Goal: Task Accomplishment & Management: Manage account settings

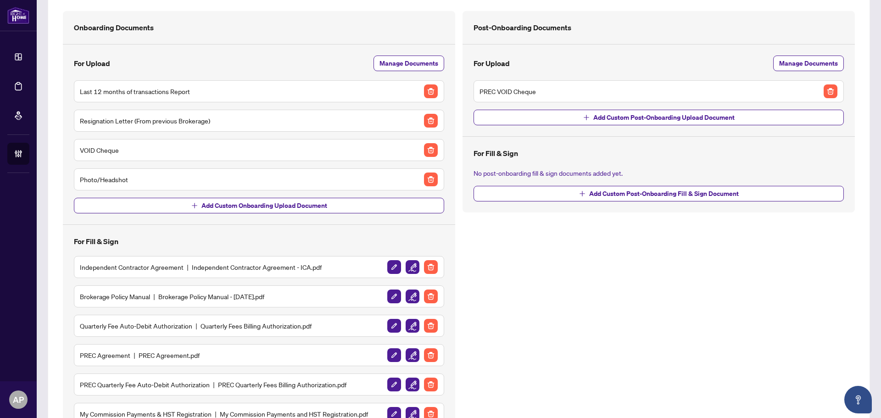
scroll to position [125, 0]
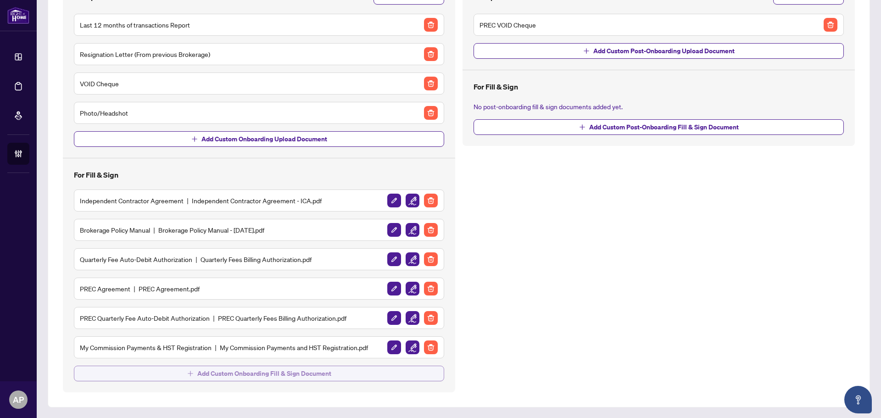
click at [344, 377] on button "Add Custom Onboarding Fill & Sign Document" at bounding box center [259, 374] width 370 height 16
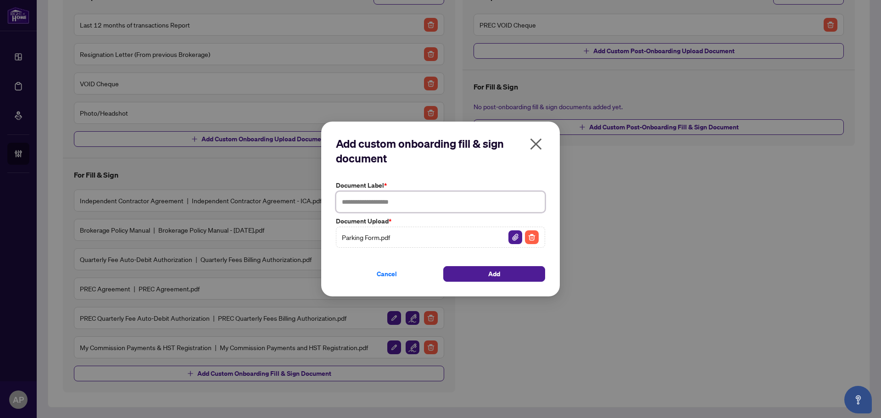
click at [415, 194] on input "text" at bounding box center [440, 201] width 209 height 21
type input "**********"
click at [506, 270] on button "Add" at bounding box center [494, 274] width 102 height 16
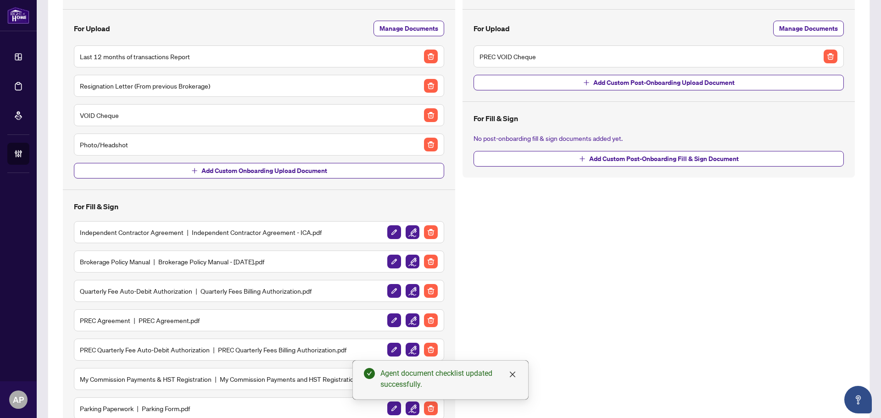
scroll to position [155, 0]
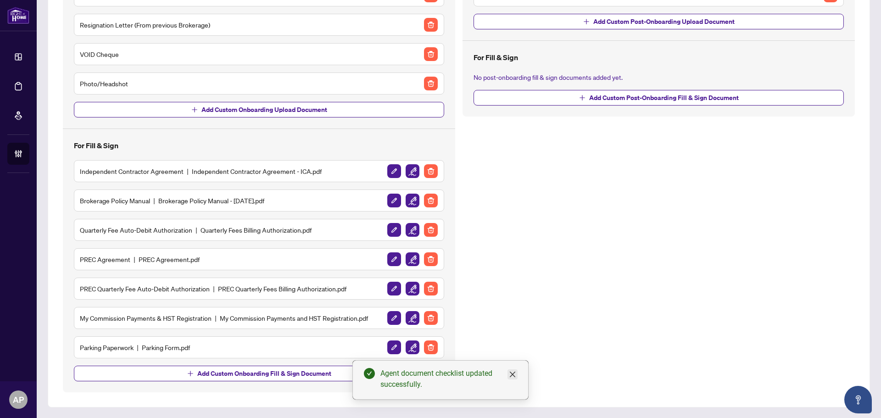
click at [515, 374] on icon "close" at bounding box center [512, 374] width 7 height 7
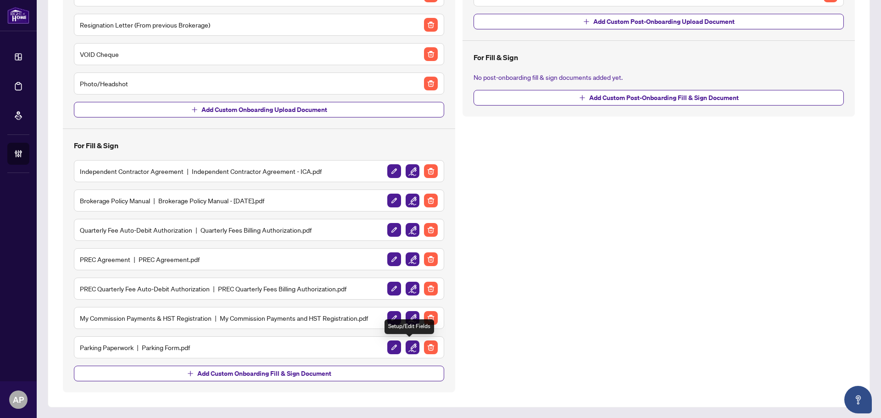
click at [412, 351] on img "button" at bounding box center [413, 348] width 14 height 14
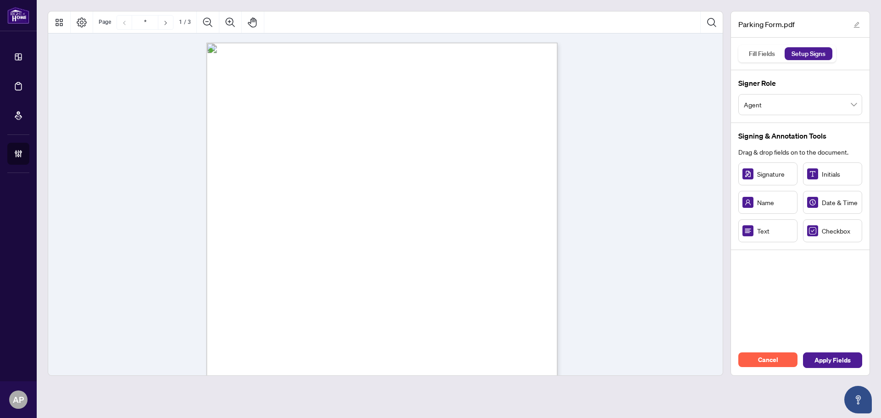
scroll to position [138, 0]
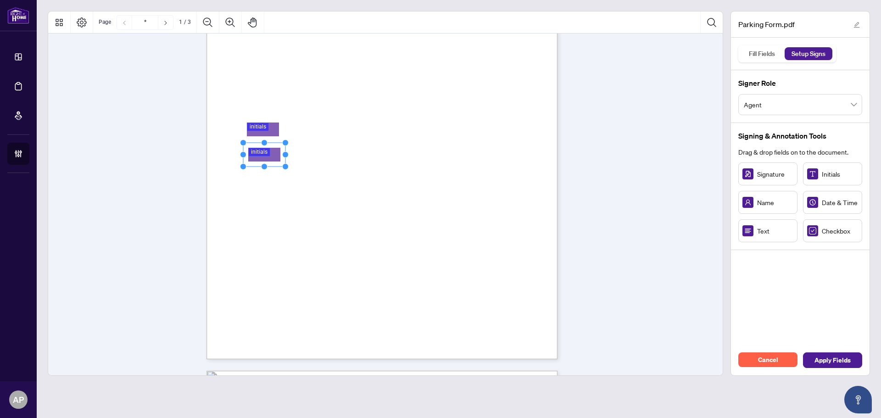
drag, startPoint x: 263, startPoint y: 162, endPoint x: 269, endPoint y: 157, distance: 8.2
drag, startPoint x: 275, startPoint y: 192, endPoint x: 267, endPoint y: 188, distance: 8.4
drag, startPoint x: 269, startPoint y: 226, endPoint x: 262, endPoint y: 222, distance: 8.4
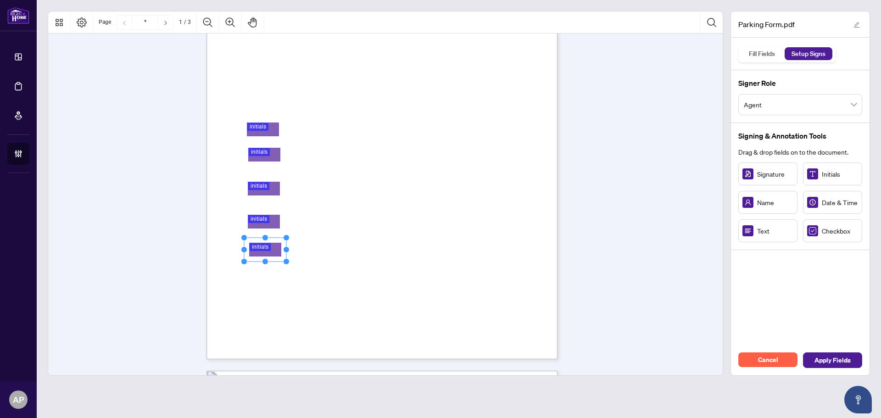
drag, startPoint x: 265, startPoint y: 257, endPoint x: 264, endPoint y: 248, distance: 8.9
click at [824, 180] on div "Initials" at bounding box center [832, 174] width 59 height 23
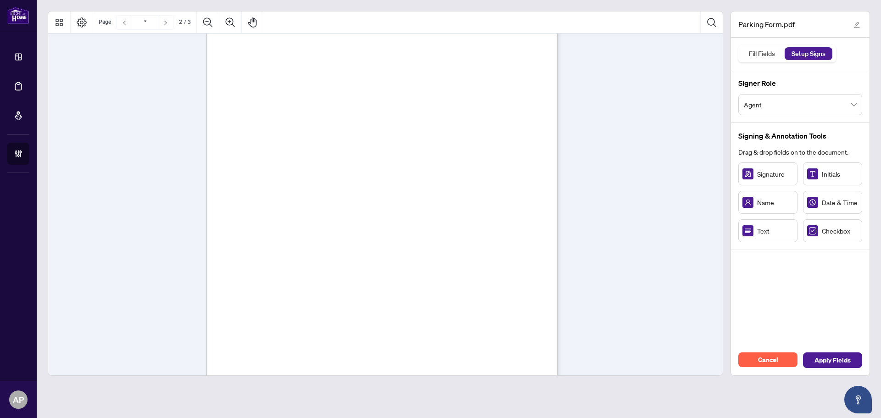
scroll to position [321, 0]
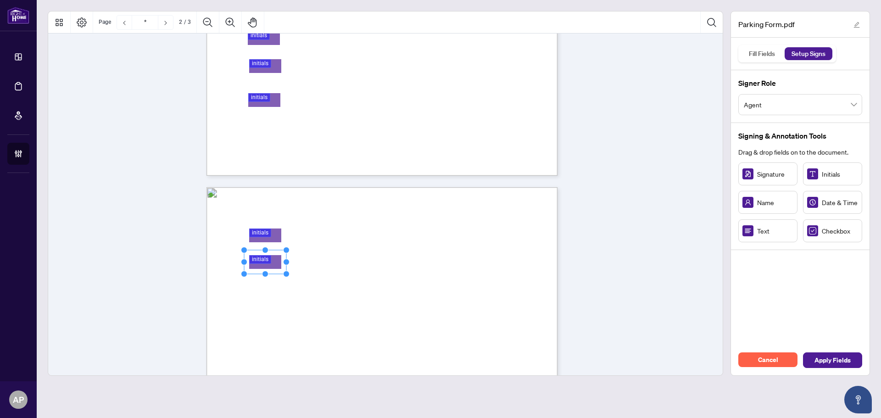
drag, startPoint x: 261, startPoint y: 261, endPoint x: 268, endPoint y: 258, distance: 7.4
drag, startPoint x: 255, startPoint y: 297, endPoint x: 267, endPoint y: 295, distance: 12.1
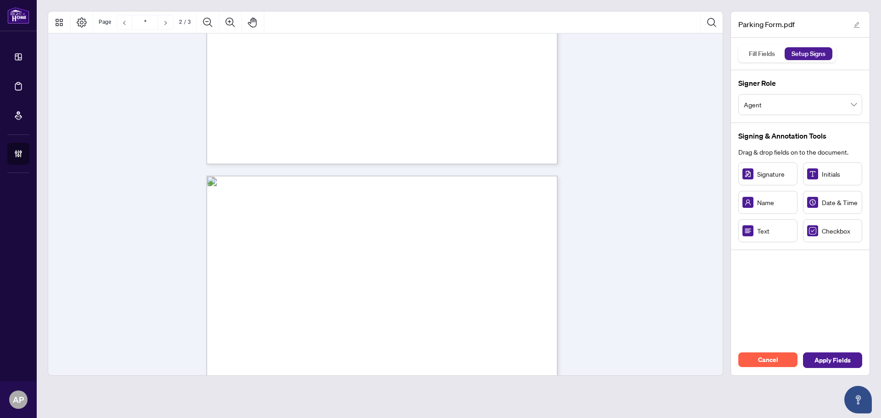
scroll to position [918, 0]
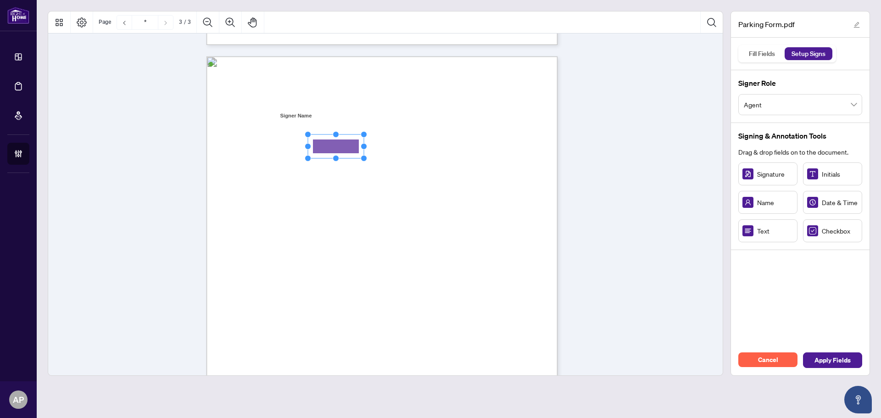
drag, startPoint x: 766, startPoint y: 233, endPoint x: 336, endPoint y: 146, distance: 438.8
click at [829, 176] on span "Initials" at bounding box center [840, 174] width 36 height 10
drag, startPoint x: 812, startPoint y: 232, endPoint x: 250, endPoint y: 189, distance: 563.6
drag, startPoint x: 749, startPoint y: 175, endPoint x: 305, endPoint y: 296, distance: 459.6
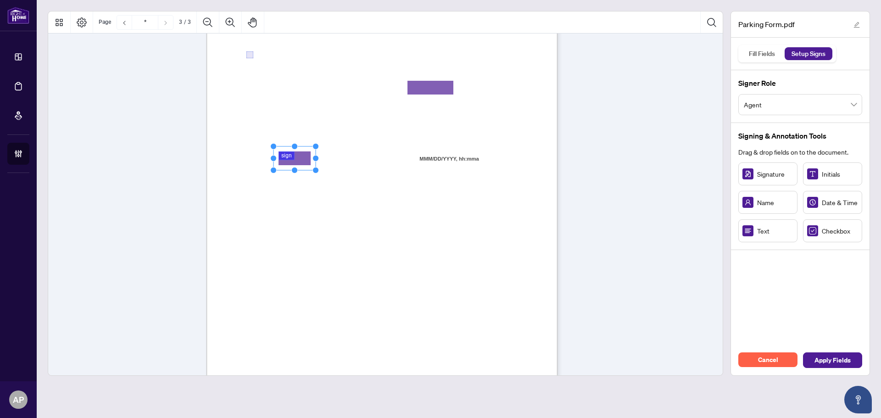
scroll to position [1056, 0]
click at [836, 102] on span "Agent" at bounding box center [800, 104] width 113 height 17
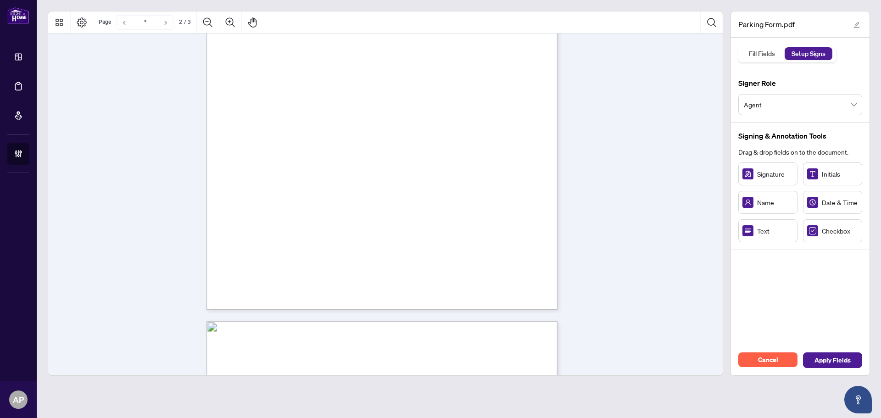
scroll to position [872, 0]
type input "*"
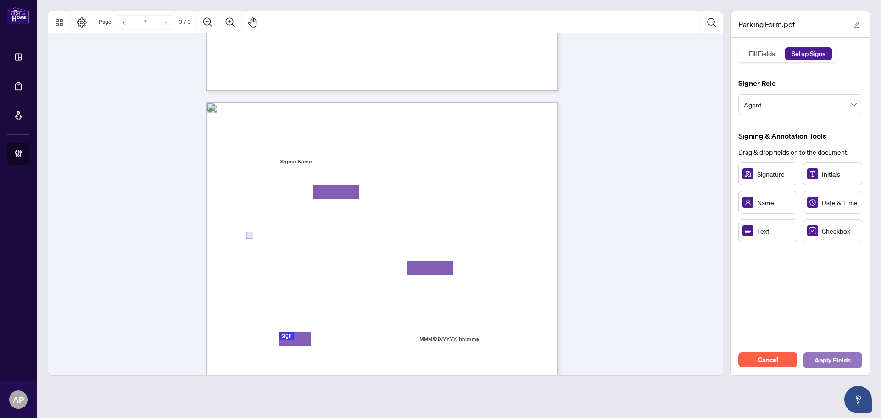
click at [833, 354] on span "Apply Fields" at bounding box center [833, 360] width 36 height 15
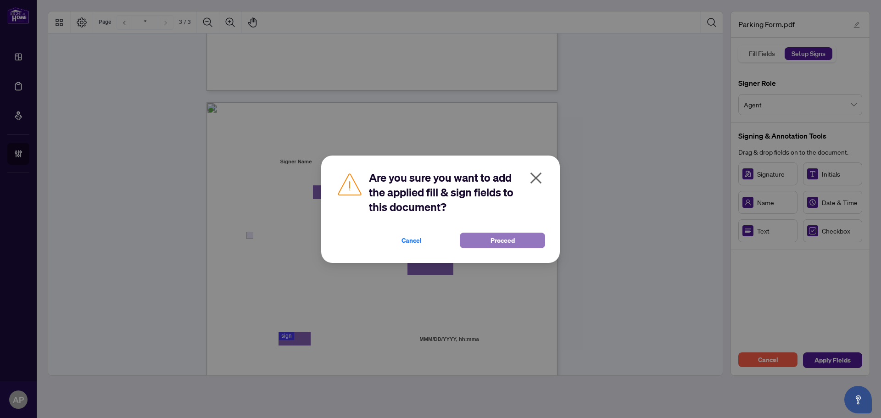
click at [522, 234] on button "Proceed" at bounding box center [502, 241] width 85 height 16
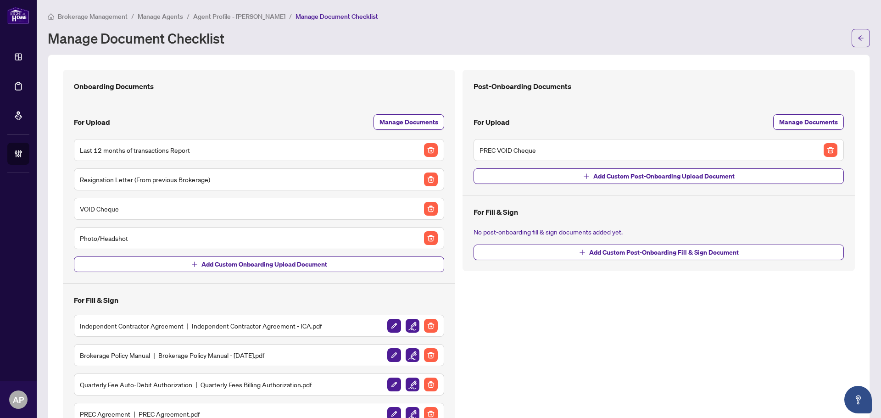
click at [263, 17] on span "Agent Profile - Veronica Pinto" at bounding box center [239, 16] width 92 height 8
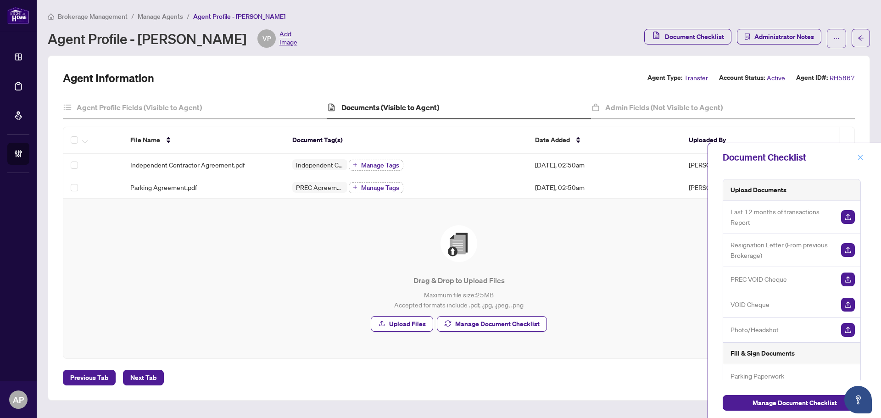
click at [864, 154] on span "button" at bounding box center [861, 157] width 6 height 15
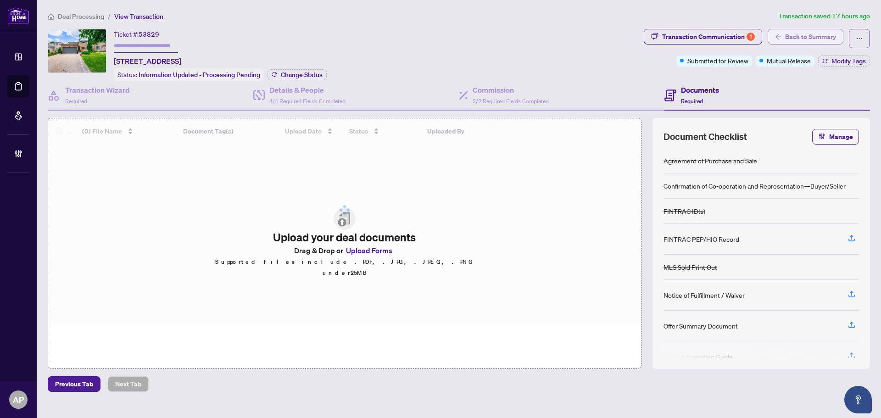
click at [797, 40] on span "Back to Summary" at bounding box center [811, 36] width 51 height 15
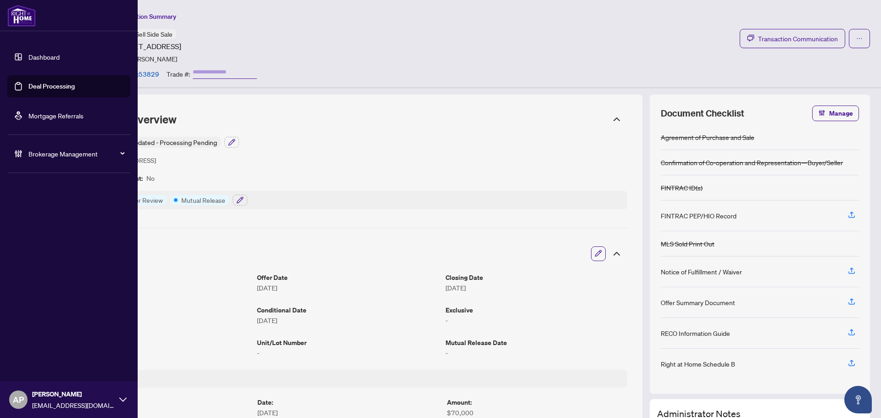
click at [29, 84] on link "Deal Processing" at bounding box center [51, 86] width 46 height 8
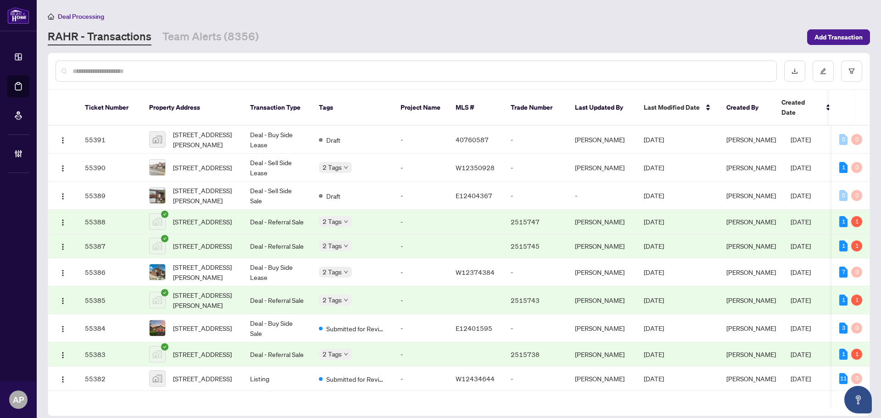
click at [254, 75] on input "text" at bounding box center [421, 71] width 697 height 10
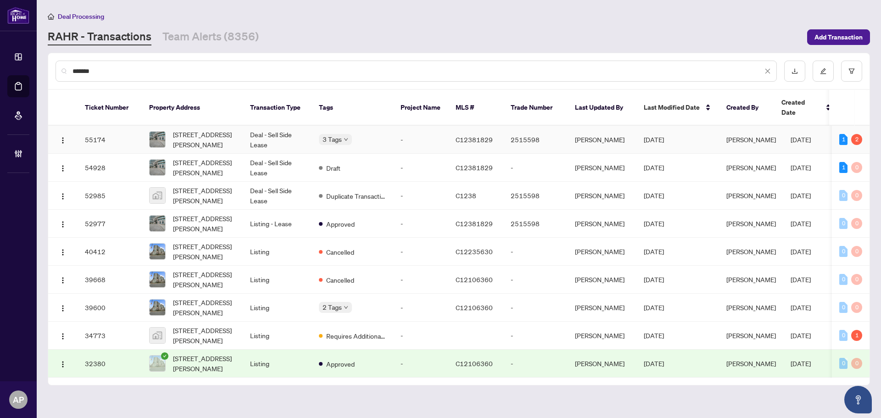
type input "*******"
click at [293, 132] on td "Deal - Sell Side Lease" at bounding box center [277, 140] width 69 height 28
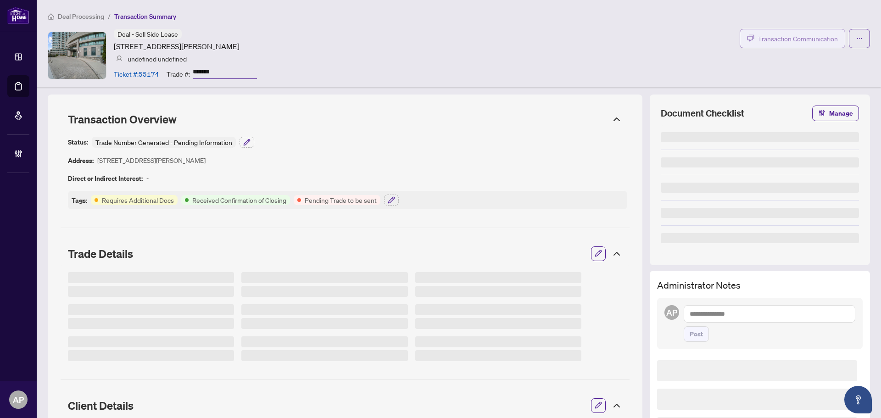
click at [763, 39] on span "Transaction Communication" at bounding box center [798, 39] width 80 height 11
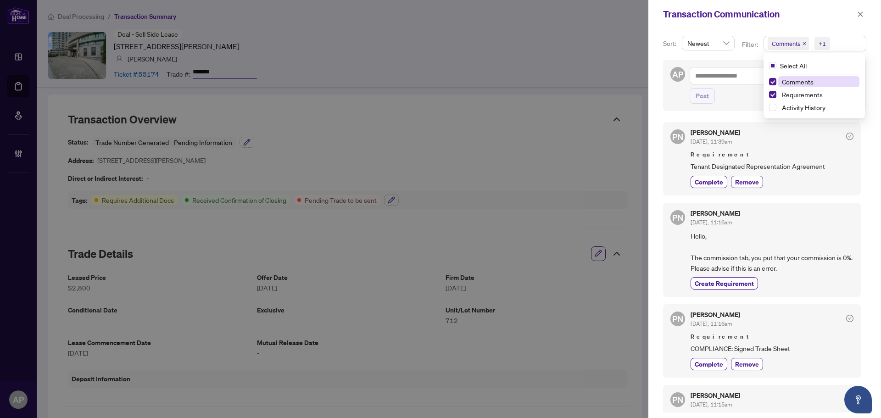
click at [801, 43] on span "Comments" at bounding box center [788, 43] width 41 height 13
click at [803, 43] on icon "close" at bounding box center [805, 43] width 5 height 5
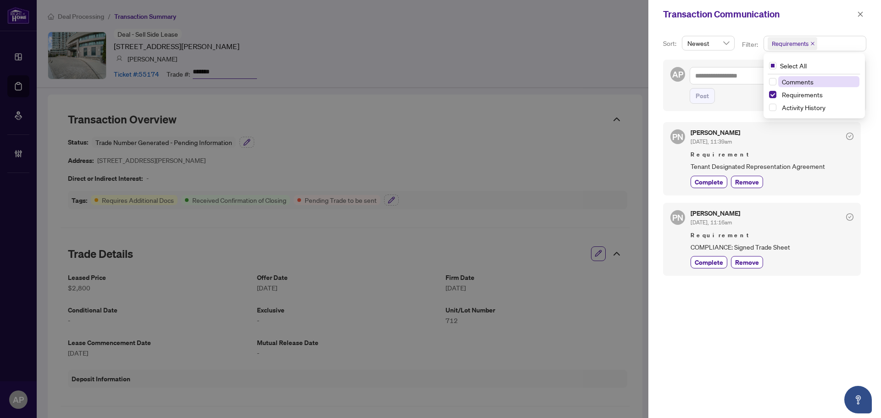
click at [822, 19] on div "Transaction Communication" at bounding box center [758, 14] width 191 height 14
click at [863, 12] on icon "close" at bounding box center [861, 13] width 5 height 5
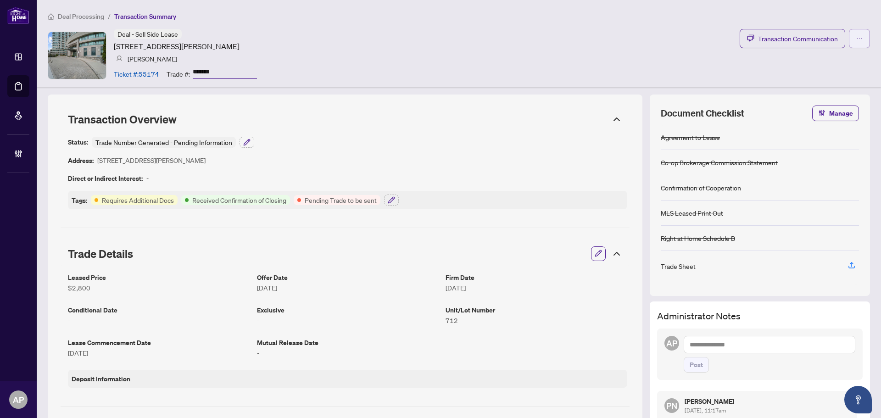
click at [857, 37] on button "button" at bounding box center [859, 38] width 21 height 19
click at [606, 47] on div "Deal - Sell Side Lease 503 Beecroft Rd, Toronto, Ontario M2N 0A2, Canada Azar E…" at bounding box center [459, 55] width 823 height 53
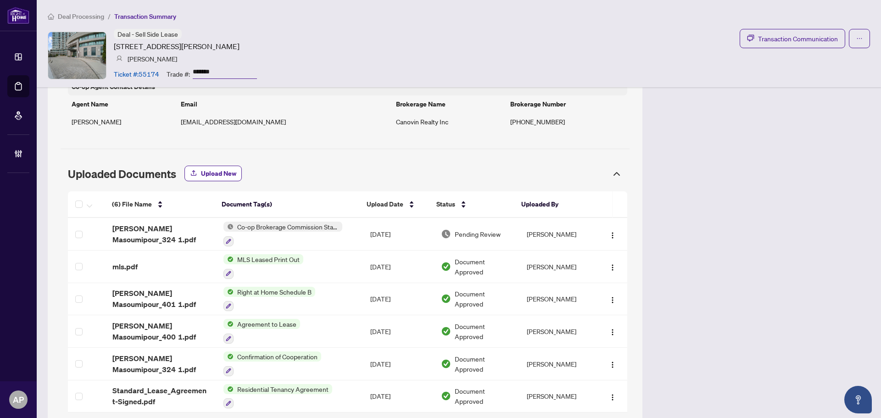
scroll to position [673, 0]
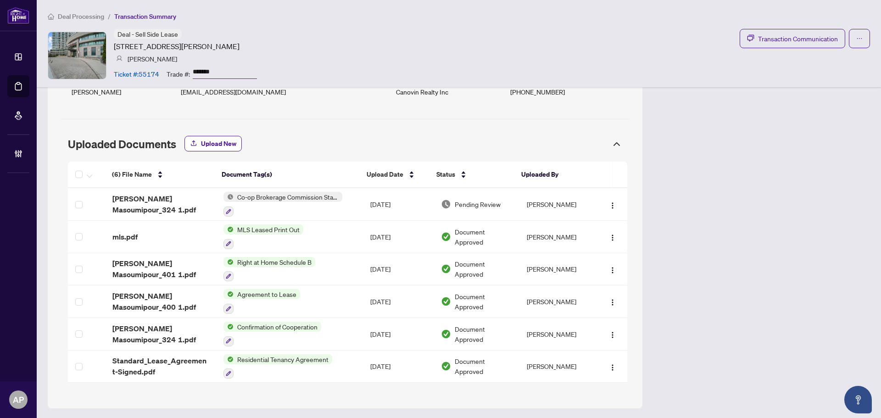
click at [612, 146] on icon at bounding box center [617, 144] width 11 height 11
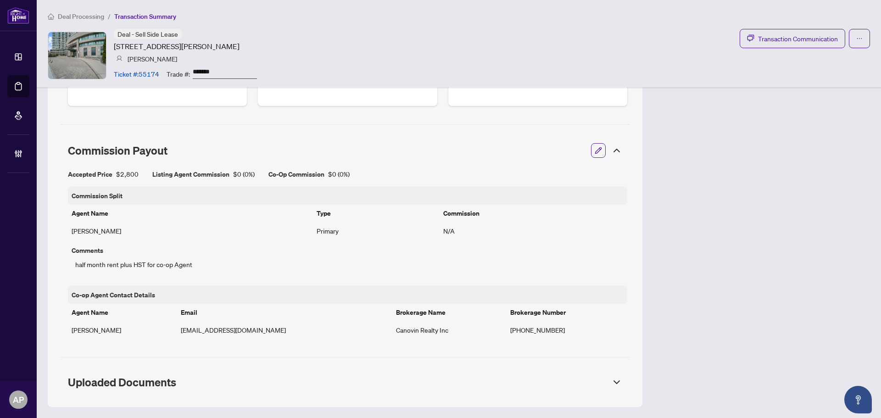
scroll to position [434, 0]
click at [612, 387] on icon at bounding box center [617, 382] width 11 height 11
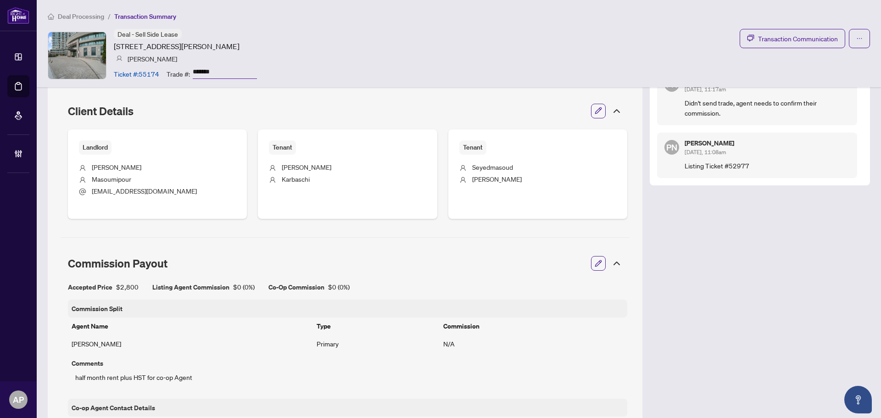
scroll to position [673, 0]
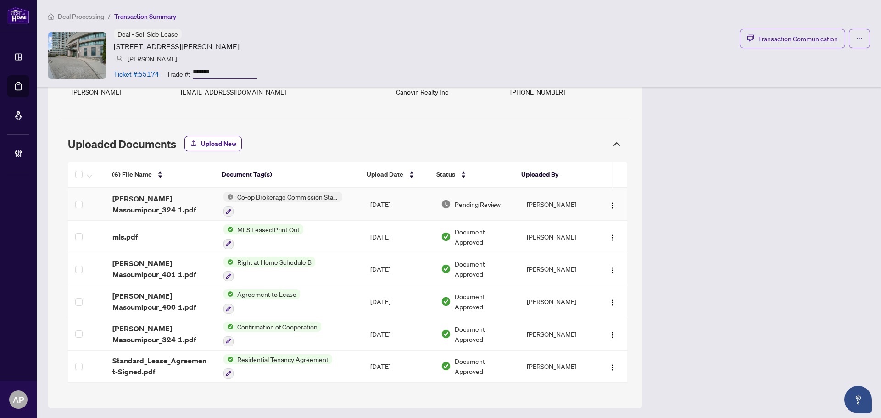
click at [357, 203] on td "Co-op Brokerage Commission Statement" at bounding box center [289, 204] width 147 height 33
click at [609, 207] on img "button" at bounding box center [612, 205] width 7 height 7
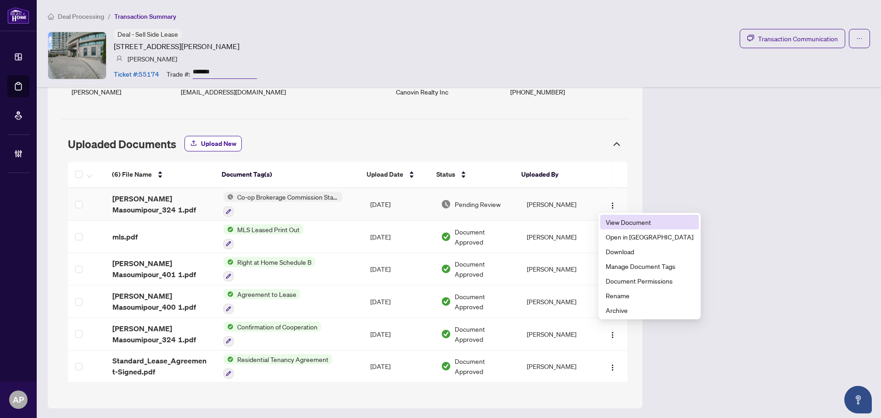
click at [619, 227] on span "View Document" at bounding box center [650, 222] width 88 height 10
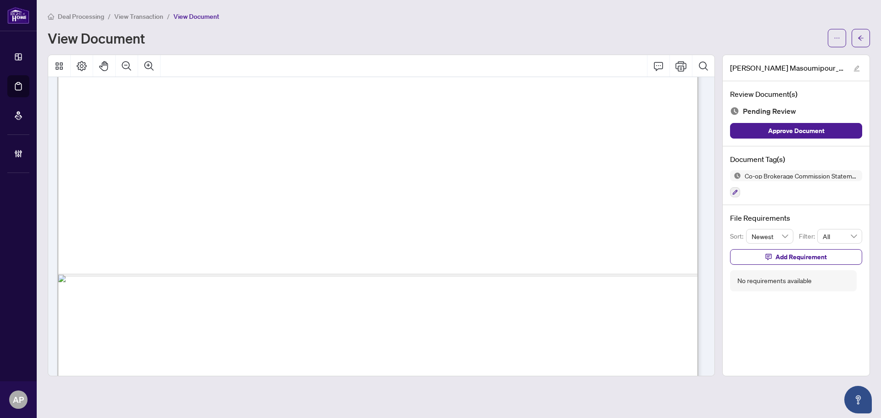
scroll to position [1400, 0]
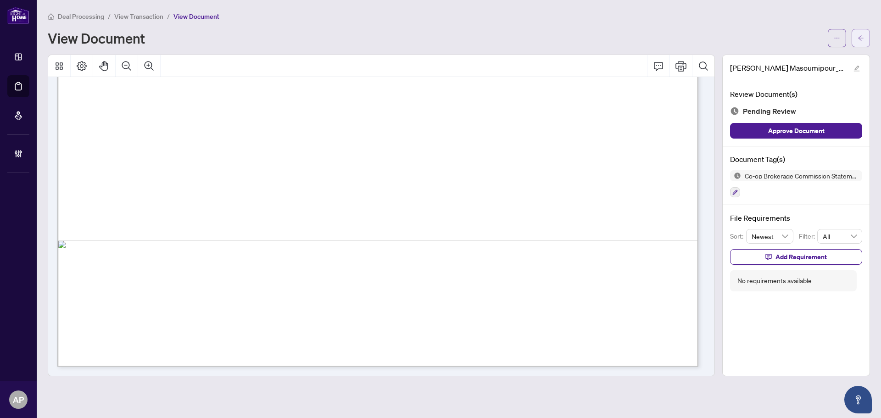
click at [863, 41] on icon "arrow-left" at bounding box center [861, 38] width 6 height 6
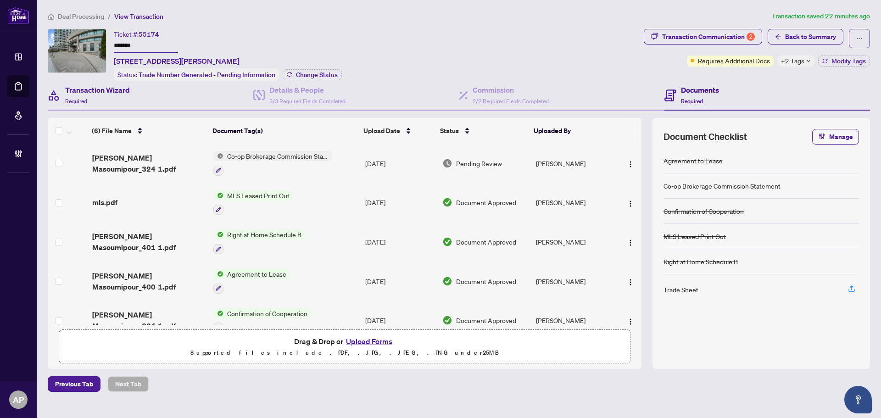
click at [163, 103] on div "Transaction Wizard Required" at bounding box center [151, 96] width 206 height 30
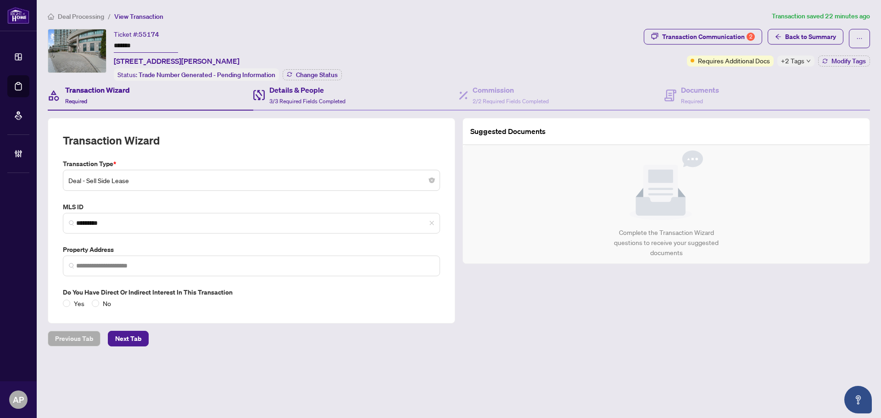
type input "**********"
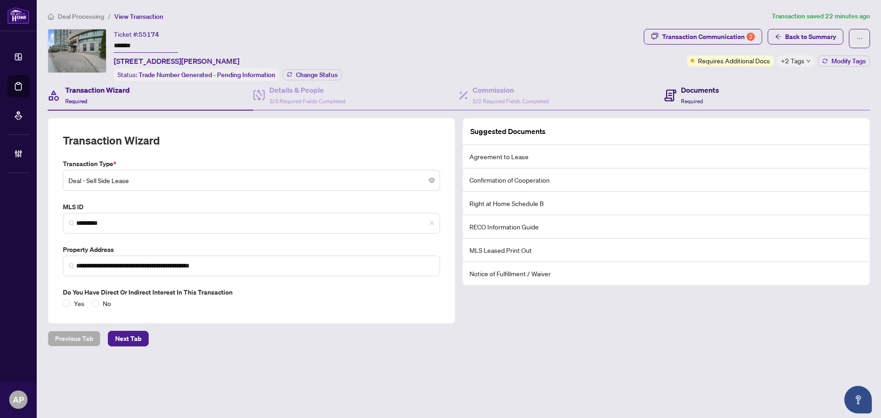
click at [696, 98] on span "Required" at bounding box center [692, 101] width 22 height 7
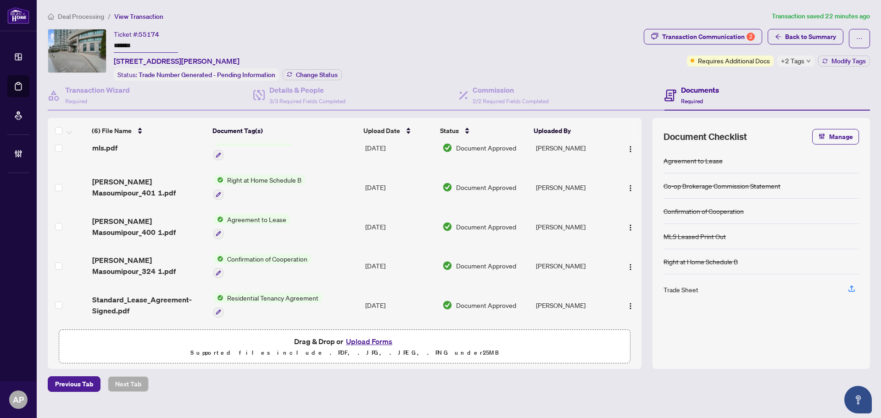
scroll to position [57, 0]
click at [733, 41] on div "Transaction Communication 2" at bounding box center [708, 36] width 93 height 15
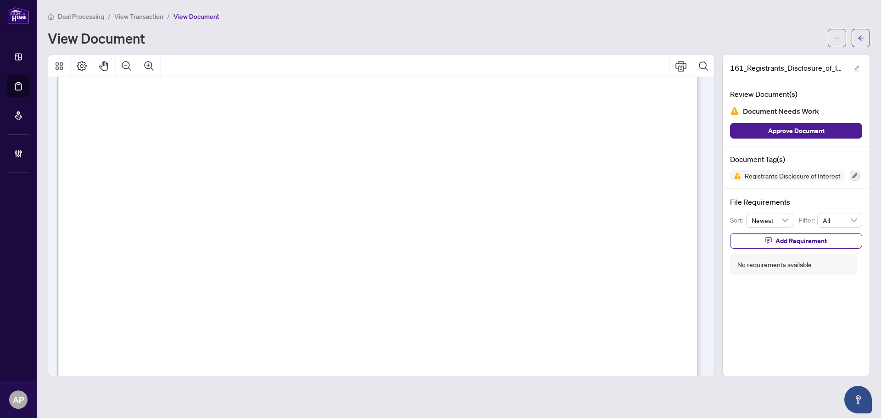
scroll to position [90, 0]
click at [860, 39] on icon "arrow-left" at bounding box center [862, 37] width 6 height 5
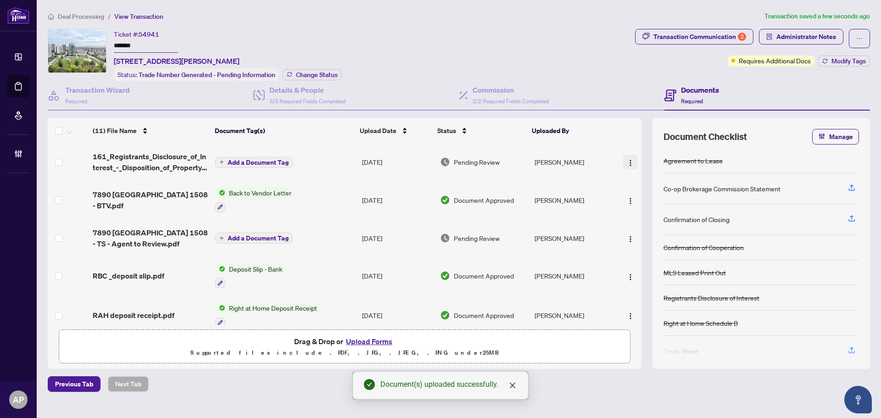
click at [628, 163] on img "button" at bounding box center [630, 162] width 7 height 7
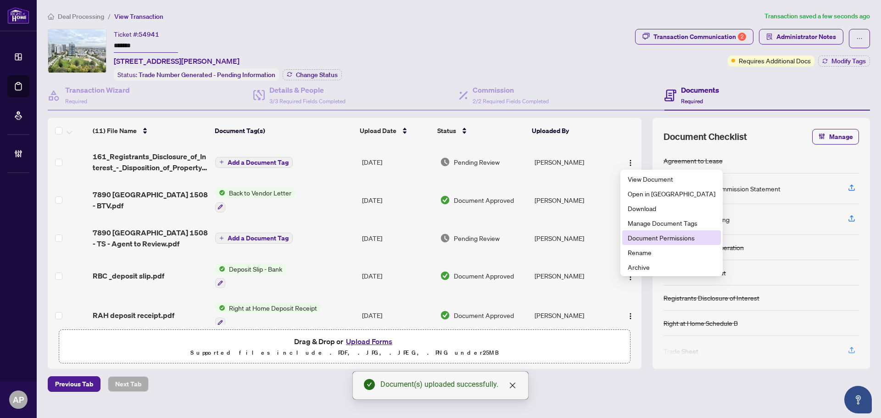
click at [662, 238] on span "Document Permissions" at bounding box center [672, 238] width 88 height 10
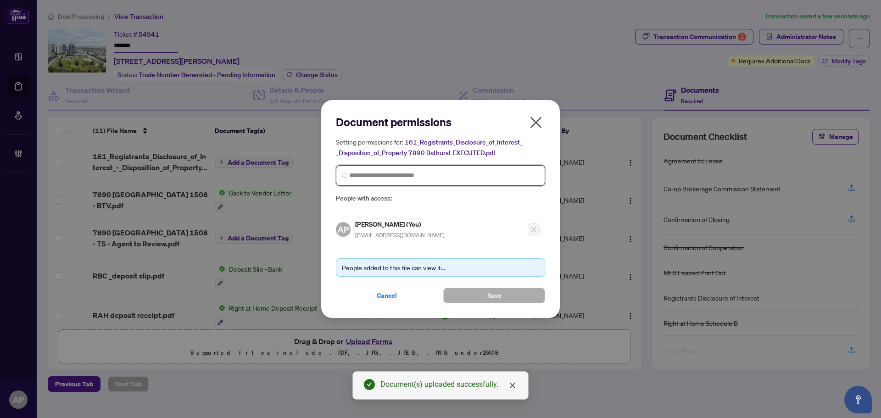
click at [433, 173] on input "search" at bounding box center [444, 176] width 190 height 10
type input "**********"
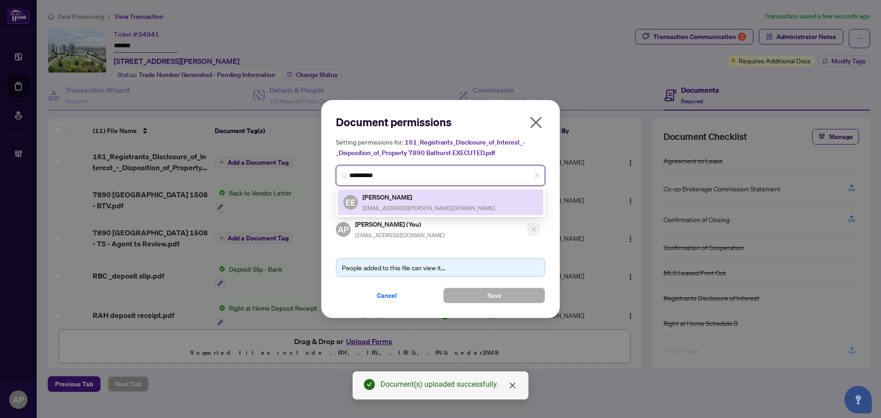
click at [433, 201] on div "EE Elena Elent eelent@rogers.com" at bounding box center [440, 202] width 195 height 21
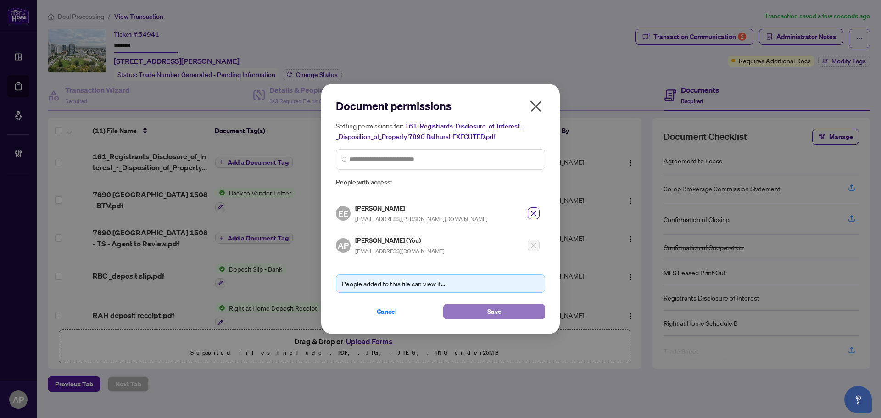
click at [511, 306] on button "Save" at bounding box center [494, 312] width 102 height 16
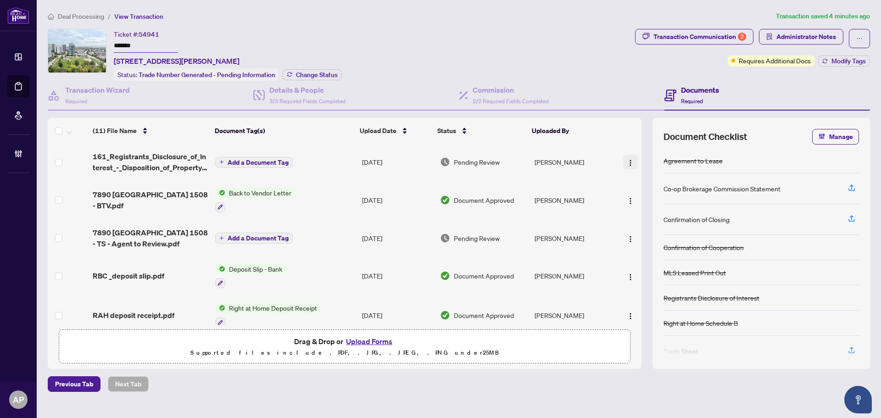
click at [627, 162] on img "button" at bounding box center [630, 162] width 7 height 7
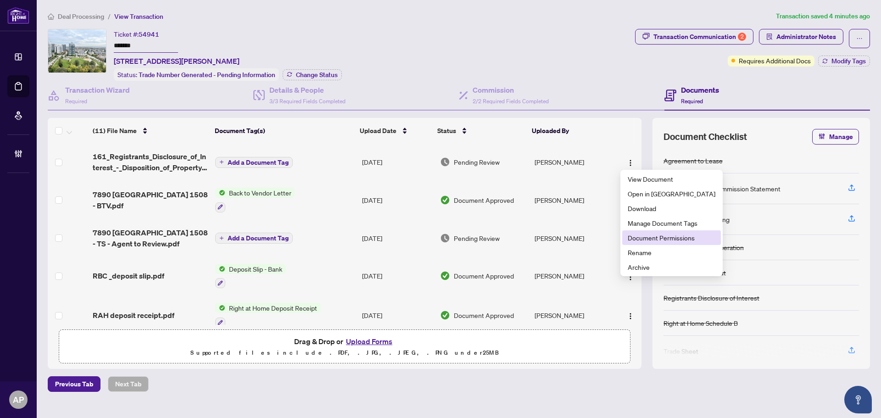
click at [654, 239] on span "Document Permissions" at bounding box center [672, 238] width 88 height 10
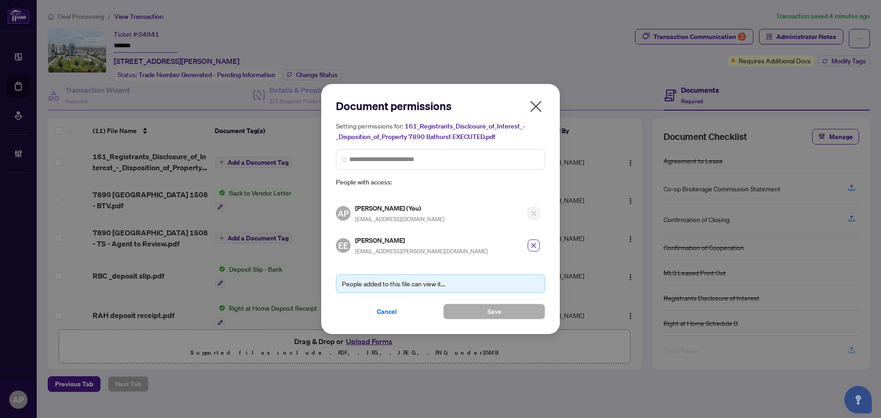
click at [536, 109] on icon "close" at bounding box center [536, 106] width 15 height 15
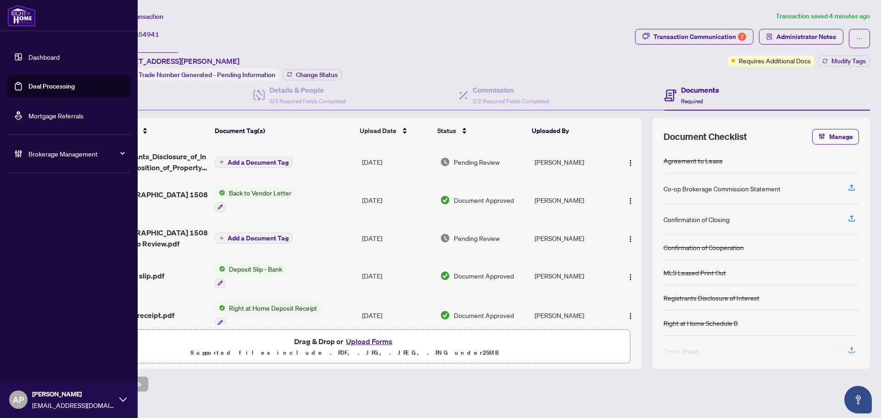
click at [57, 151] on span "Brokerage Management" at bounding box center [75, 154] width 95 height 10
click at [51, 218] on link "Manage Agents" at bounding box center [41, 220] width 45 height 8
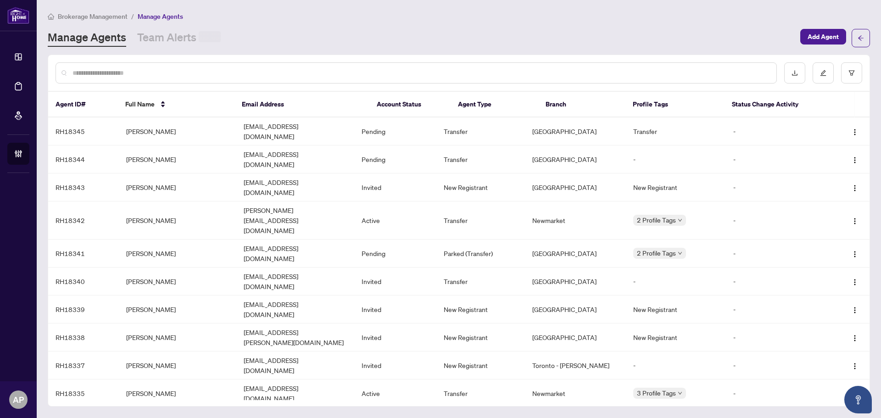
click at [141, 76] on input "text" at bounding box center [421, 73] width 697 height 10
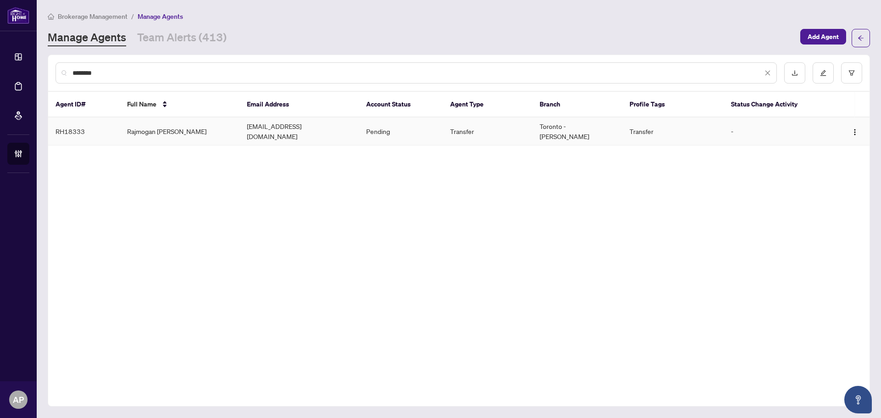
type input "********"
click at [219, 128] on td "Rajmogan Selliah" at bounding box center [180, 132] width 120 height 28
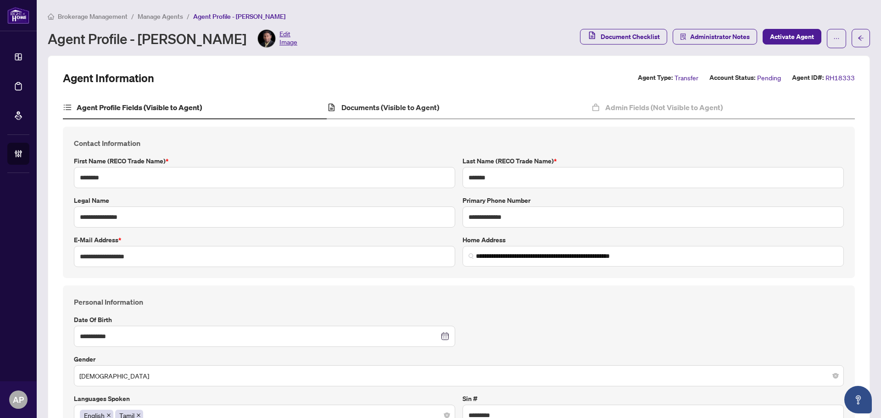
click at [381, 118] on div "Documents (Visible to Agent)" at bounding box center [459, 107] width 264 height 23
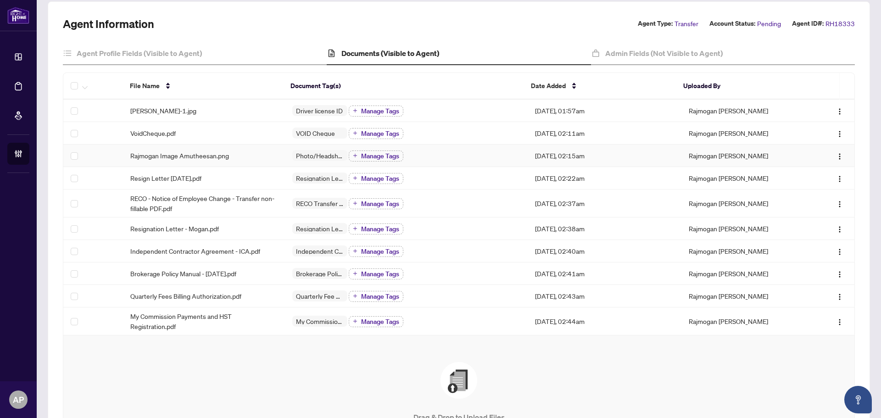
scroll to position [184, 0]
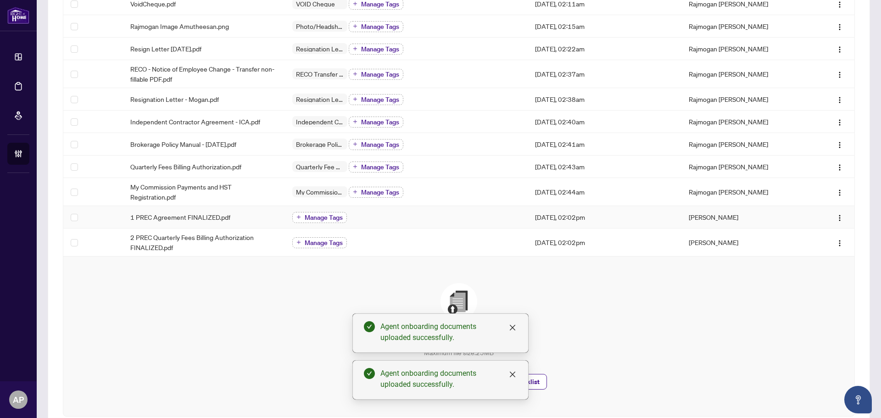
click at [327, 216] on span "Manage Tags" at bounding box center [324, 217] width 38 height 6
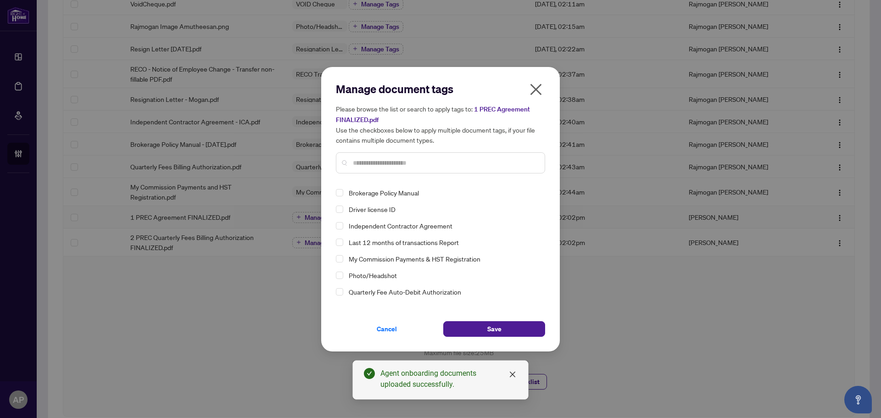
scroll to position [0, 0]
click at [536, 92] on icon "close" at bounding box center [536, 89] width 15 height 15
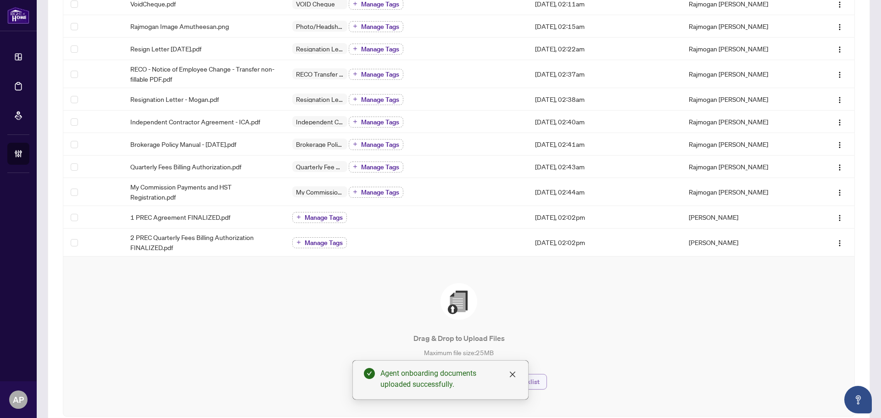
click at [542, 386] on button "Manage Document Checklist" at bounding box center [492, 382] width 110 height 16
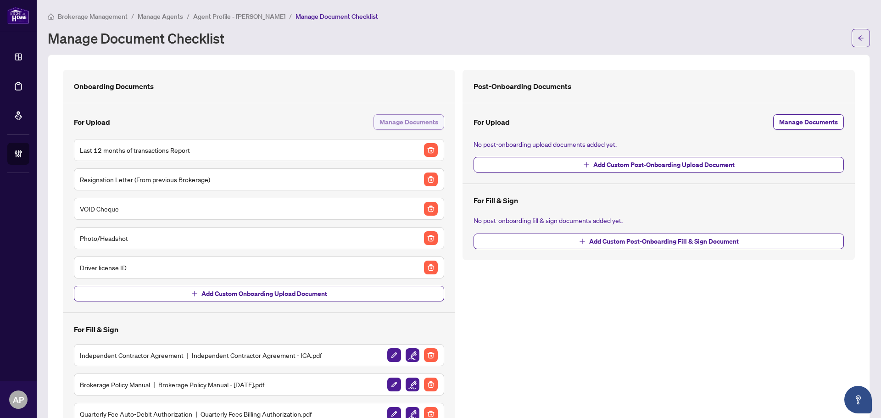
click at [404, 122] on span "Manage Documents" at bounding box center [409, 122] width 59 height 15
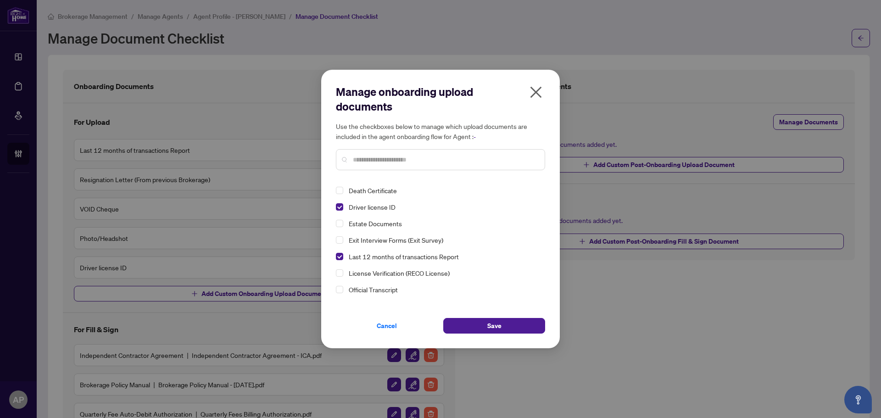
scroll to position [92, 0]
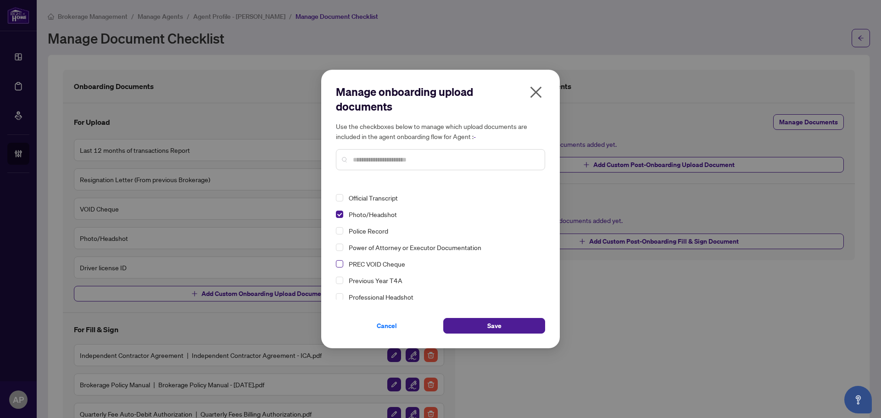
click at [340, 264] on span "Select PREC VOID Cheque" at bounding box center [339, 263] width 7 height 7
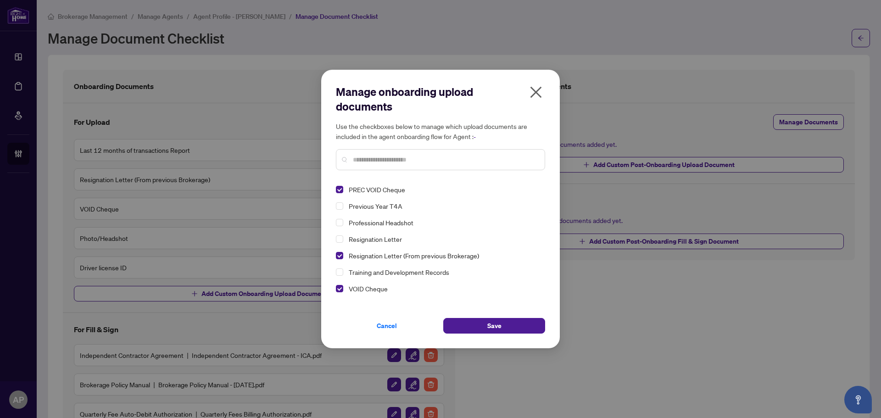
scroll to position [179, 0]
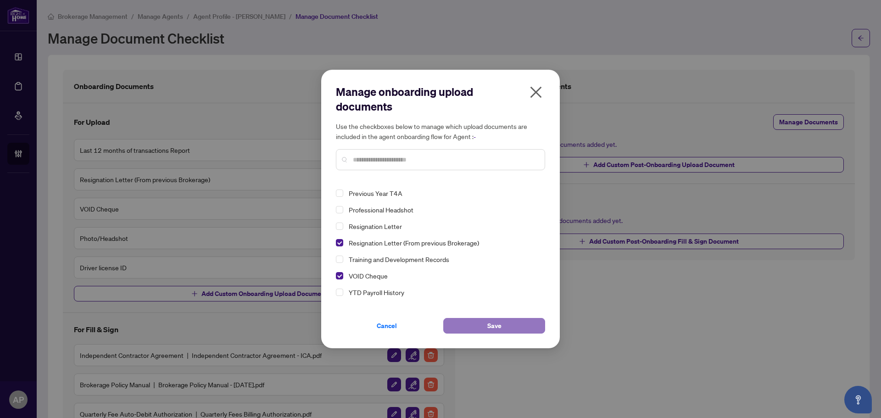
click at [483, 327] on button "Save" at bounding box center [494, 326] width 102 height 16
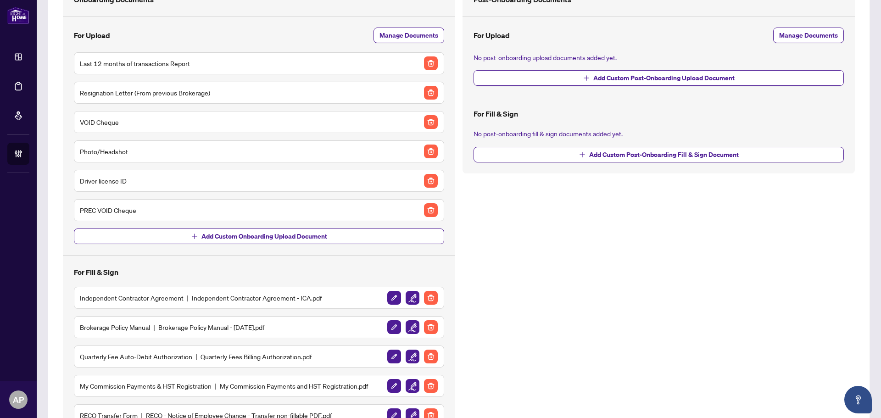
scroll to position [0, 0]
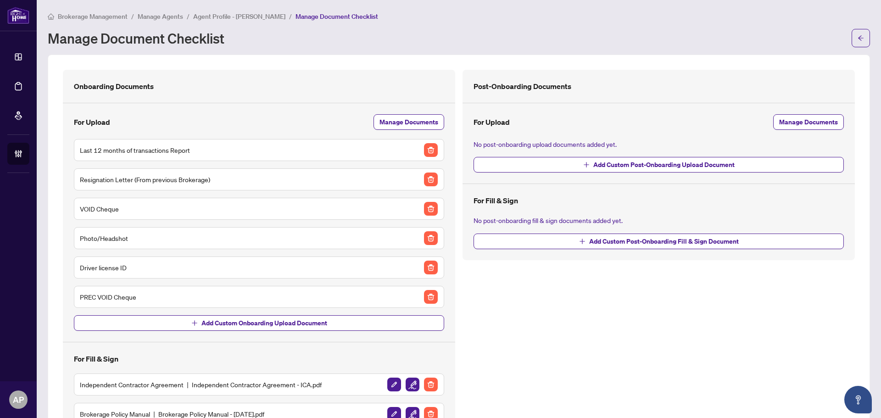
click at [258, 17] on span "Agent Profile - Rajmogan Selliah" at bounding box center [239, 16] width 92 height 8
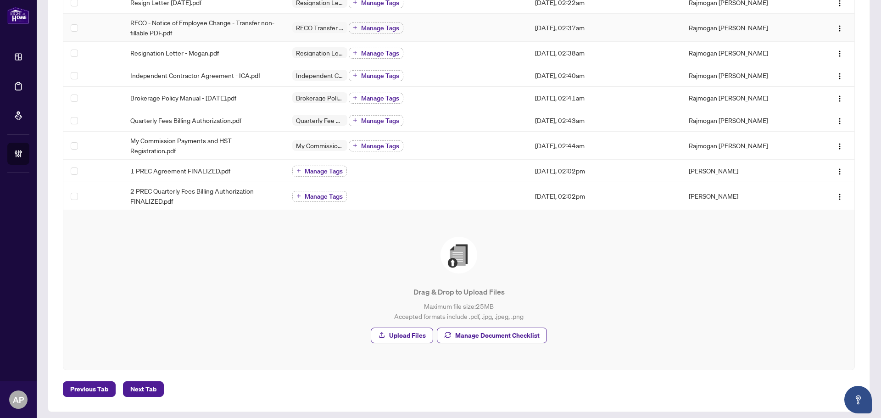
scroll to position [235, 0]
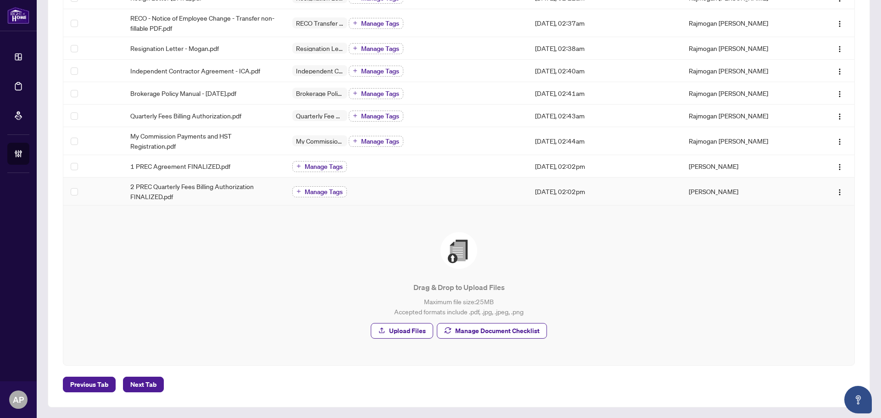
click at [322, 195] on span "Manage Tags" at bounding box center [324, 192] width 38 height 6
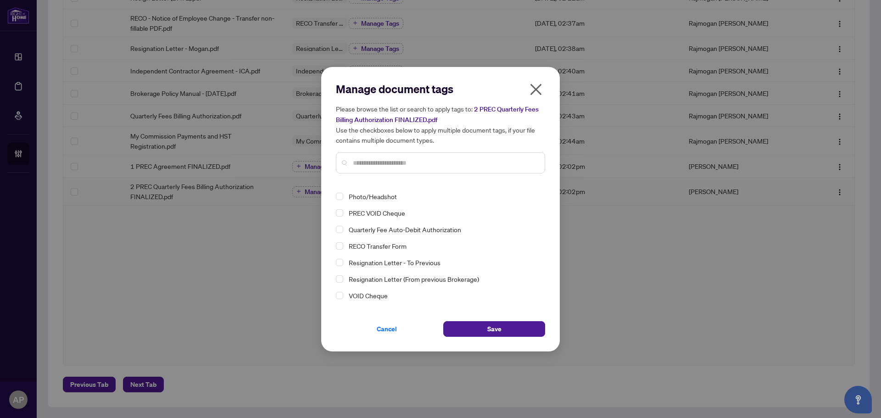
scroll to position [34, 0]
click at [341, 258] on span "Select PREC VOID Cheque" at bounding box center [339, 258] width 7 height 7
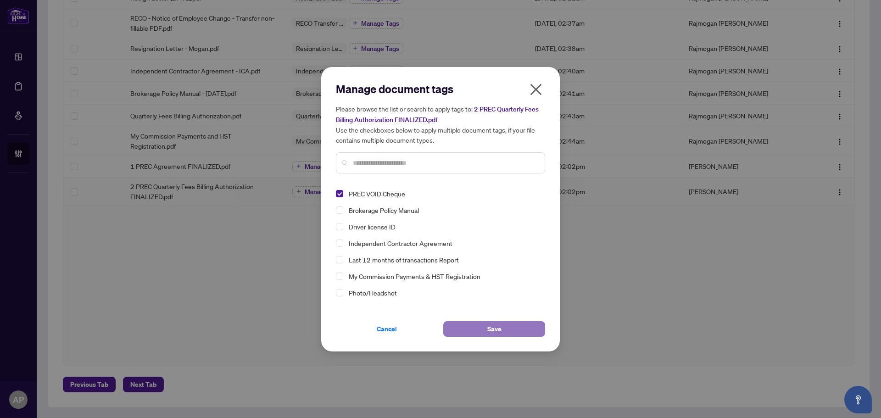
click at [492, 329] on span "Save" at bounding box center [495, 329] width 14 height 15
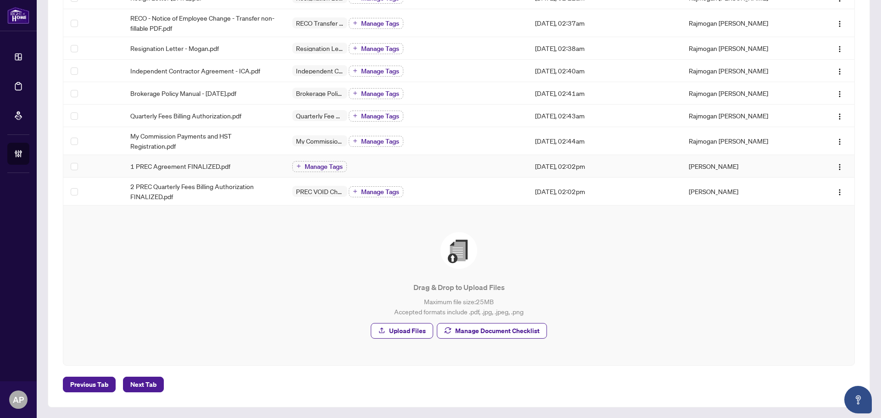
click at [349, 186] on button "Manage Tags" at bounding box center [376, 191] width 55 height 11
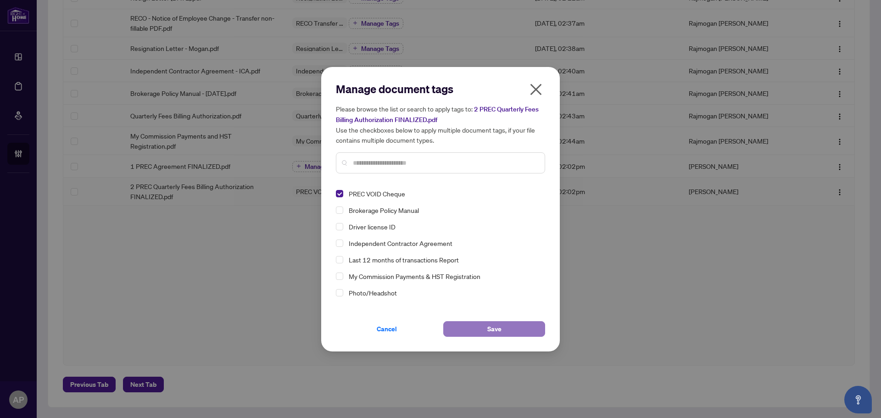
click at [515, 332] on button "Save" at bounding box center [494, 329] width 102 height 16
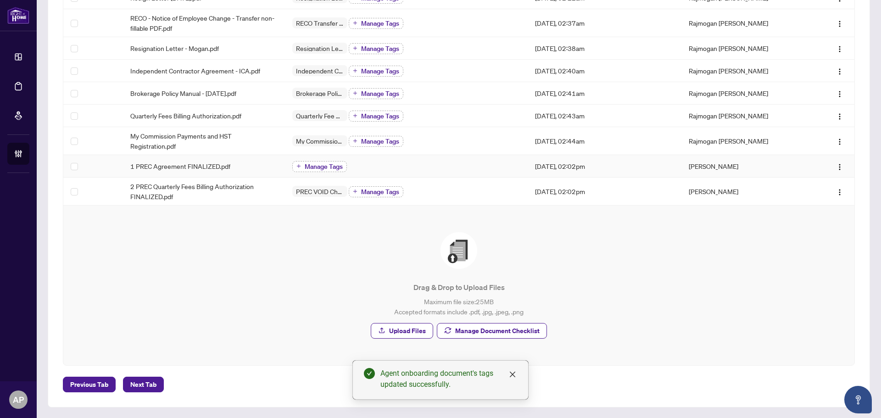
click at [325, 166] on span "Manage Tags" at bounding box center [324, 166] width 38 height 6
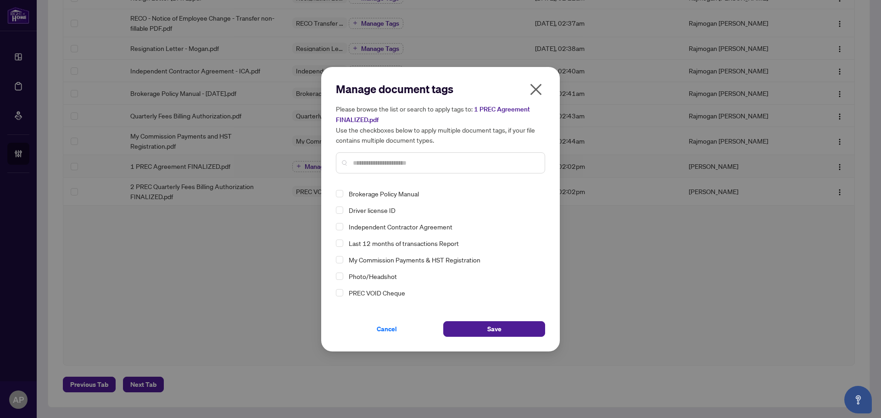
click at [535, 88] on icon "close" at bounding box center [536, 89] width 11 height 11
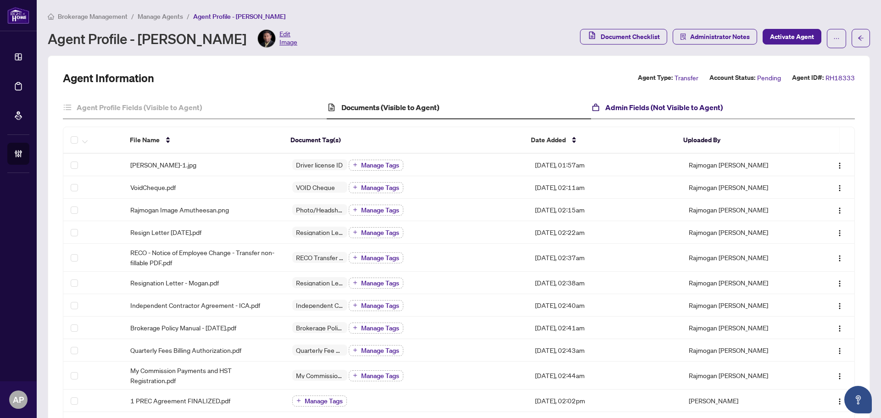
click at [657, 106] on h4 "Admin Fields (Not Visible to Agent)" at bounding box center [665, 107] width 118 height 11
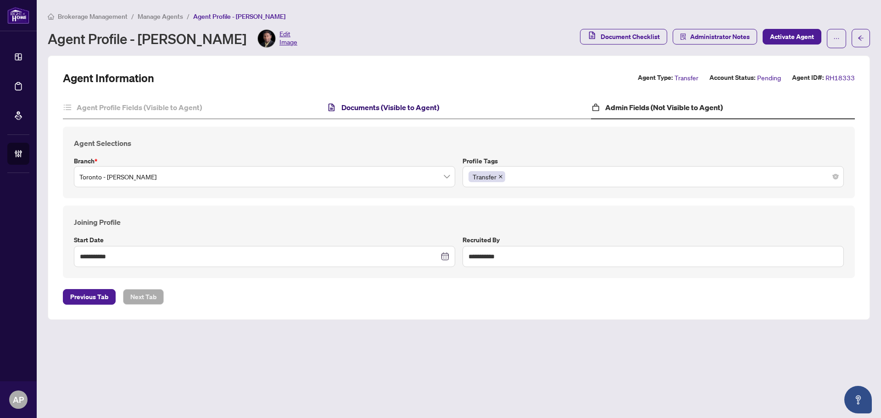
click at [400, 109] on h4 "Documents (Visible to Agent)" at bounding box center [391, 107] width 98 height 11
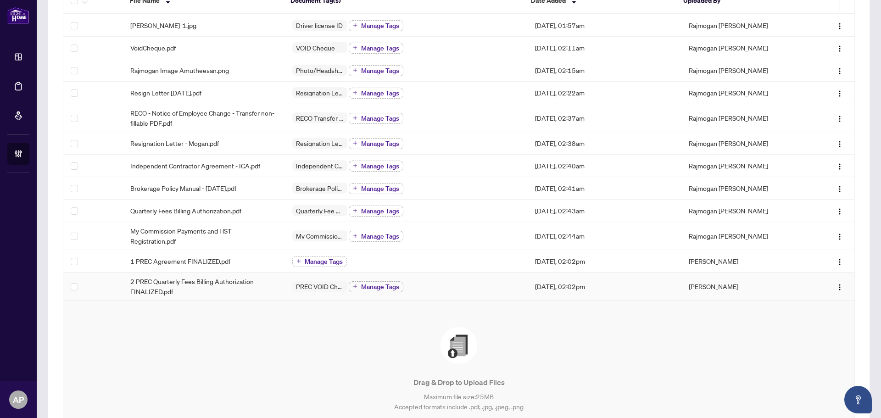
scroll to position [92, 0]
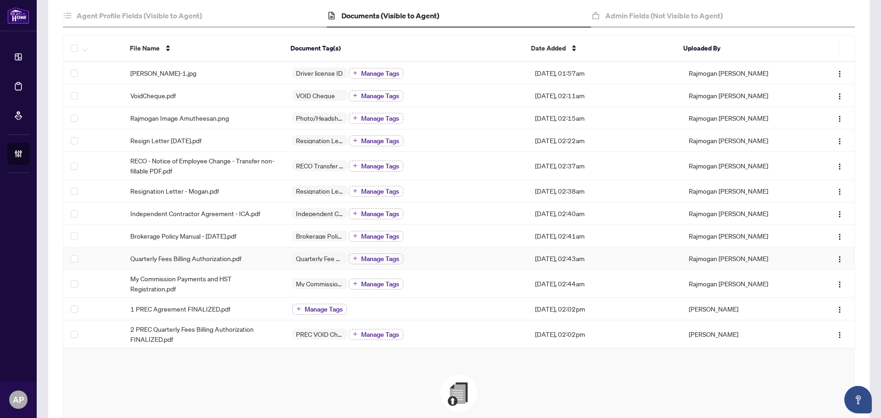
click at [275, 265] on td "Quarterly Fees Billing Authorization.pdf" at bounding box center [204, 258] width 162 height 22
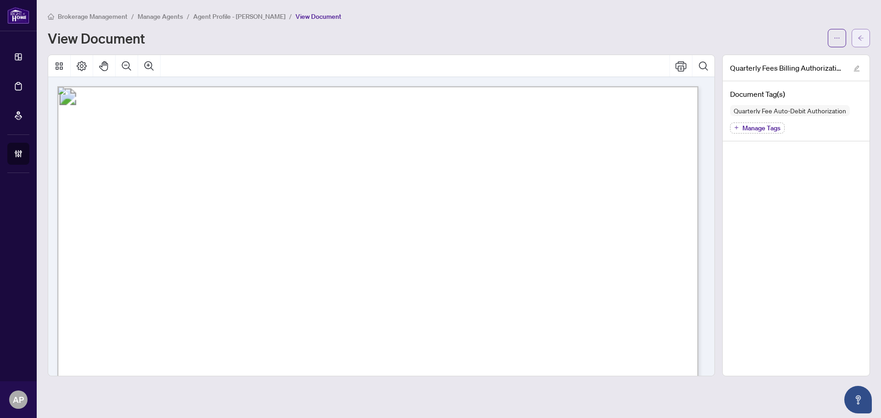
click at [856, 43] on button "button" at bounding box center [861, 38] width 18 height 18
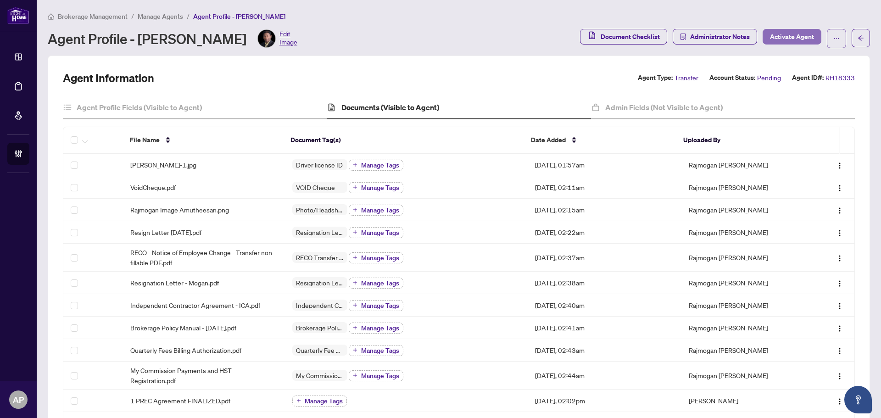
click at [774, 37] on span "Activate Agent" at bounding box center [792, 36] width 44 height 15
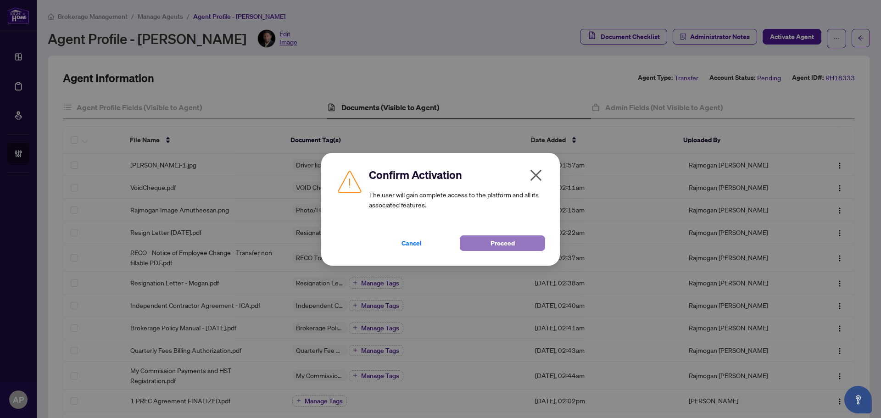
click at [509, 243] on span "Proceed" at bounding box center [503, 243] width 24 height 15
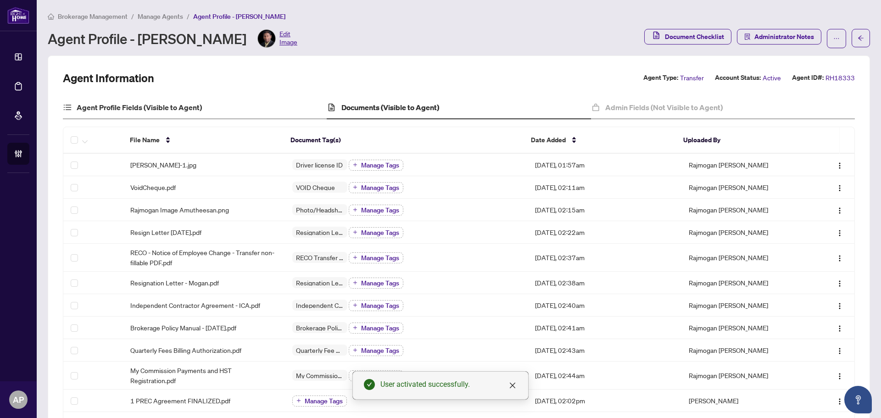
click at [218, 112] on div "Agent Profile Fields (Visible to Agent)" at bounding box center [195, 107] width 264 height 23
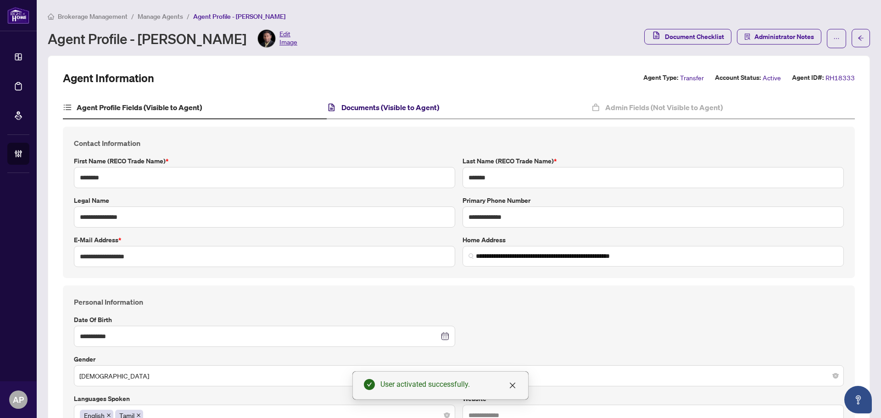
click at [421, 105] on h4 "Documents (Visible to Agent)" at bounding box center [391, 107] width 98 height 11
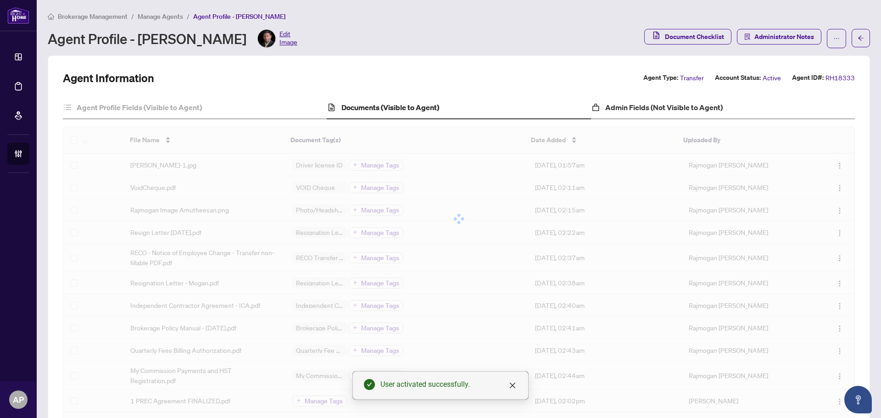
click at [625, 112] on div "Admin Fields (Not Visible to Agent)" at bounding box center [723, 107] width 264 height 23
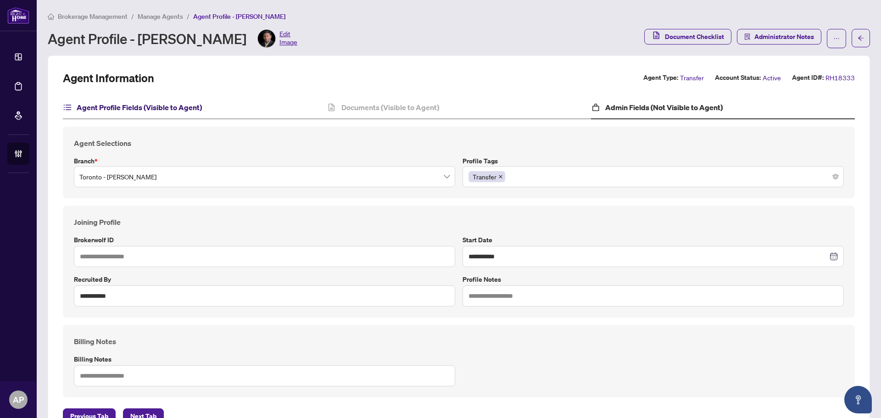
click at [169, 112] on h4 "Agent Profile Fields (Visible to Agent)" at bounding box center [139, 107] width 125 height 11
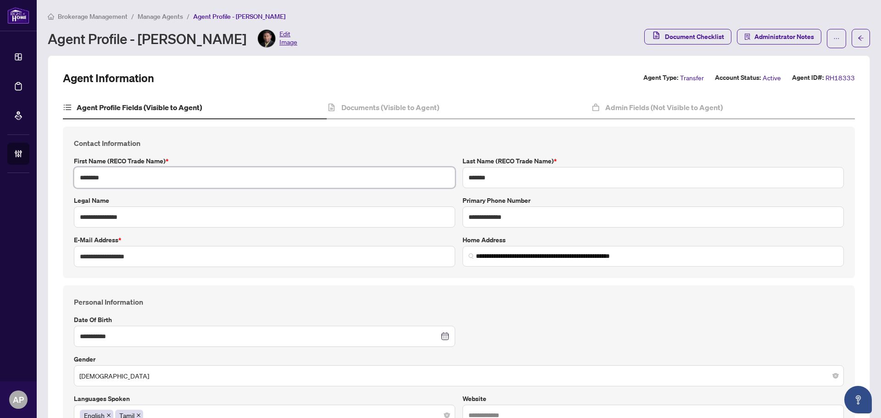
drag, startPoint x: 110, startPoint y: 179, endPoint x: 58, endPoint y: 173, distance: 52.7
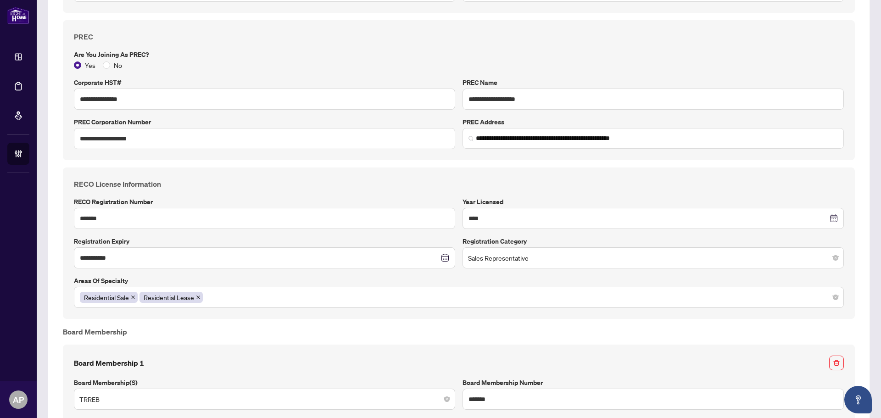
scroll to position [780, 0]
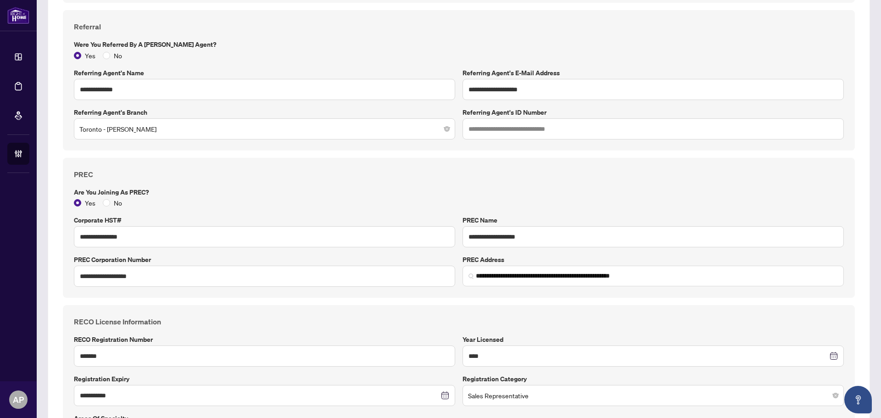
click at [182, 163] on div "**********" at bounding box center [459, 228] width 792 height 140
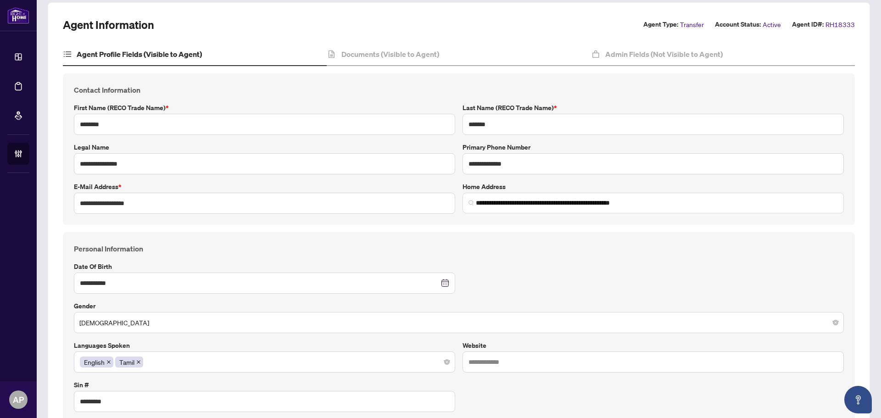
scroll to position [0, 0]
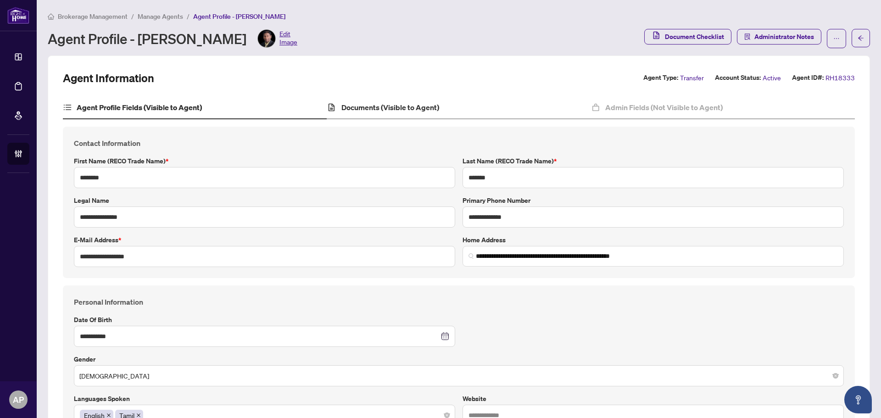
click at [395, 112] on div "Documents (Visible to Agent)" at bounding box center [459, 107] width 264 height 23
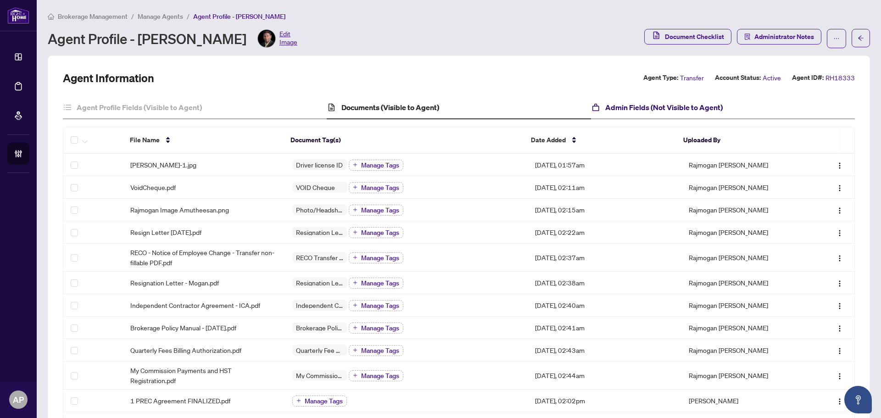
click at [640, 105] on h4 "Admin Fields (Not Visible to Agent)" at bounding box center [665, 107] width 118 height 11
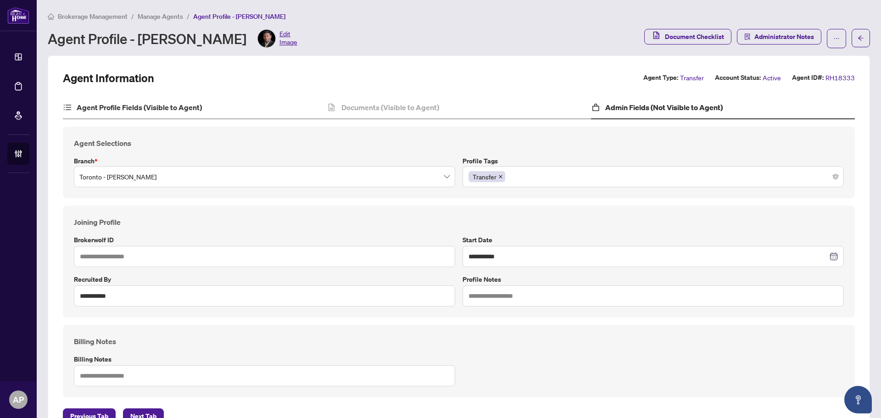
click at [189, 101] on div "Agent Profile Fields (Visible to Agent)" at bounding box center [195, 107] width 264 height 23
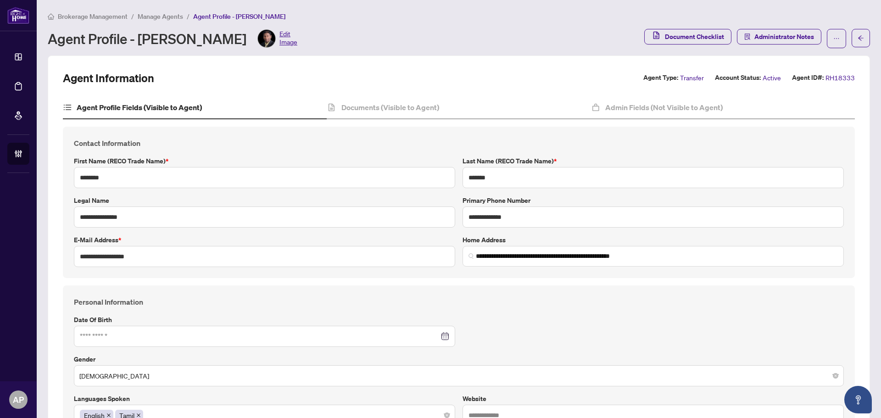
type input "**********"
type input "****"
type input "**********"
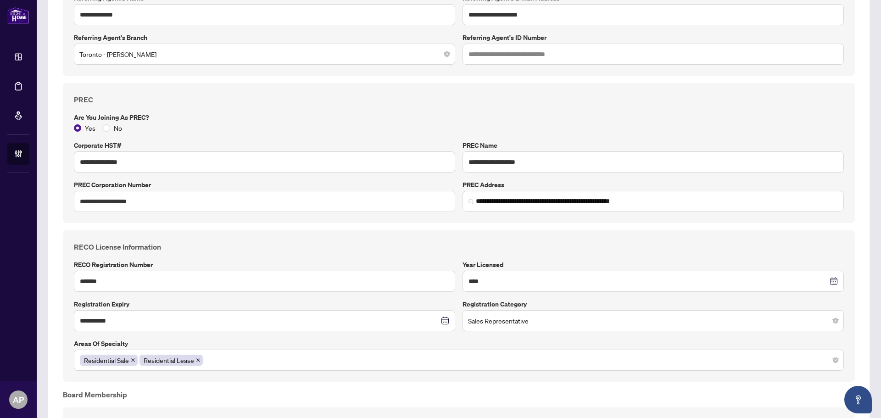
scroll to position [918, 0]
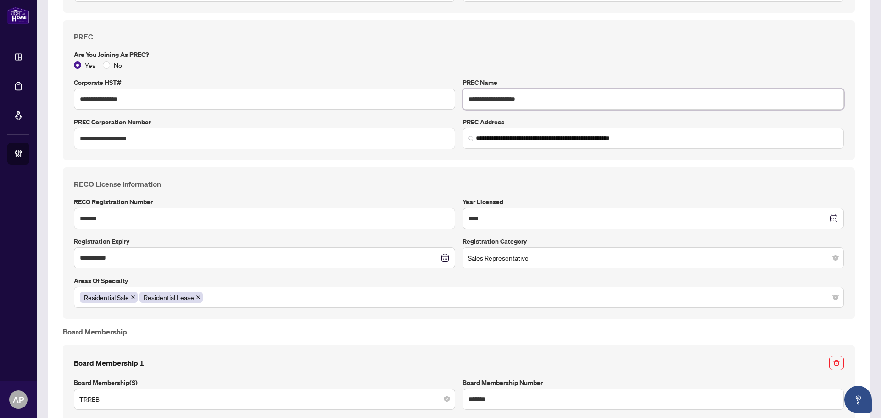
drag, startPoint x: 524, startPoint y: 102, endPoint x: 460, endPoint y: 100, distance: 64.8
click at [463, 100] on input "**********" at bounding box center [654, 99] width 382 height 21
click at [533, 53] on label "Are you joining as PREC?" at bounding box center [459, 55] width 770 height 10
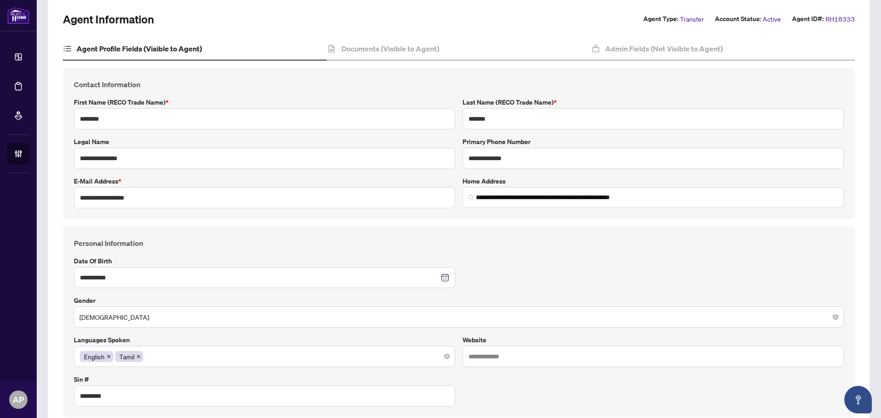
scroll to position [0, 0]
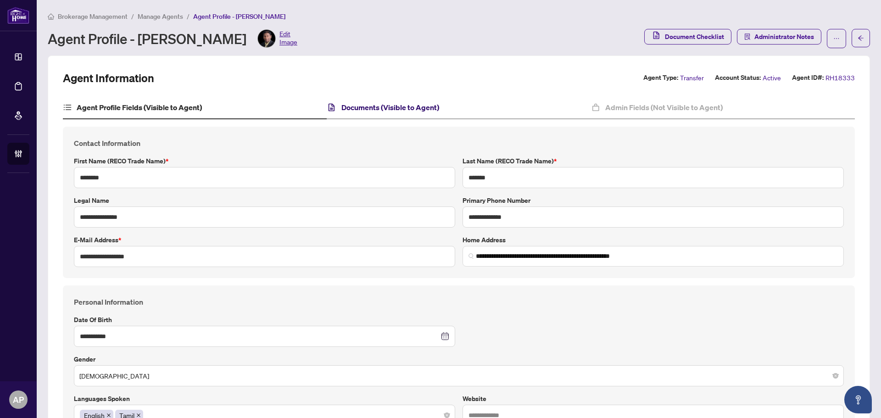
drag, startPoint x: 405, startPoint y: 106, endPoint x: 461, endPoint y: 101, distance: 56.2
click at [405, 106] on h4 "Documents (Visible to Agent)" at bounding box center [391, 107] width 98 height 11
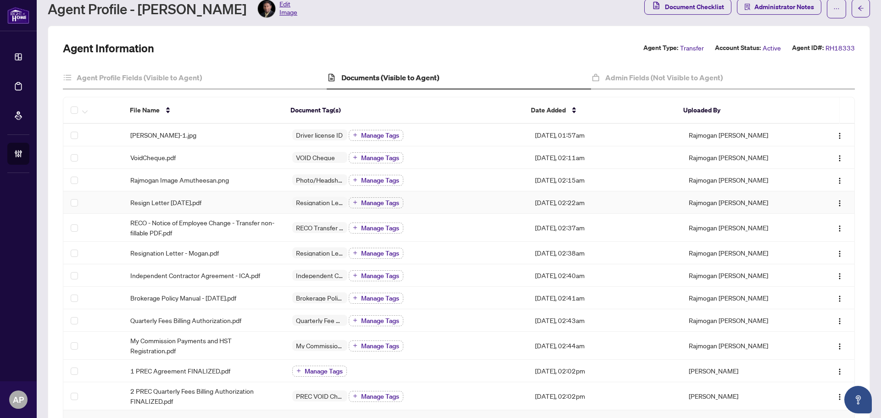
scroll to position [46, 0]
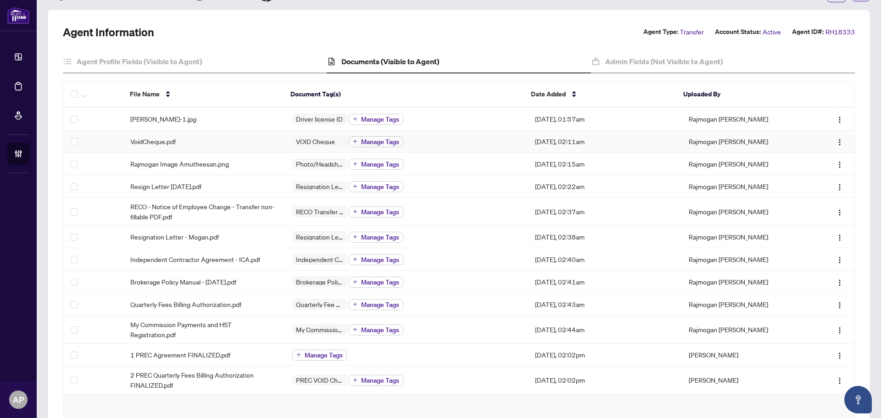
click at [225, 141] on div "VoidCheque.pdf" at bounding box center [203, 141] width 147 height 10
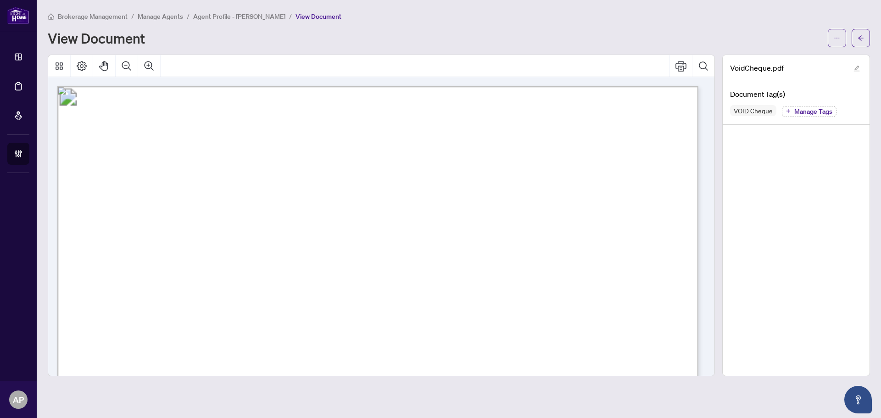
scroll to position [46, 0]
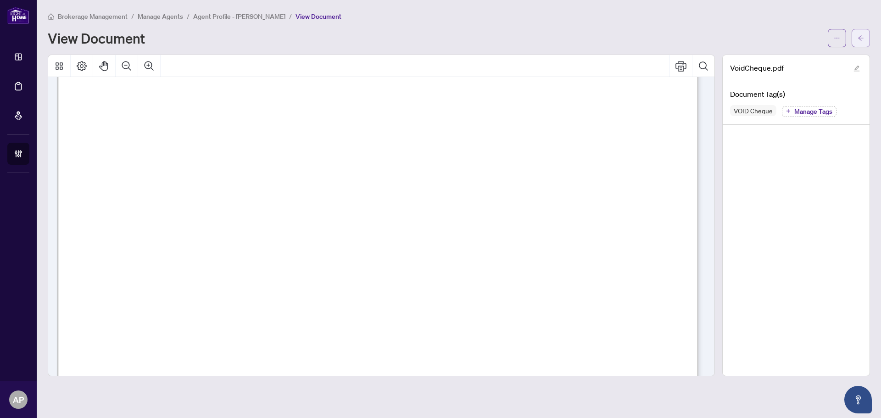
click at [870, 35] on button "button" at bounding box center [861, 38] width 18 height 18
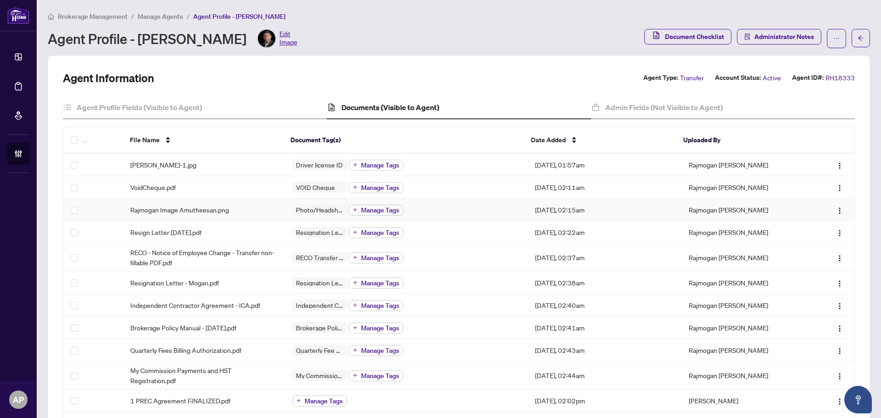
click at [285, 207] on td "Photo/Headshot Manage Tags" at bounding box center [406, 210] width 243 height 22
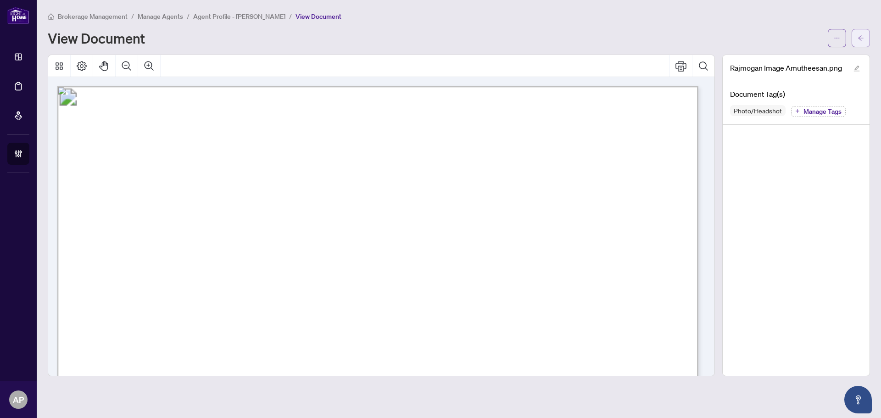
click at [862, 33] on span "button" at bounding box center [861, 38] width 6 height 15
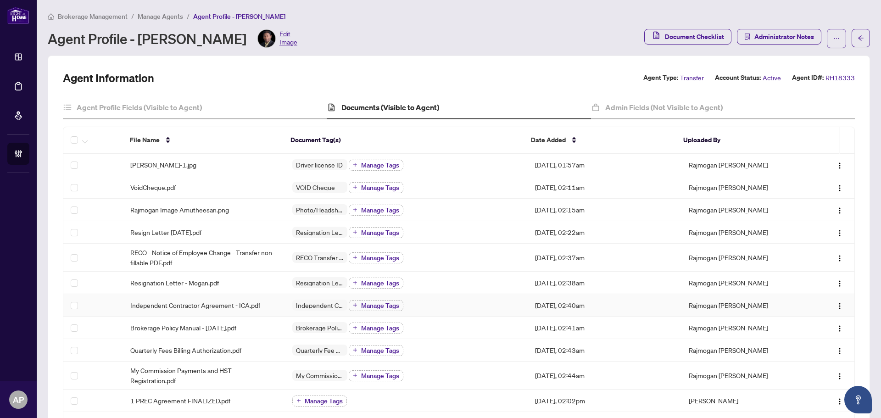
scroll to position [138, 0]
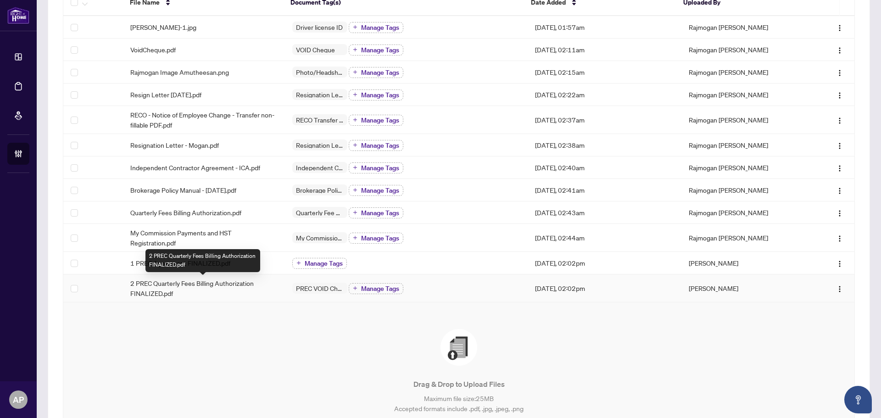
click at [262, 289] on span "2 PREC Quarterly Fees Billing Authorization FINALIZED.pdf" at bounding box center [203, 288] width 147 height 20
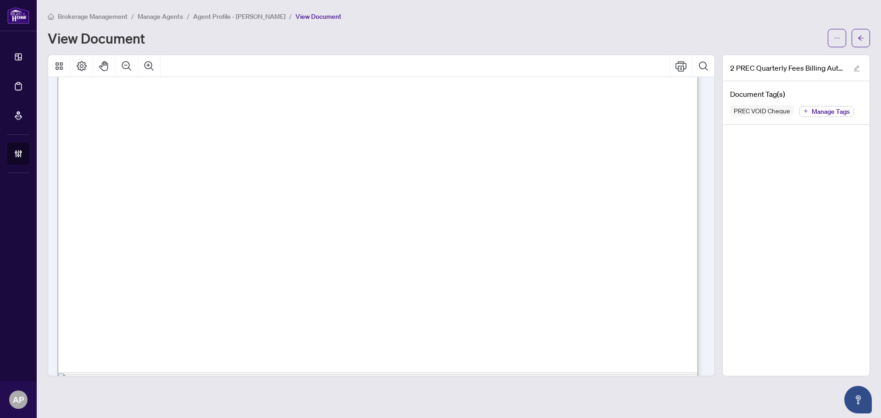
scroll to position [367, 0]
click at [864, 40] on icon "arrow-left" at bounding box center [861, 38] width 6 height 6
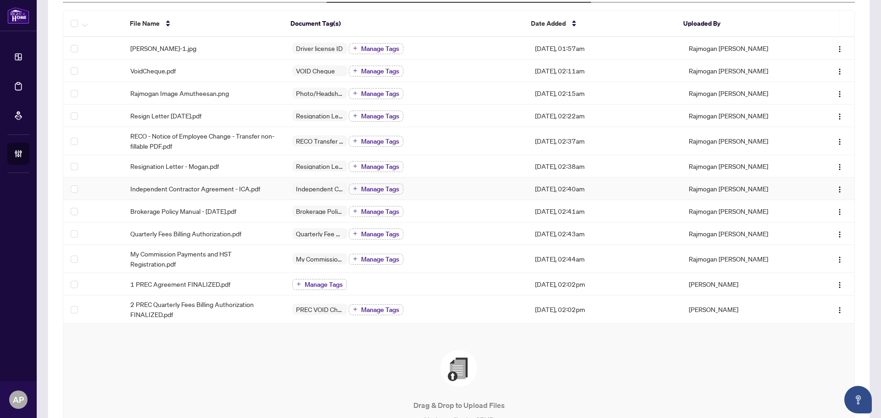
scroll to position [184, 0]
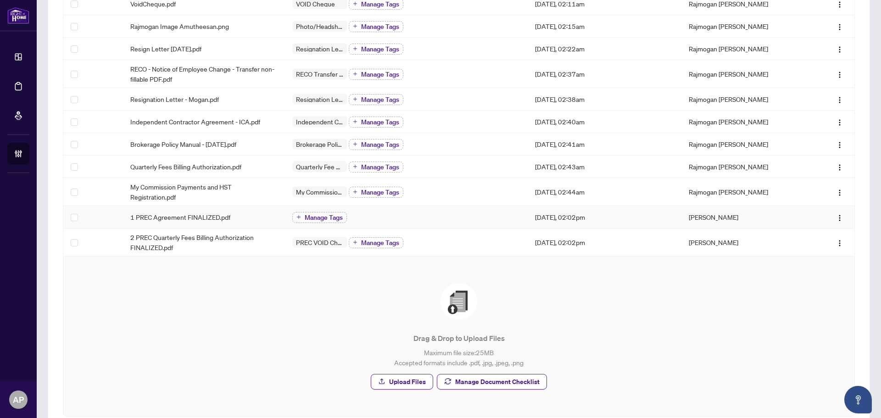
click at [234, 219] on div "1 PREC Agreement FINALIZED.pdf" at bounding box center [203, 217] width 147 height 10
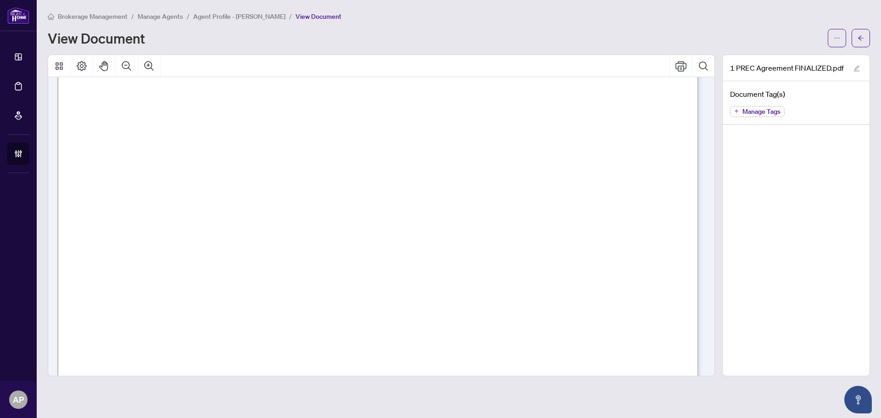
scroll to position [4407, 0]
click at [861, 43] on span "button" at bounding box center [861, 38] width 6 height 15
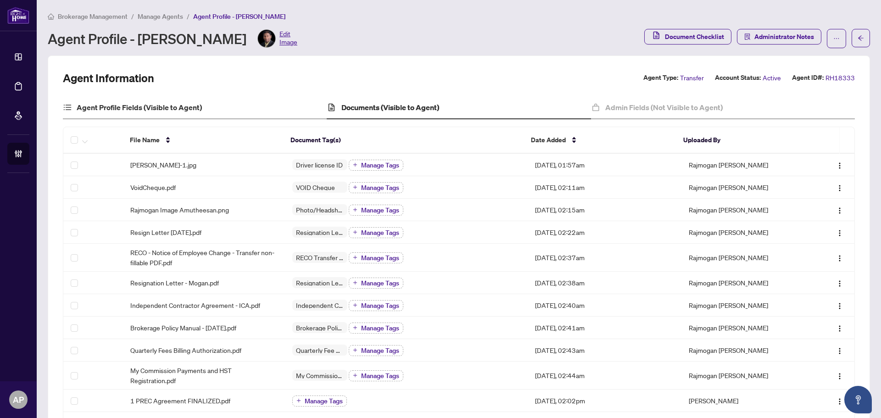
click at [207, 110] on div "Agent Profile Fields (Visible to Agent)" at bounding box center [195, 107] width 264 height 23
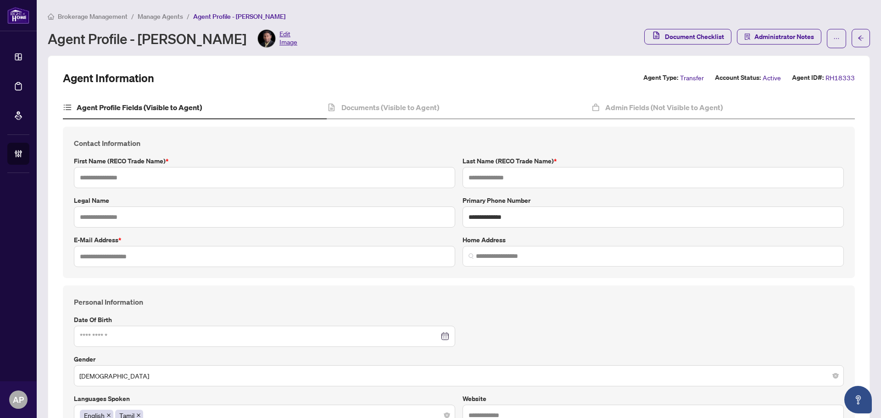
type input "********"
type input "*******"
type input "**********"
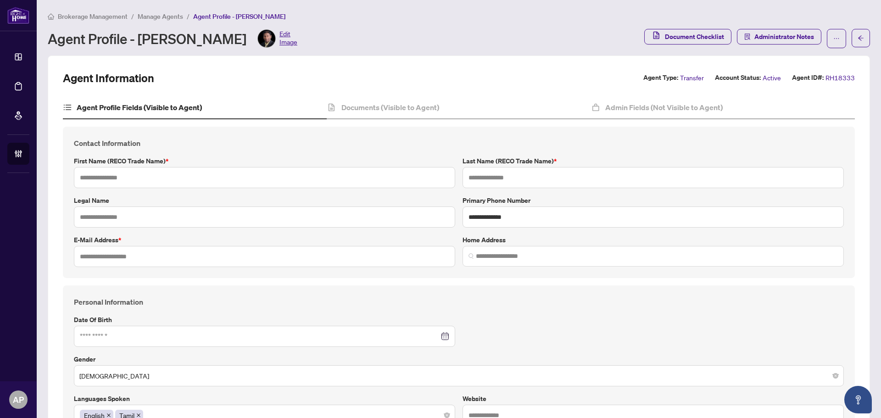
type input "*********"
type input "**********"
type input "*"
type input "**********"
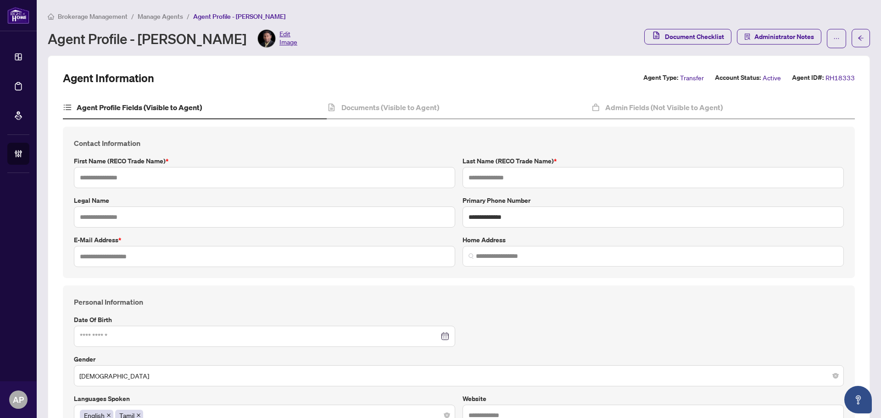
type input "**********"
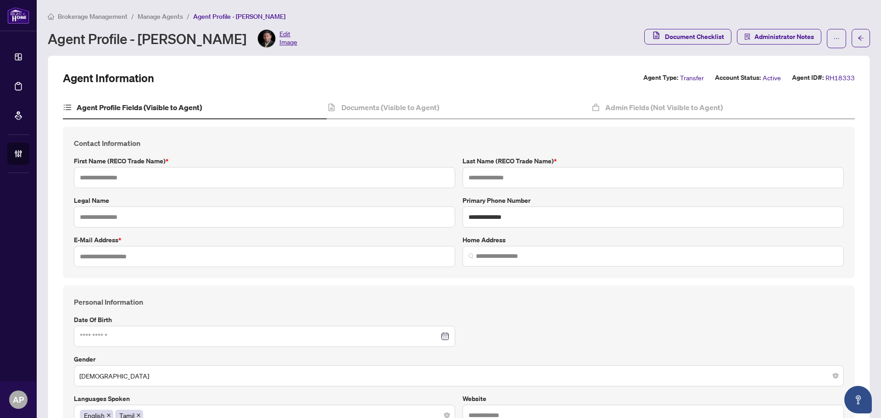
type input "*******"
type input "**********"
type input "****"
type input "**********"
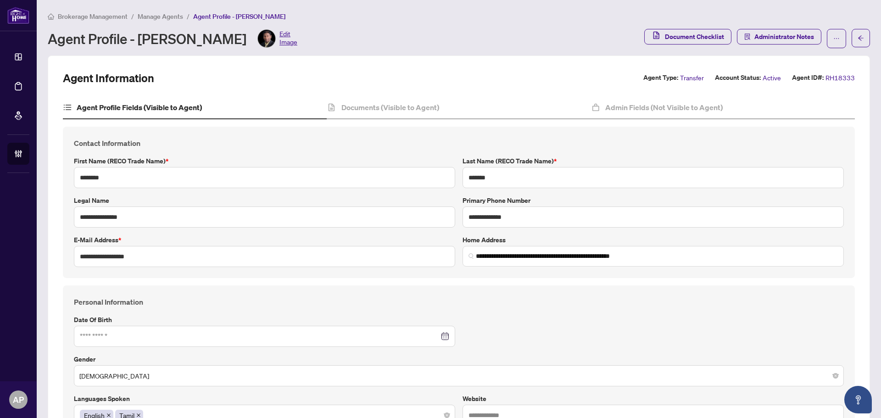
type input "**********"
drag, startPoint x: 147, startPoint y: 257, endPoint x: 61, endPoint y: 256, distance: 86.3
click at [61, 256] on div "**********" at bounding box center [459, 203] width 800 height 152
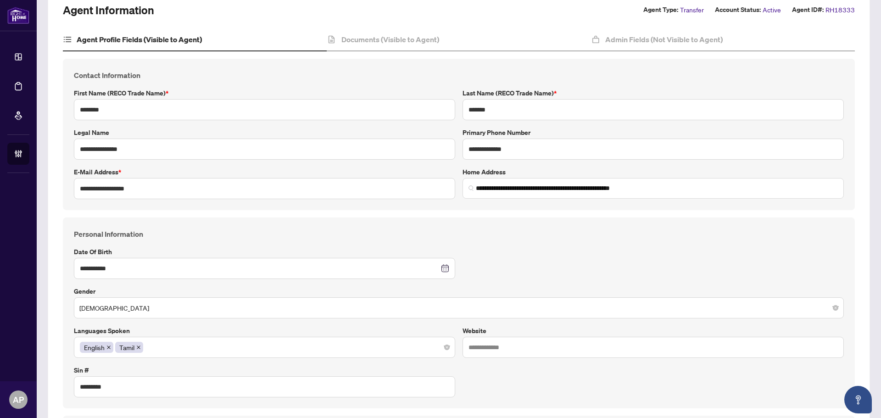
scroll to position [46, 0]
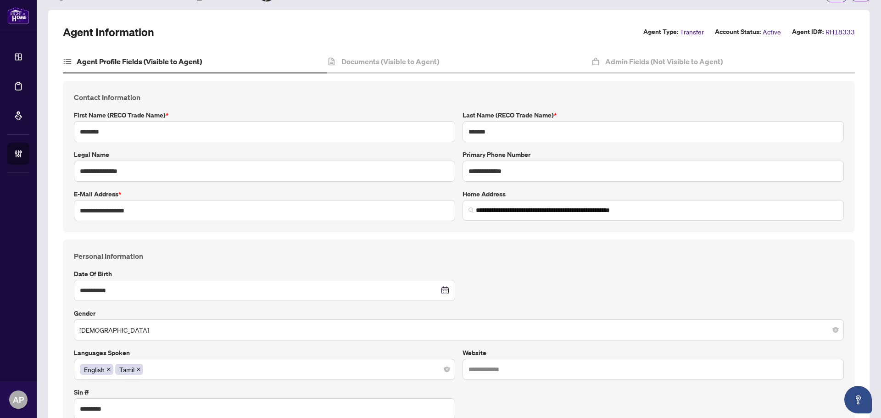
click at [455, 206] on div "**********" at bounding box center [264, 205] width 389 height 32
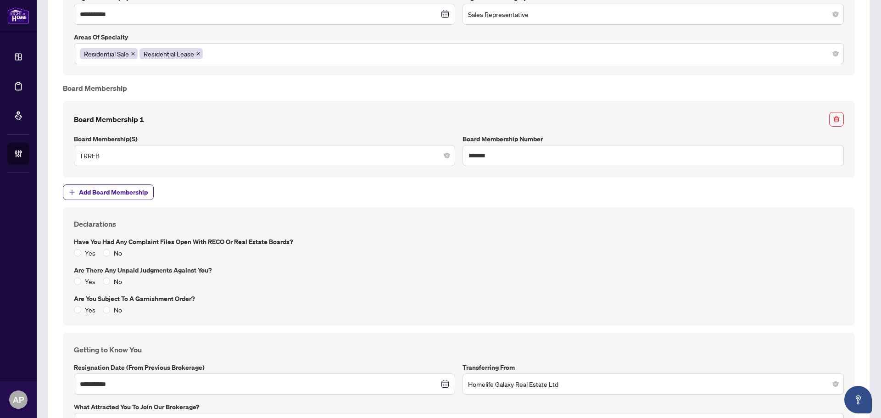
scroll to position [1240, 0]
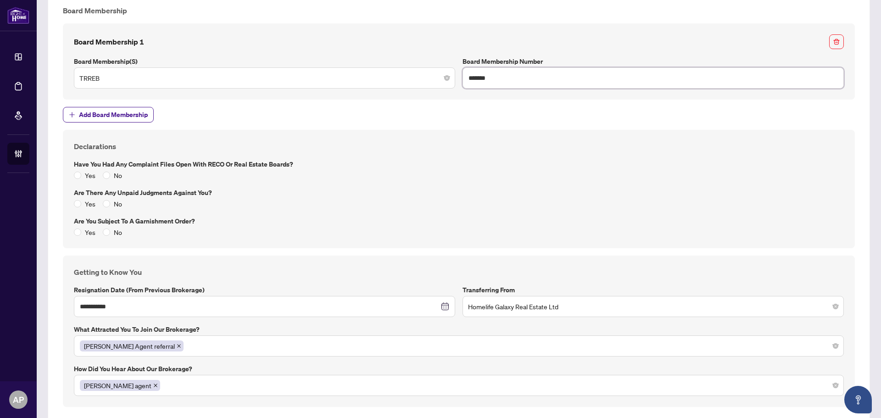
drag, startPoint x: 491, startPoint y: 79, endPoint x: 460, endPoint y: 79, distance: 31.2
click at [463, 79] on input "*******" at bounding box center [654, 77] width 382 height 21
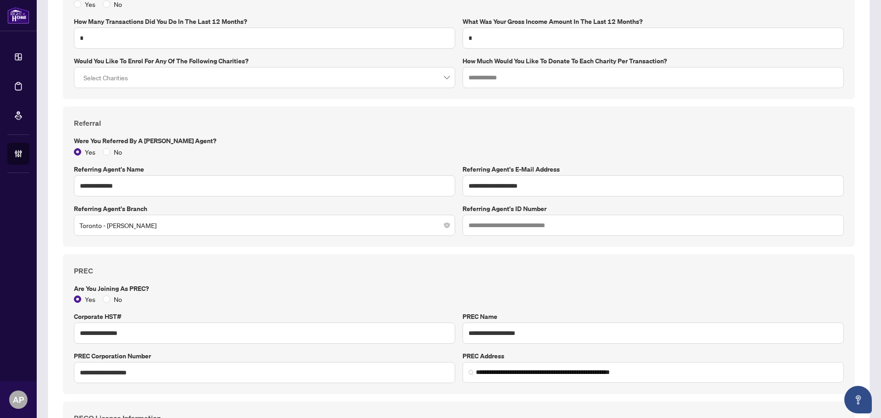
scroll to position [960, 0]
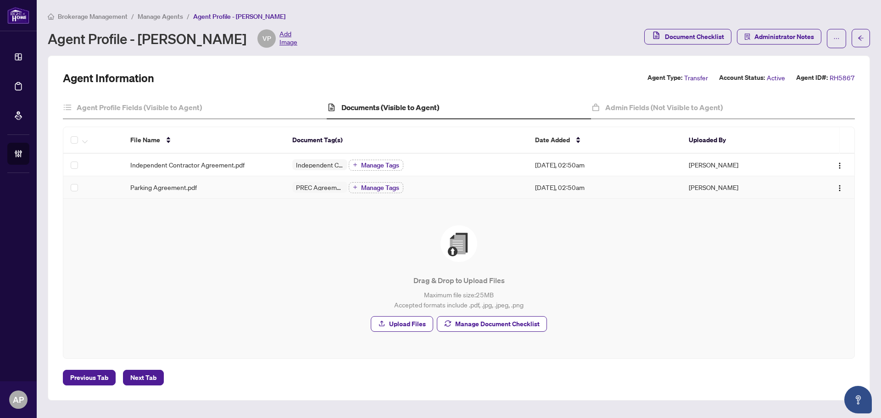
click at [185, 182] on span "Parking Agreement.pdf" at bounding box center [163, 187] width 67 height 10
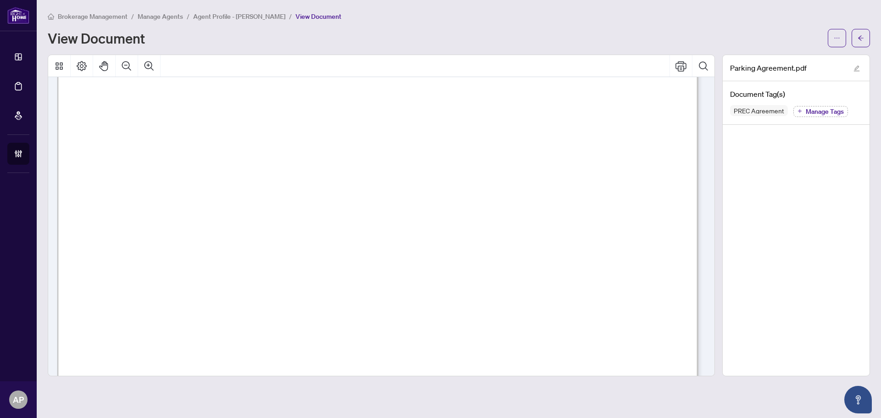
scroll to position [1010, 0]
click at [862, 38] on icon "arrow-left" at bounding box center [861, 38] width 6 height 6
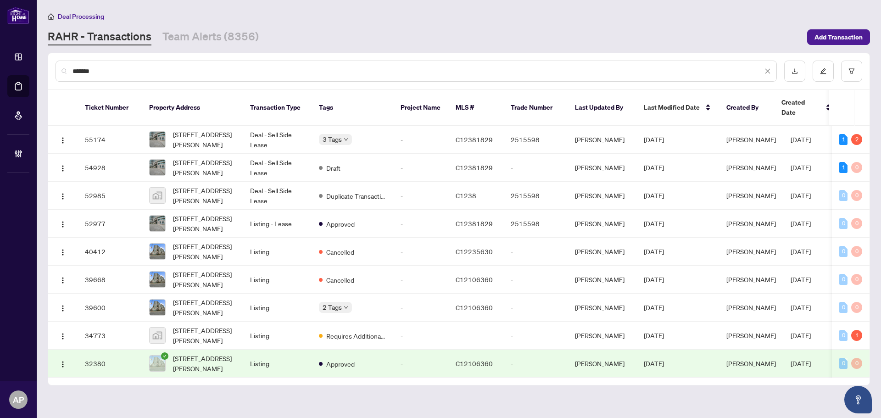
click at [80, 73] on input "*******" at bounding box center [418, 71] width 690 height 10
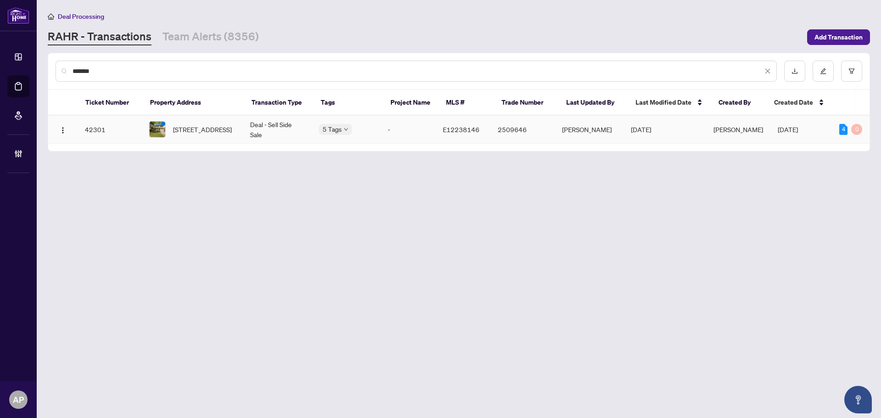
type input "*******"
click at [264, 129] on td "Deal - Sell Side Sale" at bounding box center [277, 130] width 69 height 28
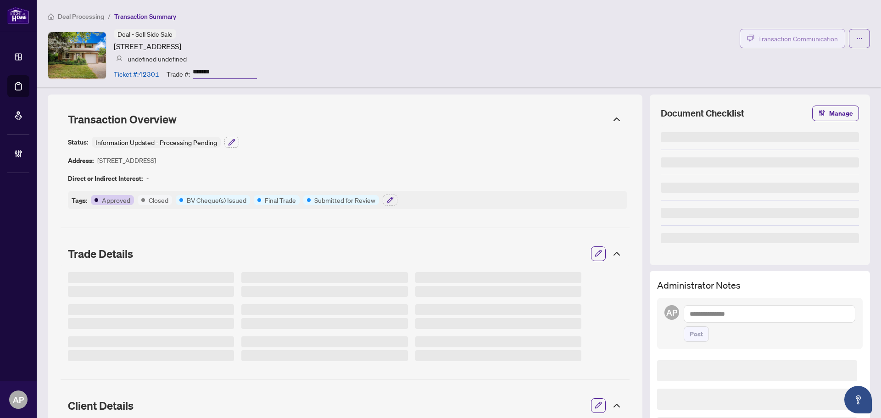
click at [787, 37] on span "Transaction Communication" at bounding box center [798, 39] width 80 height 11
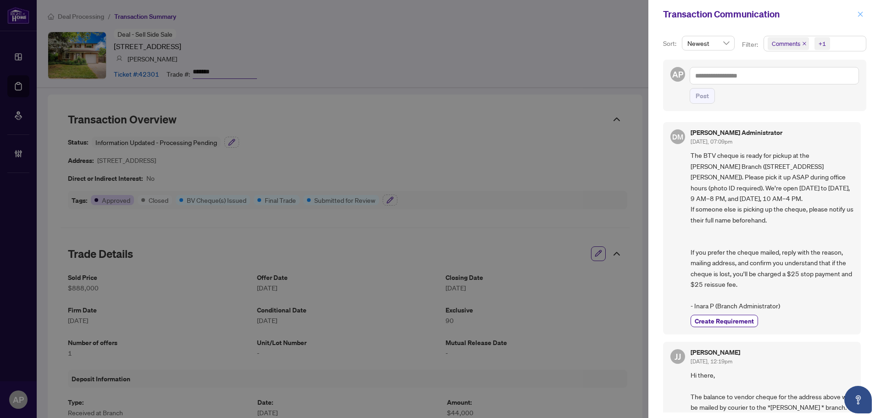
click at [865, 13] on button "button" at bounding box center [861, 14] width 12 height 11
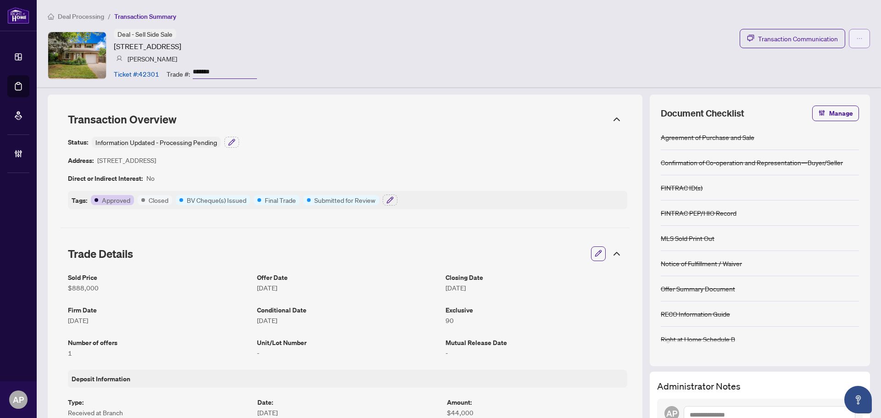
click at [857, 34] on span "button" at bounding box center [860, 38] width 6 height 15
click at [542, 34] on div "Deal - Sell Side Sale [STREET_ADDRESS] [PERSON_NAME] Ticket #: 42301 Trade #: *…" at bounding box center [459, 55] width 823 height 53
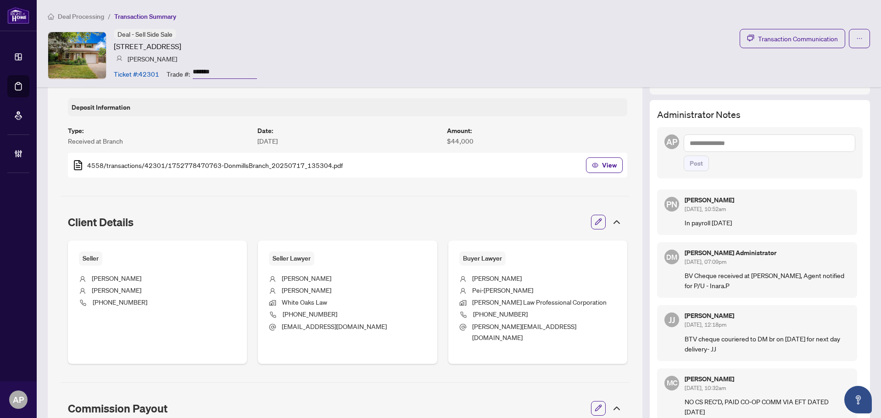
scroll to position [275, 0]
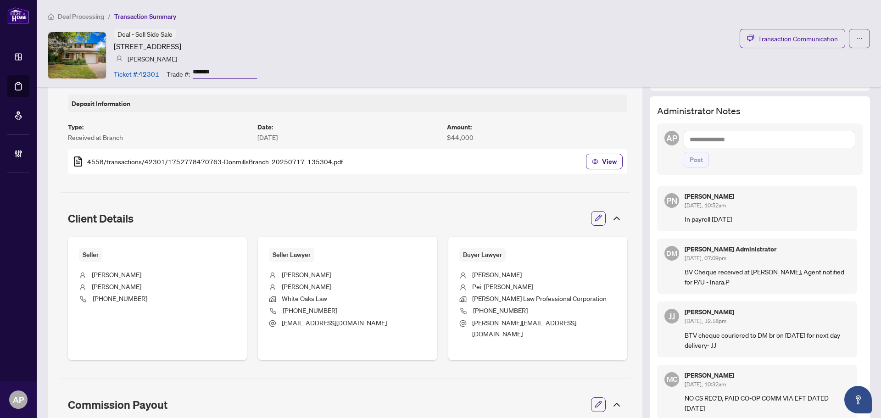
drag, startPoint x: 760, startPoint y: 146, endPoint x: 766, endPoint y: 146, distance: 6.0
click at [760, 146] on textarea at bounding box center [770, 139] width 172 height 17
type textarea "**********"
click at [693, 162] on span "Post" at bounding box center [696, 159] width 13 height 15
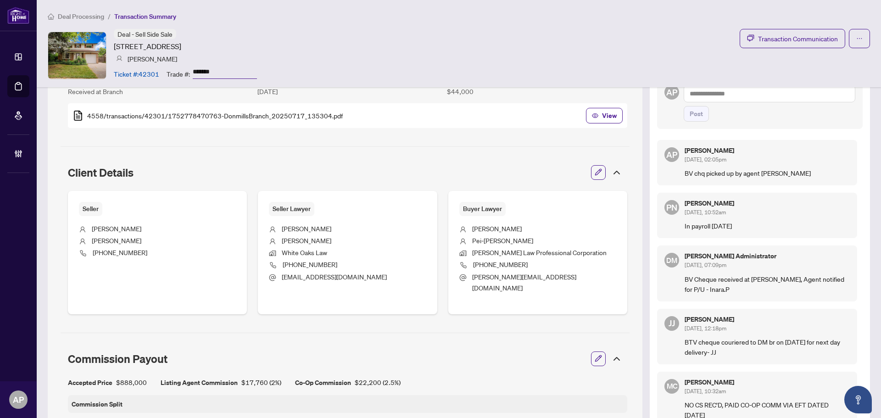
scroll to position [0, 0]
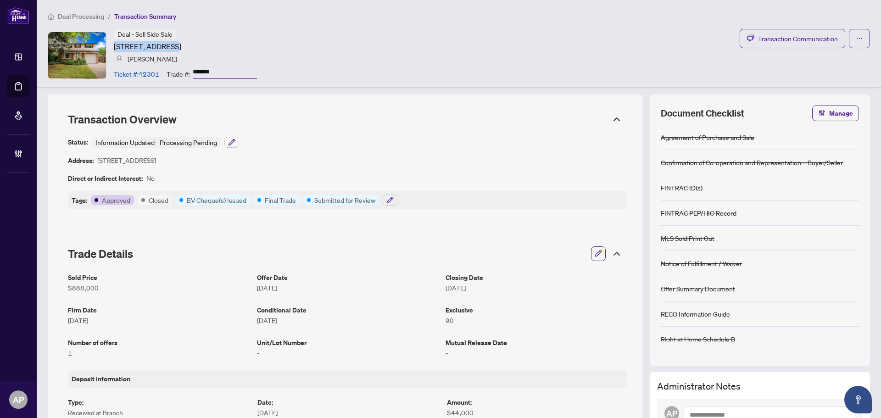
drag, startPoint x: 130, startPoint y: 45, endPoint x: 164, endPoint y: 45, distance: 34.0
click at [164, 45] on div "Deal - Sell Side Sale [STREET_ADDRESS] [PERSON_NAME] Ticket #: 42301 Trade #: *…" at bounding box center [152, 55] width 209 height 53
copy article "33 Erinlea Cres"
click at [216, 71] on input "*******" at bounding box center [225, 72] width 64 height 13
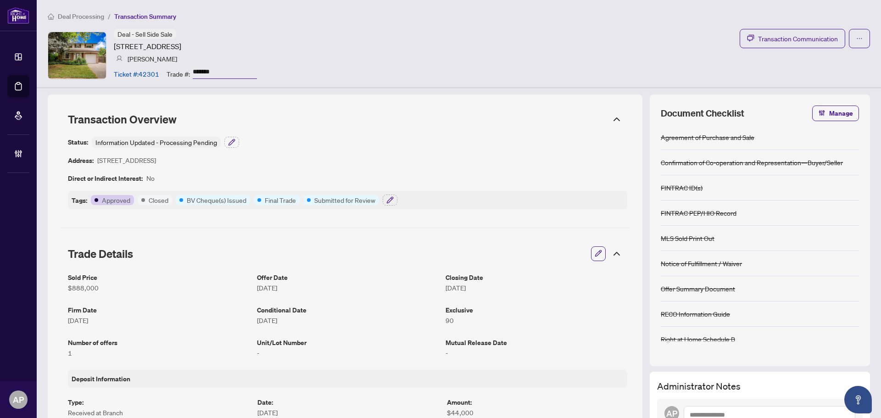
click at [329, 61] on div "Deal - Sell Side Sale 33 Erinlea Cres, Toronto, Ontario M1H 2S8, Canada Christo…" at bounding box center [459, 55] width 823 height 53
click at [150, 70] on article "Ticket #: 42301" at bounding box center [136, 74] width 45 height 10
copy article "42301"
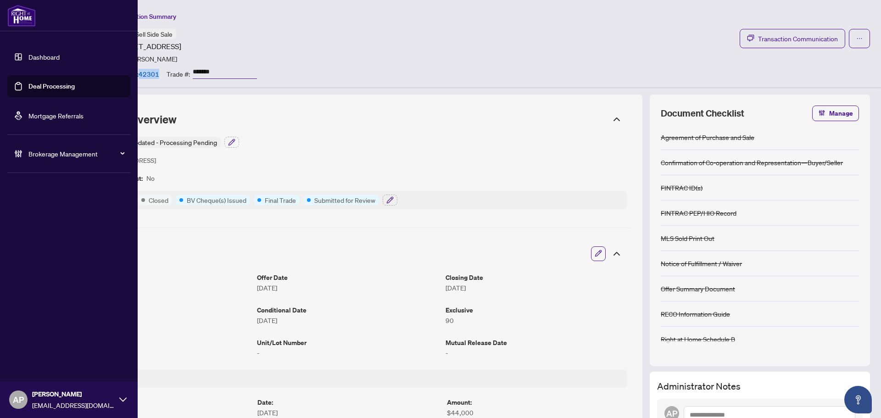
click at [28, 84] on link "Deal Processing" at bounding box center [51, 86] width 46 height 8
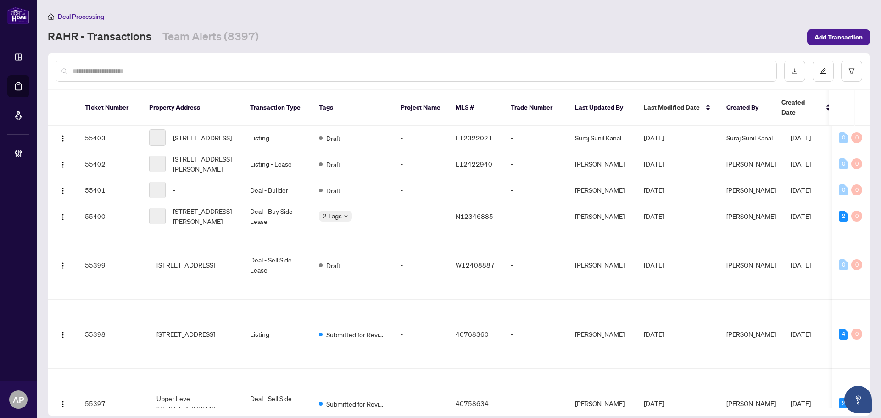
click at [152, 73] on input "text" at bounding box center [421, 71] width 697 height 10
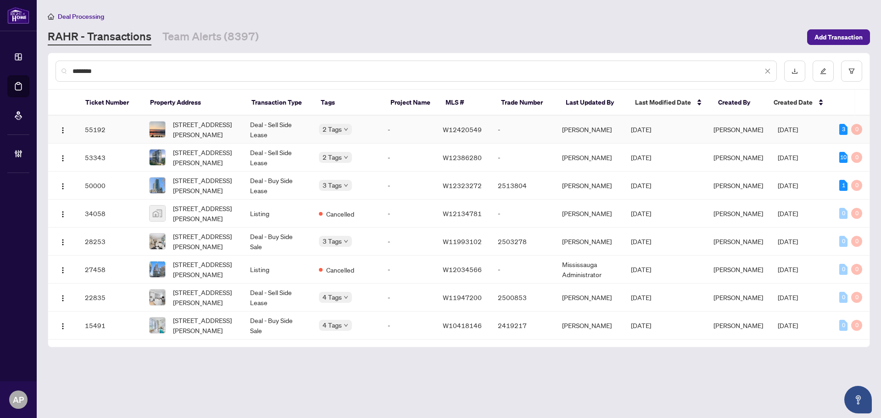
type input "********"
click at [275, 131] on td "Deal - Sell Side Lease" at bounding box center [277, 130] width 69 height 28
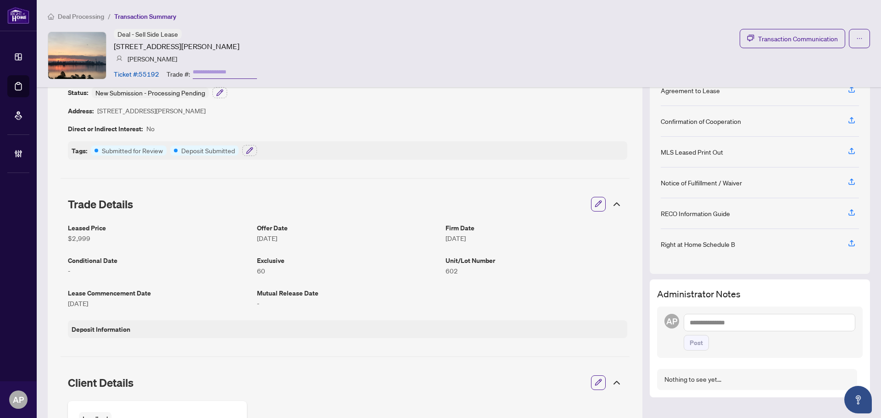
scroll to position [46, 0]
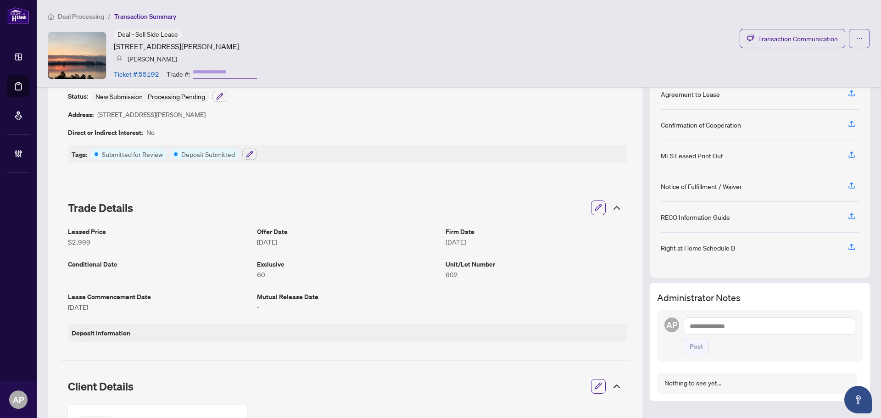
click at [595, 208] on icon "button" at bounding box center [598, 207] width 7 height 7
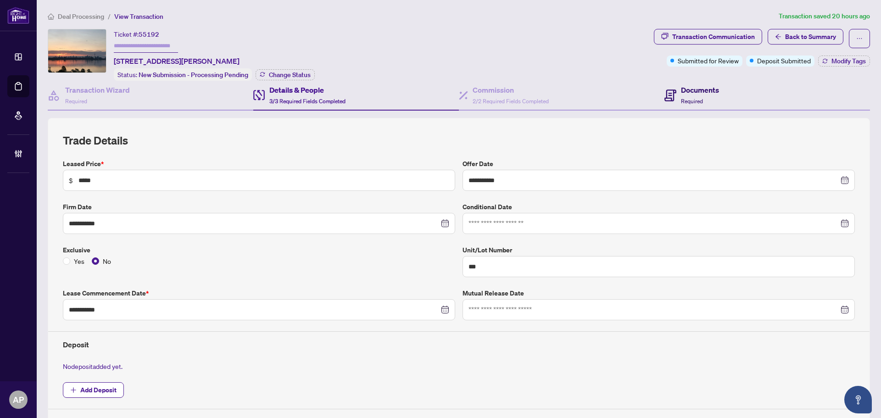
click at [685, 98] on span "Required" at bounding box center [692, 101] width 22 height 7
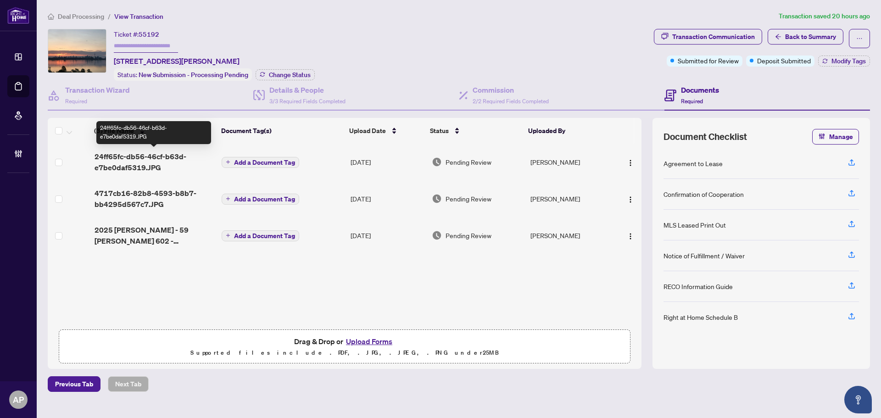
click at [175, 160] on span "24ff65fc-db56-46cf-b63d-e7be0daf5319.JPG" at bounding box center [155, 162] width 120 height 22
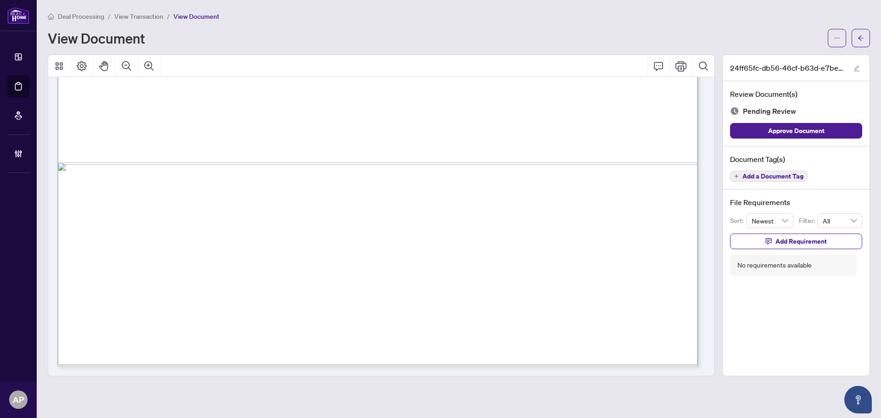
scroll to position [259, 0]
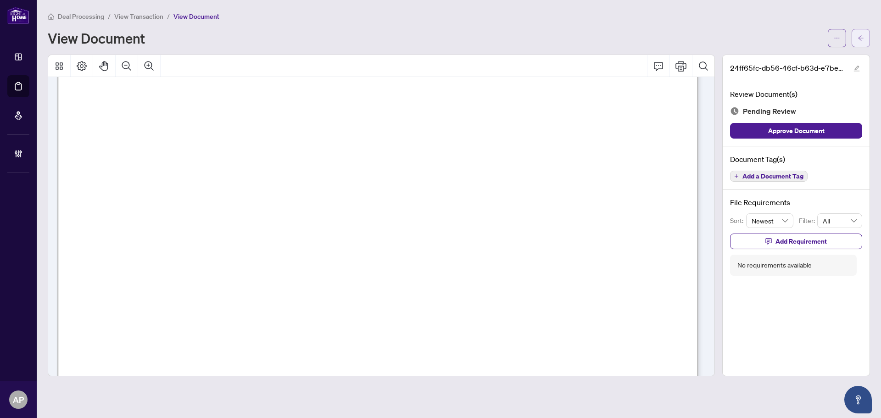
click at [859, 39] on icon "arrow-left" at bounding box center [861, 38] width 6 height 6
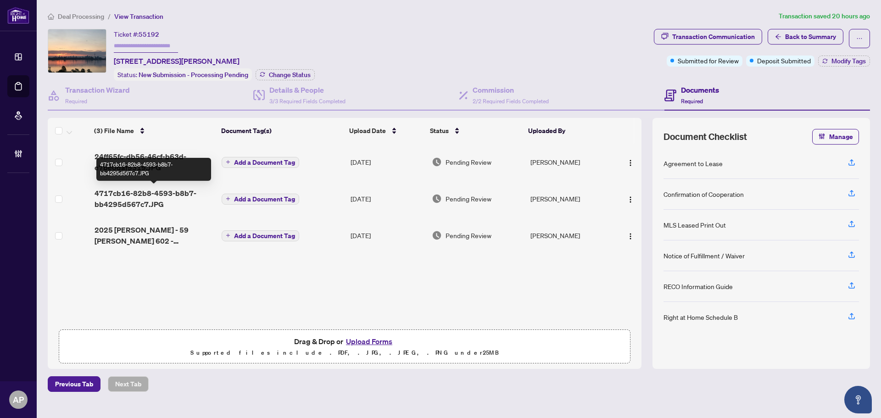
click at [191, 198] on span "4717cb16-82b8-4593-b8b7-bb4295d567c7.JPG" at bounding box center [155, 199] width 120 height 22
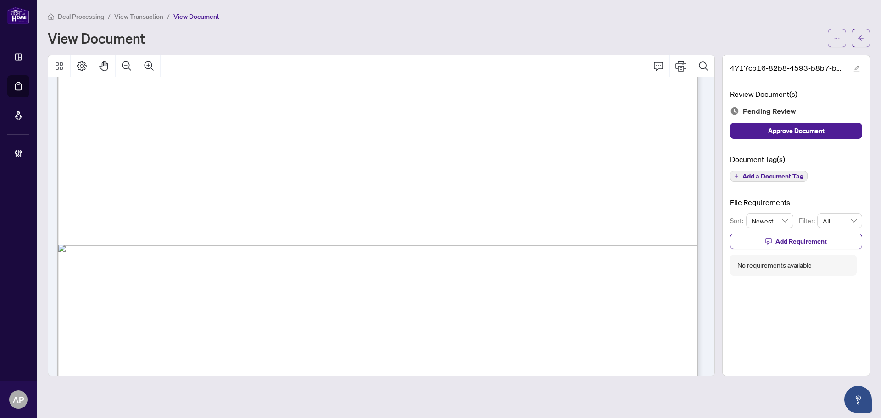
scroll to position [551, 0]
click at [856, 38] on button "button" at bounding box center [861, 38] width 18 height 18
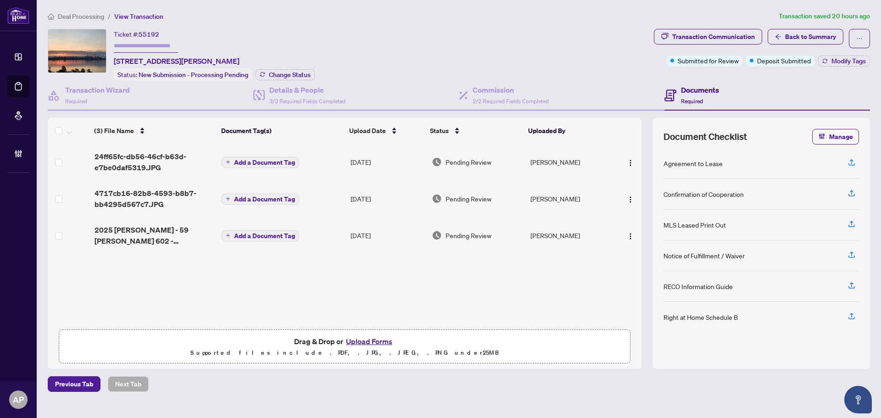
click at [141, 288] on div "(3) File Name Document Tag(s) Upload Date Status Uploaded By 24ff65fc-db56-46cf…" at bounding box center [345, 234] width 594 height 181
click at [269, 200] on span "Add a Document Tag" at bounding box center [264, 199] width 61 height 6
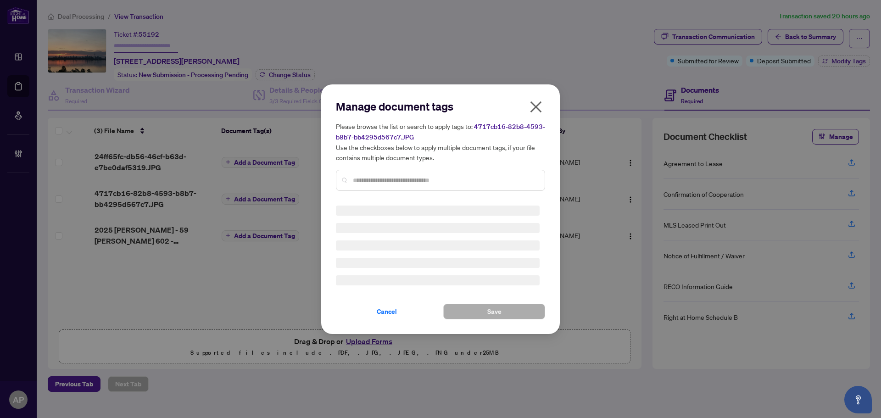
click at [435, 175] on input "text" at bounding box center [445, 180] width 185 height 10
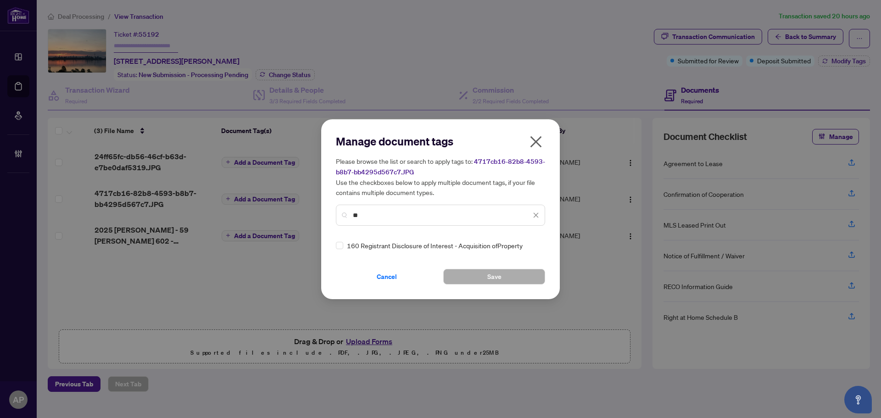
type input "*"
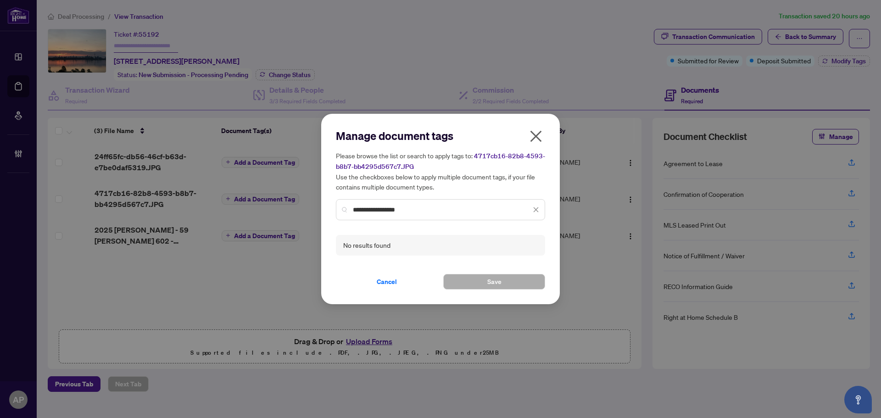
click at [395, 211] on input "**********" at bounding box center [442, 210] width 178 height 10
click at [398, 209] on input "**********" at bounding box center [442, 210] width 178 height 10
click at [366, 212] on input "*********" at bounding box center [442, 210] width 178 height 10
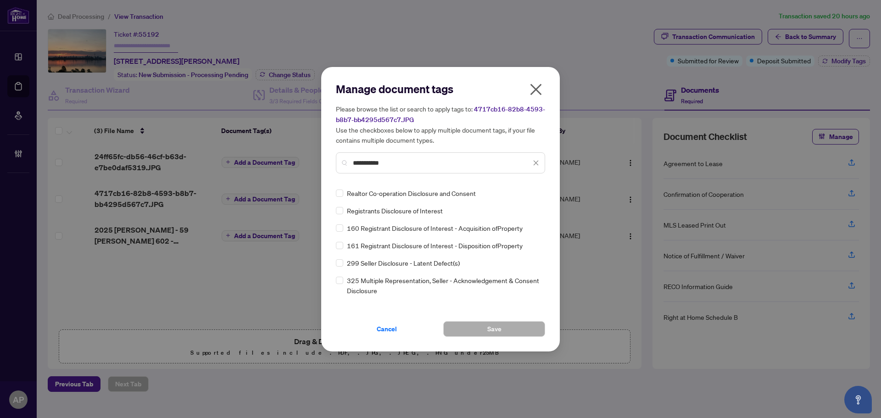
type input "**********"
click at [532, 90] on icon "close" at bounding box center [536, 89] width 15 height 15
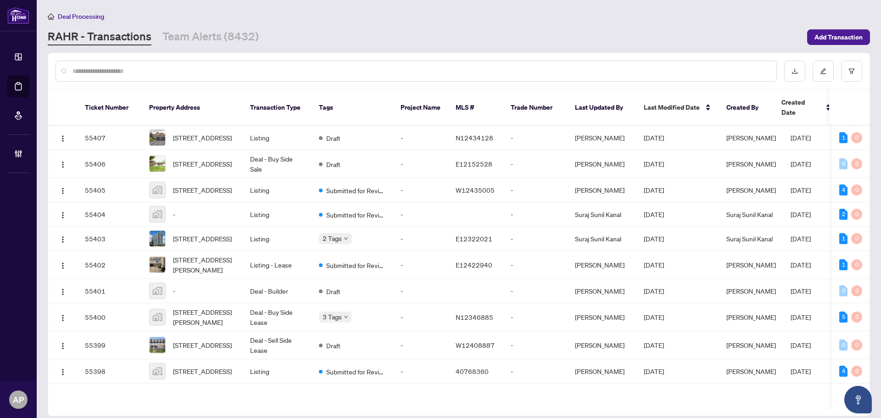
click at [295, 75] on input "text" at bounding box center [421, 71] width 697 height 10
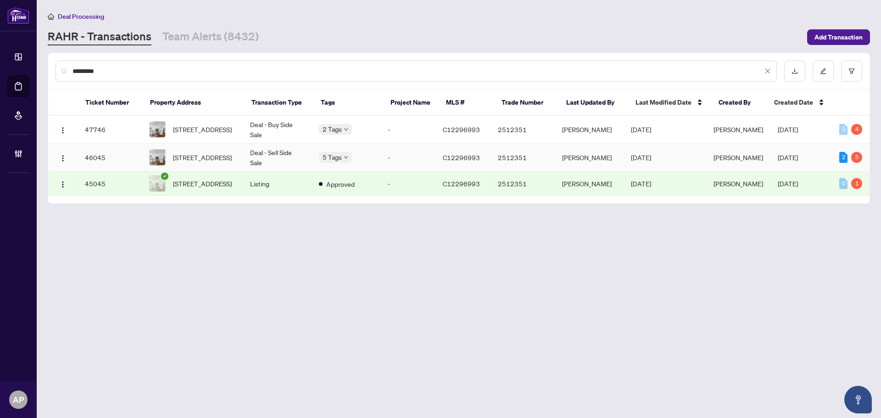
type input "********"
click at [292, 158] on td "Deal - Sell Side Sale" at bounding box center [277, 158] width 69 height 28
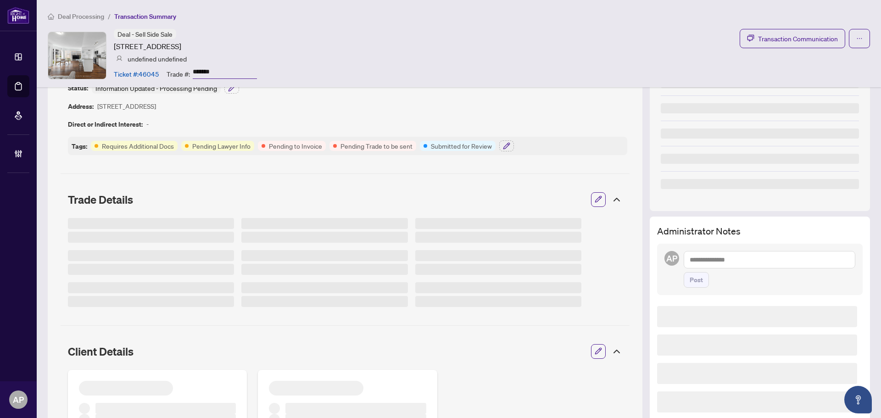
scroll to position [138, 0]
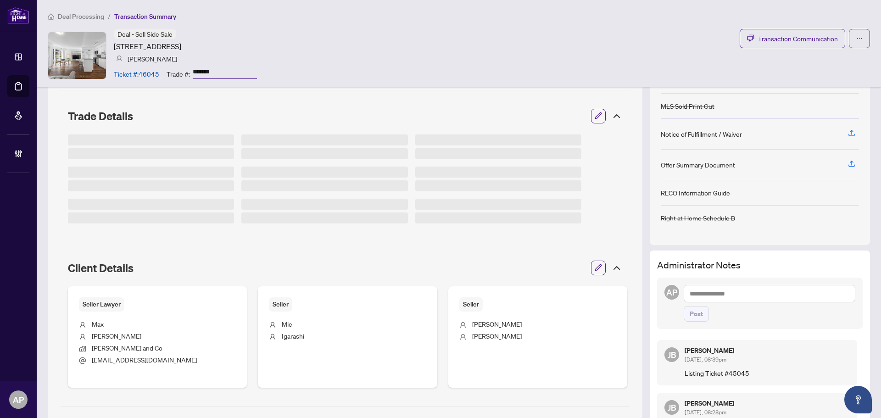
click at [740, 292] on textarea at bounding box center [770, 293] width 172 height 17
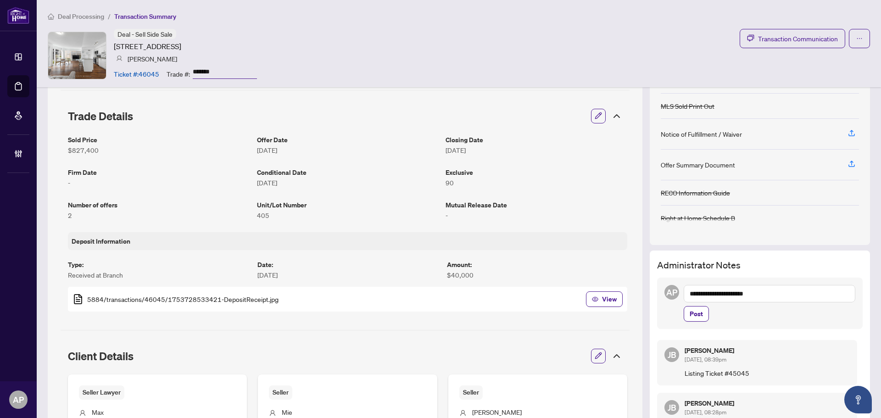
click at [684, 296] on textarea "**********" at bounding box center [770, 293] width 172 height 17
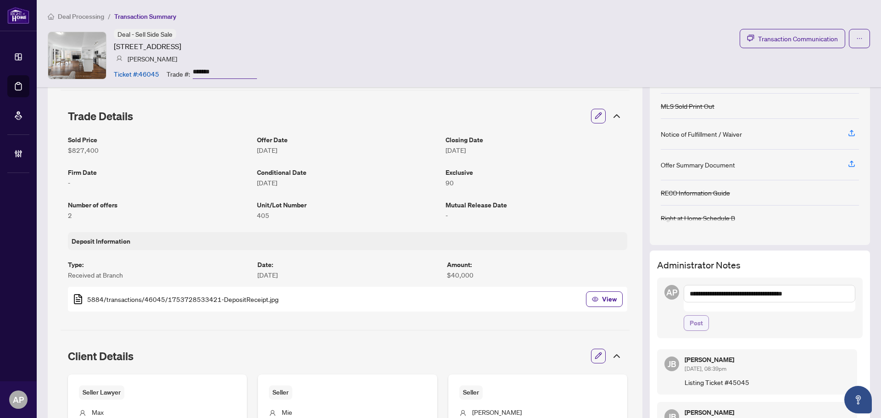
type textarea "**********"
click at [700, 315] on button "Post" at bounding box center [696, 323] width 25 height 16
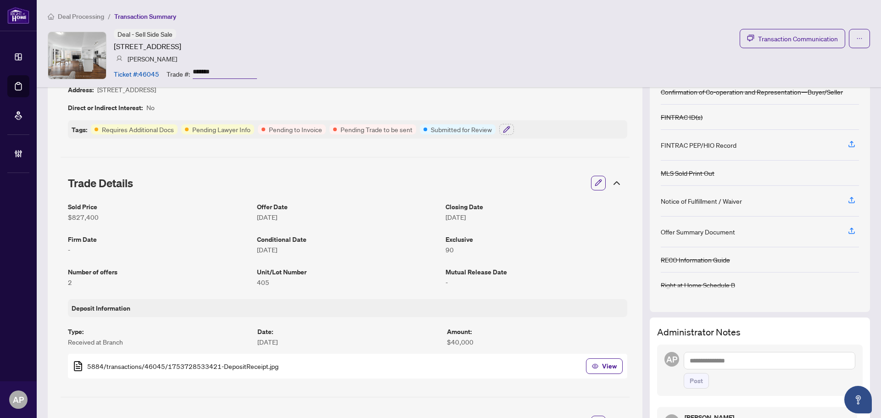
scroll to position [0, 0]
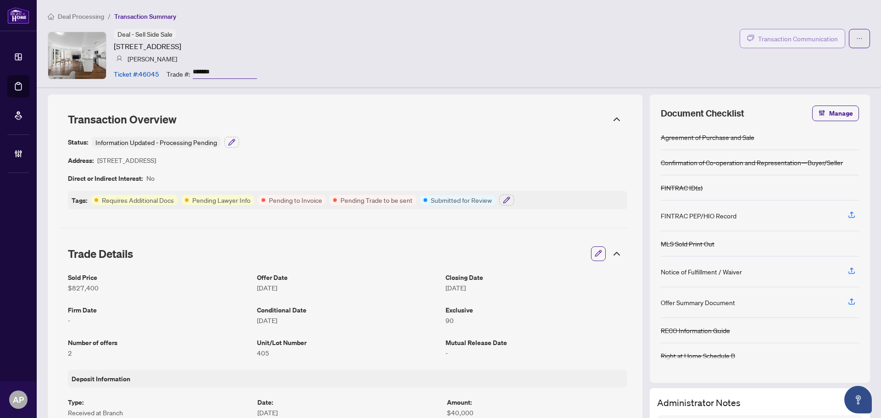
click at [775, 40] on span "Transaction Communication" at bounding box center [798, 39] width 80 height 11
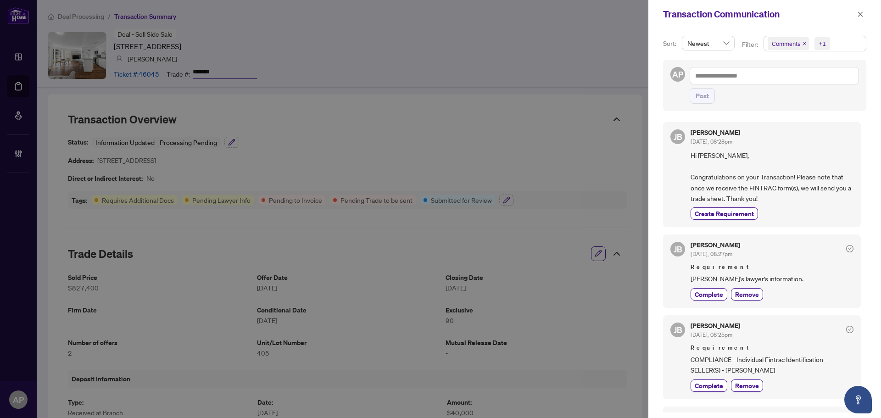
click at [805, 42] on icon "close" at bounding box center [805, 43] width 5 height 5
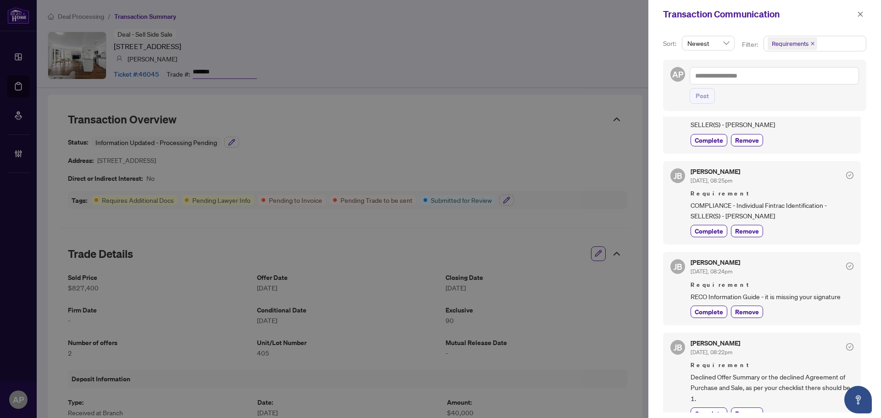
scroll to position [148, 0]
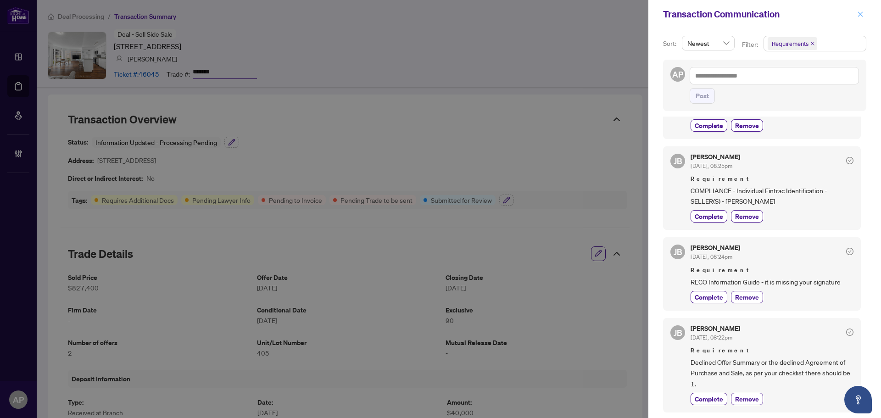
click at [861, 15] on icon "close" at bounding box center [861, 13] width 5 height 5
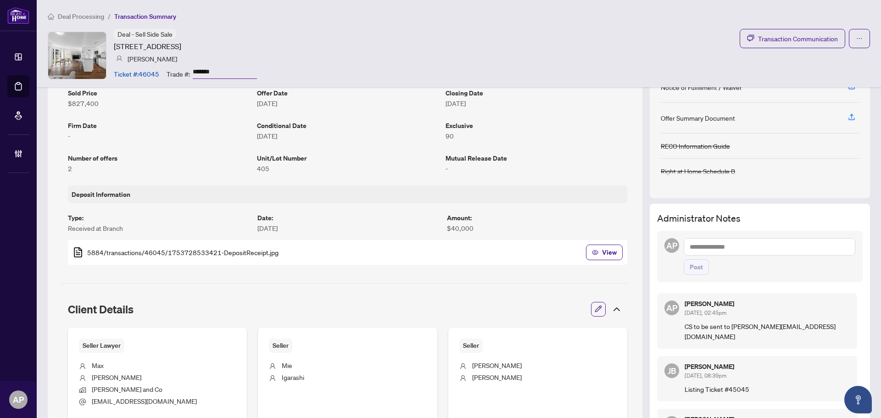
scroll to position [367, 0]
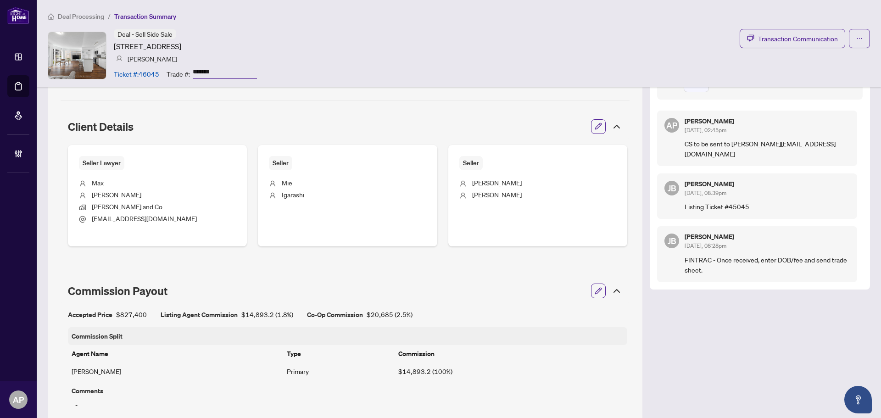
click at [775, 144] on p "CS to be sent to [PERSON_NAME][EMAIL_ADDRESS][DOMAIN_NAME]" at bounding box center [767, 149] width 165 height 20
copy p "CS to be sent to [PERSON_NAME][EMAIL_ADDRESS][DOMAIN_NAME]"
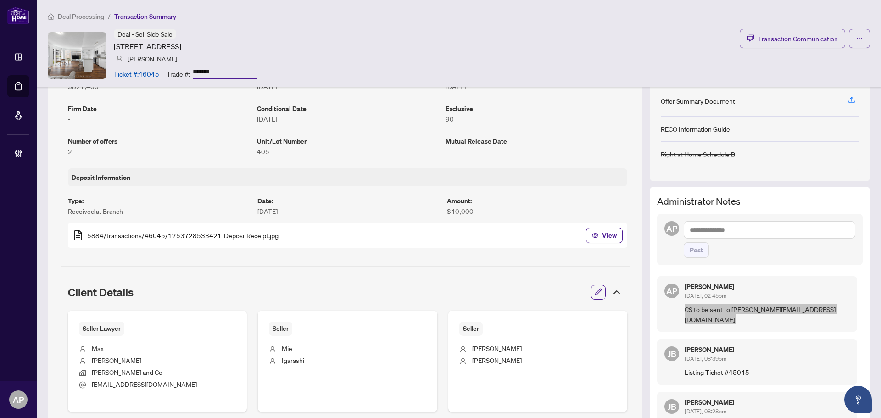
scroll to position [230, 0]
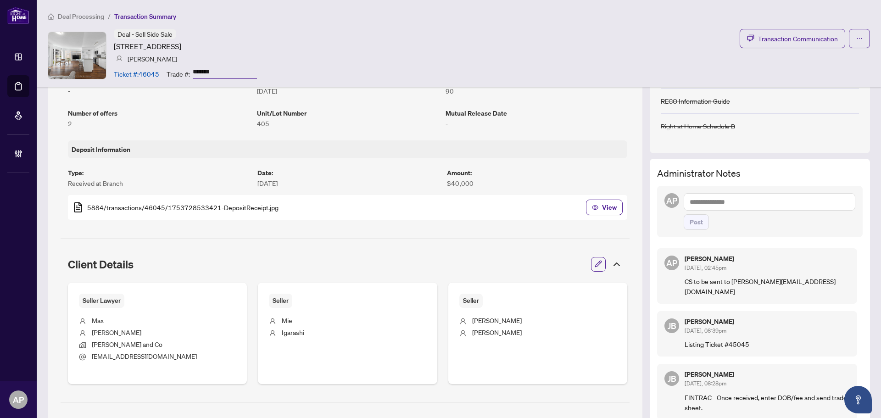
click at [642, 159] on div "Transaction Overview Status: Information Updated - Processing Pending Address: …" at bounding box center [459, 411] width 823 height 1093
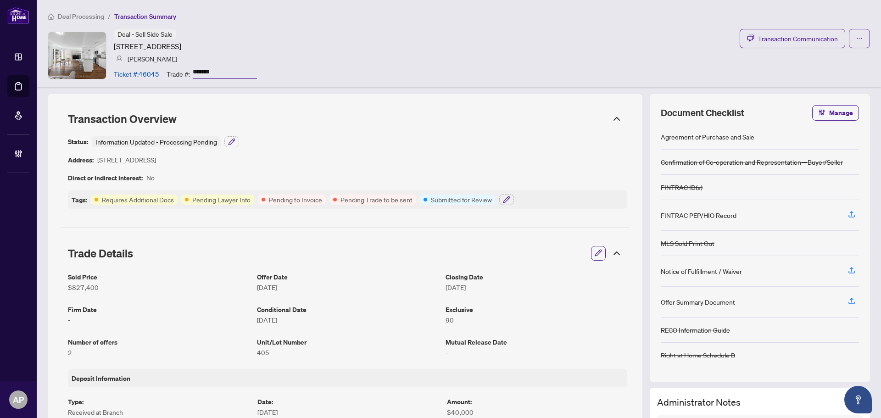
scroll to position [0, 0]
click at [816, 40] on span "Transaction Communication" at bounding box center [798, 39] width 80 height 11
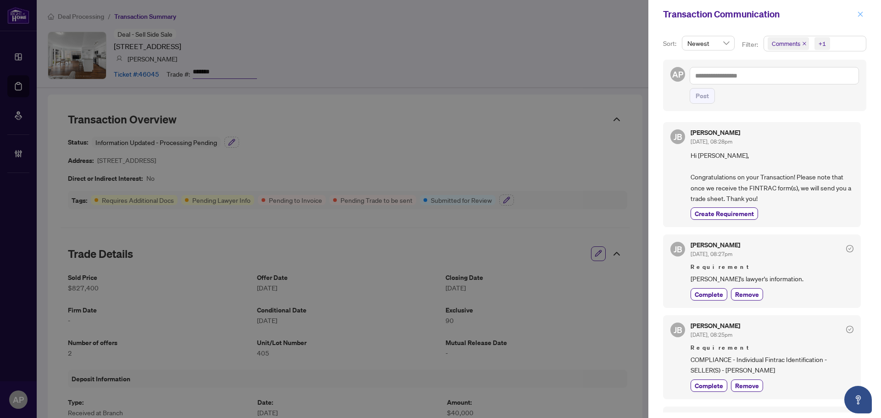
click at [859, 19] on span "button" at bounding box center [861, 14] width 6 height 15
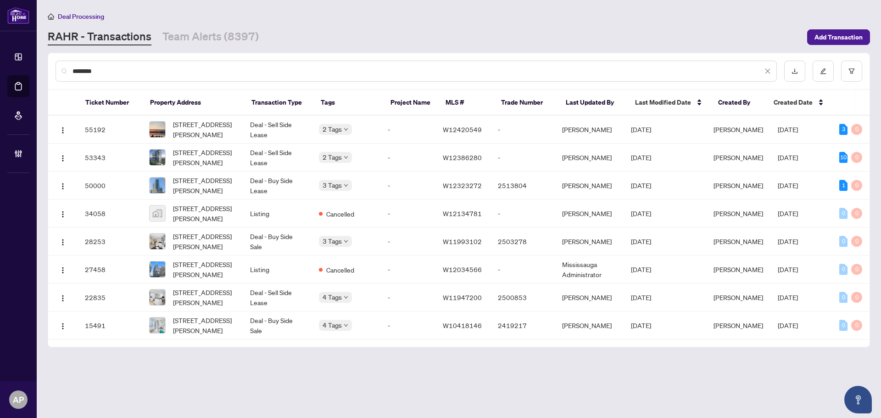
click at [86, 73] on input "********" at bounding box center [418, 71] width 690 height 10
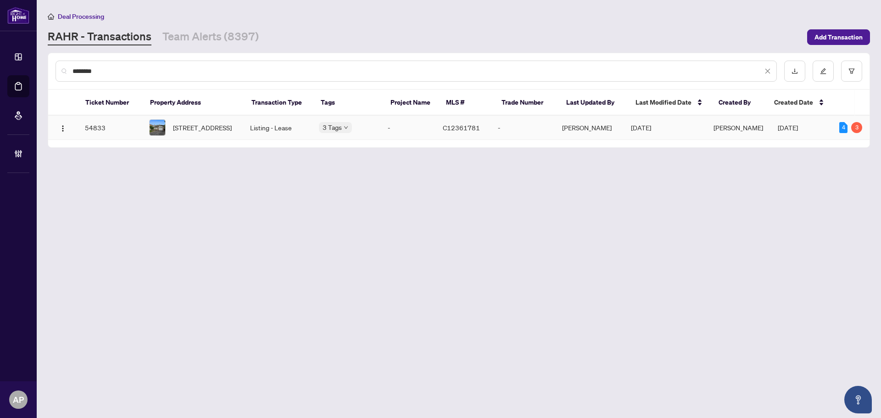
type input "********"
click at [276, 125] on td "Listing - Lease" at bounding box center [277, 128] width 69 height 24
click at [87, 70] on input "********" at bounding box center [418, 71] width 690 height 10
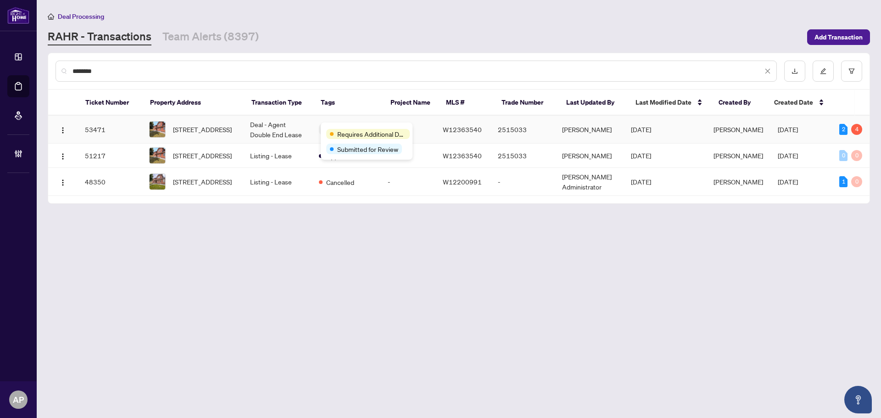
type input "********"
click at [301, 130] on td "Deal - Agent Double End Lease" at bounding box center [277, 130] width 69 height 28
click at [84, 69] on input "********" at bounding box center [418, 71] width 690 height 10
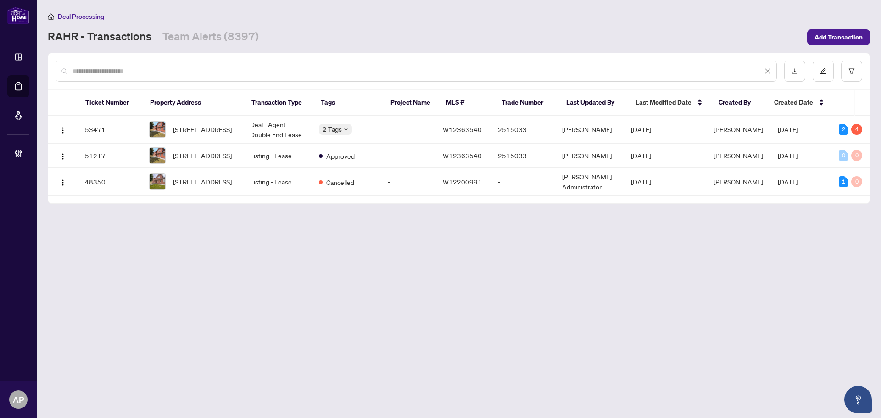
type input "*"
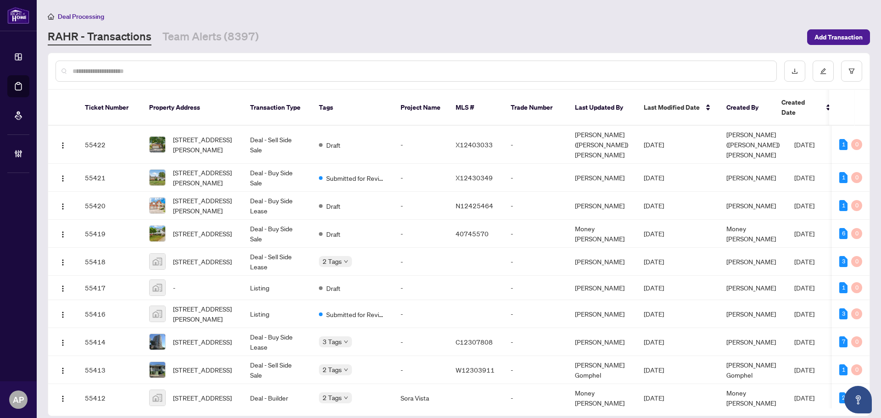
click at [328, 72] on input "text" at bounding box center [421, 71] width 697 height 10
click at [279, 83] on div at bounding box center [459, 71] width 822 height 36
click at [282, 74] on input "text" at bounding box center [421, 71] width 697 height 10
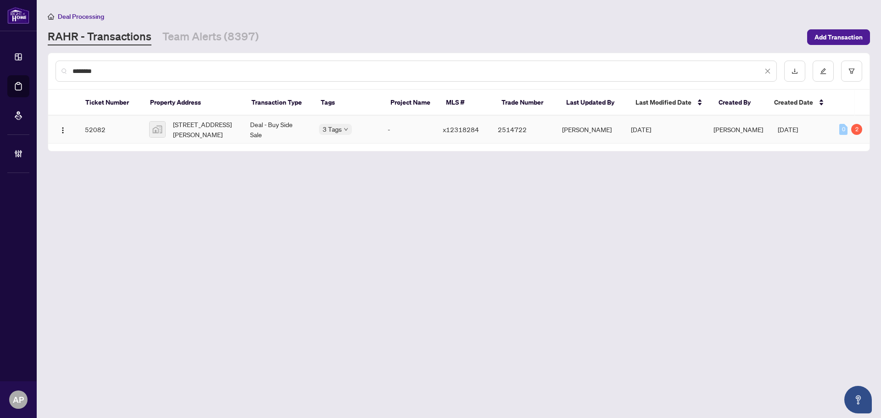
type input "********"
click at [269, 136] on td "Deal - Buy Side Sale" at bounding box center [277, 130] width 69 height 28
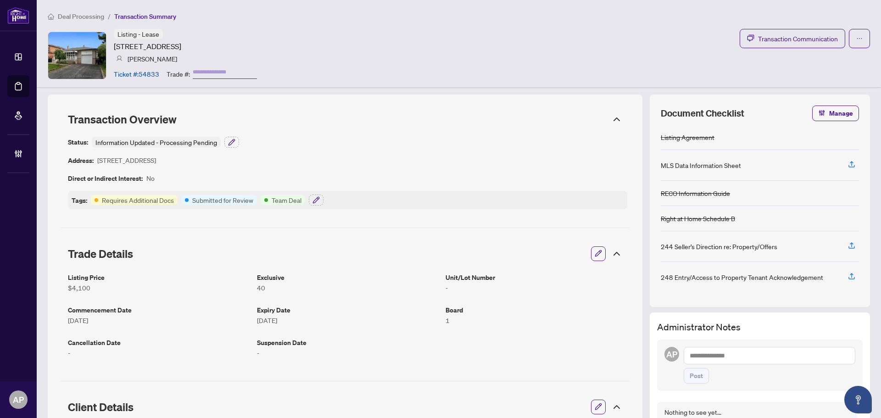
click at [595, 253] on icon "button" at bounding box center [598, 253] width 7 height 7
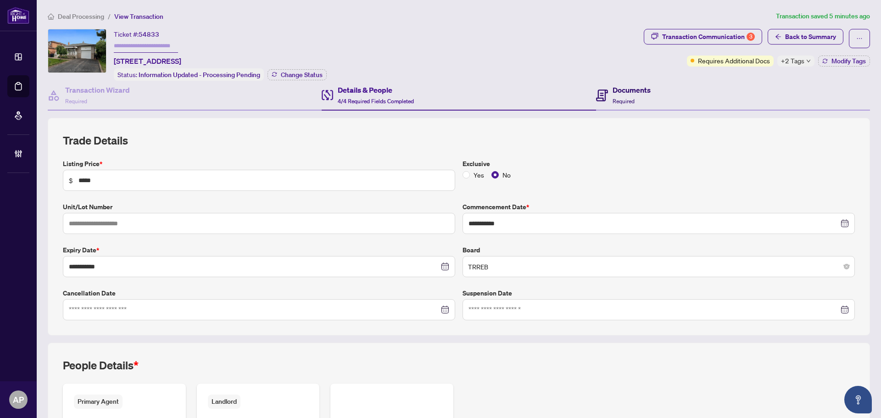
click at [624, 90] on h4 "Documents" at bounding box center [632, 89] width 38 height 11
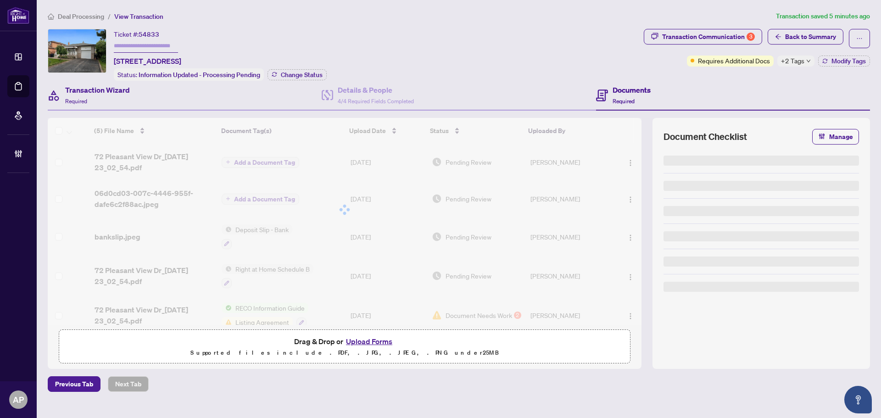
click at [158, 94] on div "Transaction Wizard Required" at bounding box center [185, 96] width 274 height 30
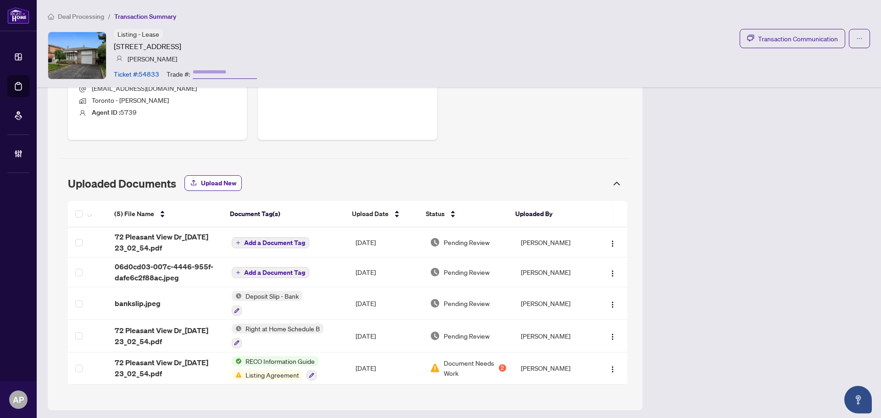
scroll to position [414, 0]
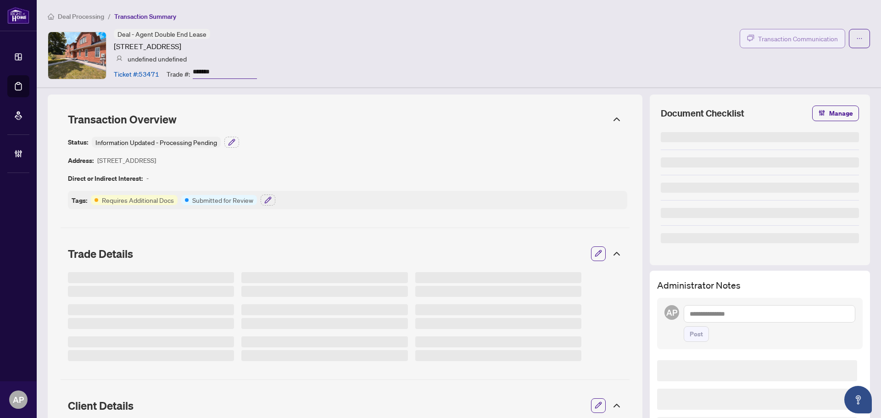
click at [786, 39] on span "Transaction Communication" at bounding box center [798, 39] width 80 height 11
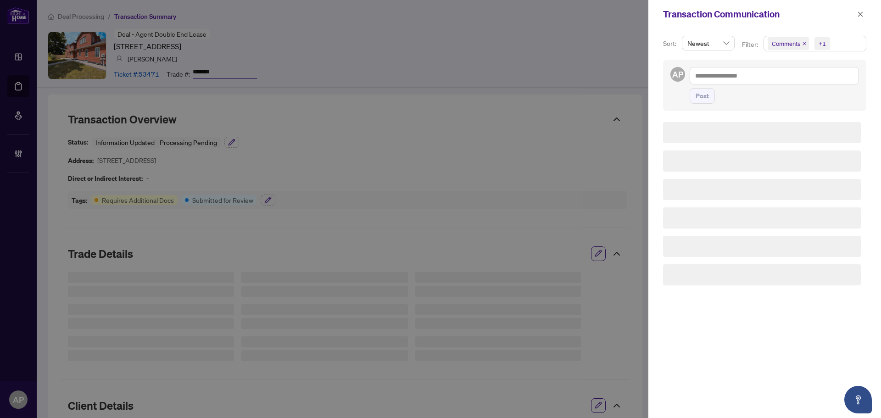
click at [806, 44] on icon "close" at bounding box center [805, 43] width 5 height 5
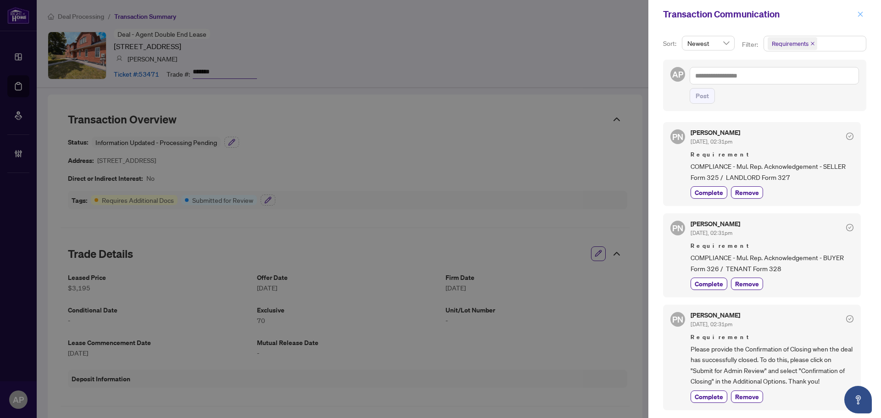
click at [864, 10] on span "button" at bounding box center [861, 14] width 6 height 15
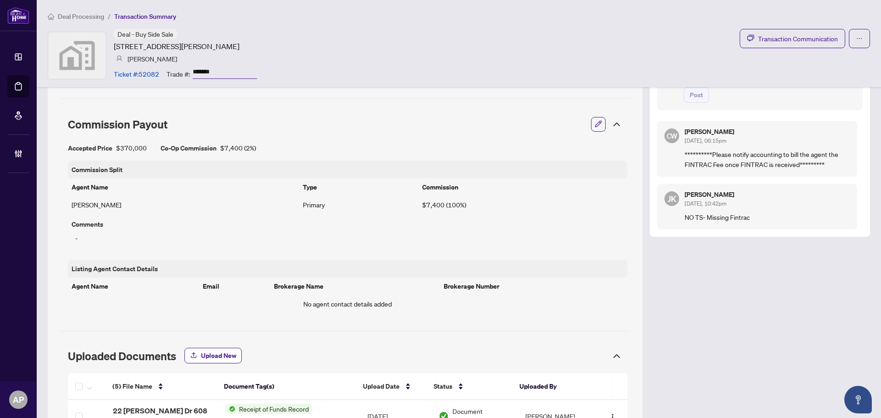
scroll to position [246, 0]
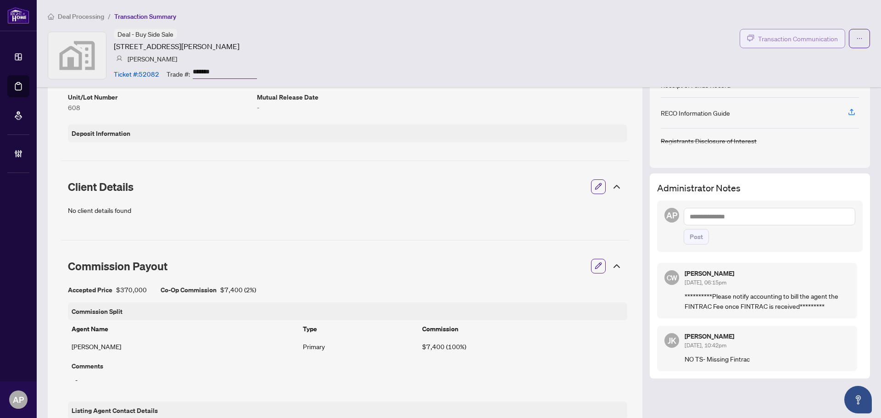
click at [781, 36] on span "Transaction Communication" at bounding box center [798, 39] width 80 height 11
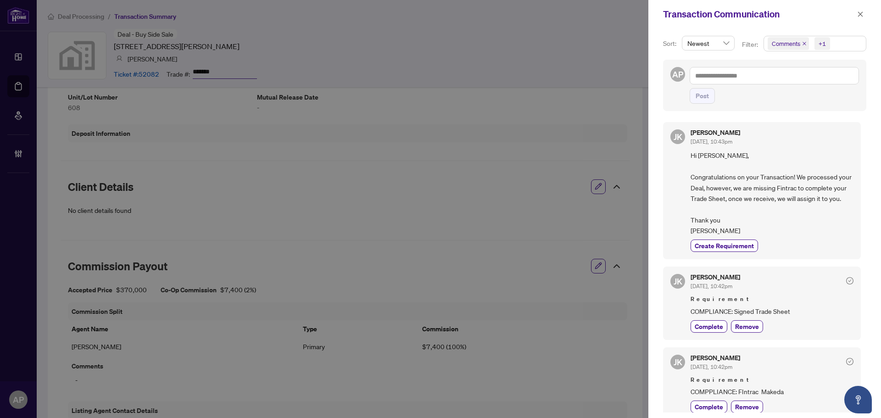
click at [803, 45] on icon "close" at bounding box center [805, 44] width 4 height 4
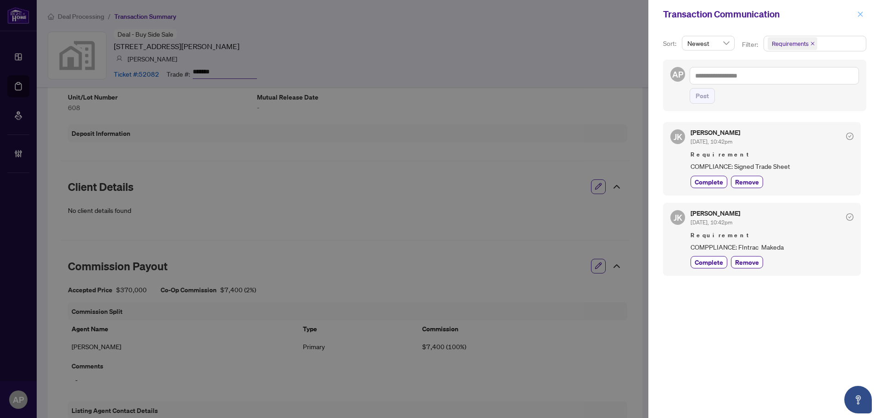
click at [864, 12] on icon "close" at bounding box center [861, 14] width 6 height 6
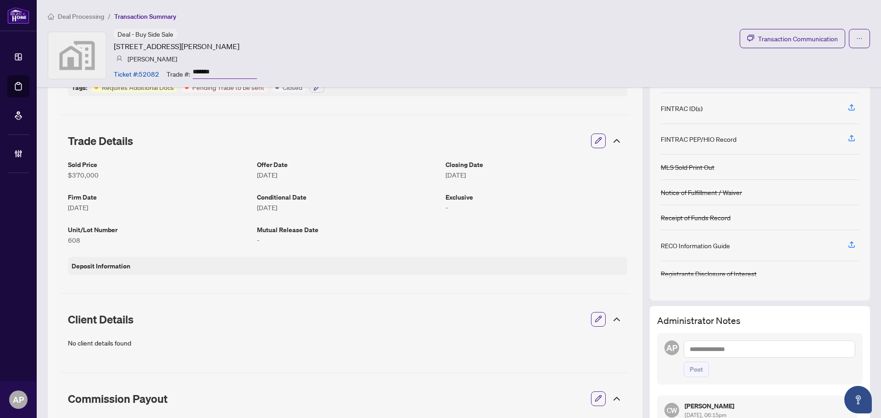
scroll to position [16, 0]
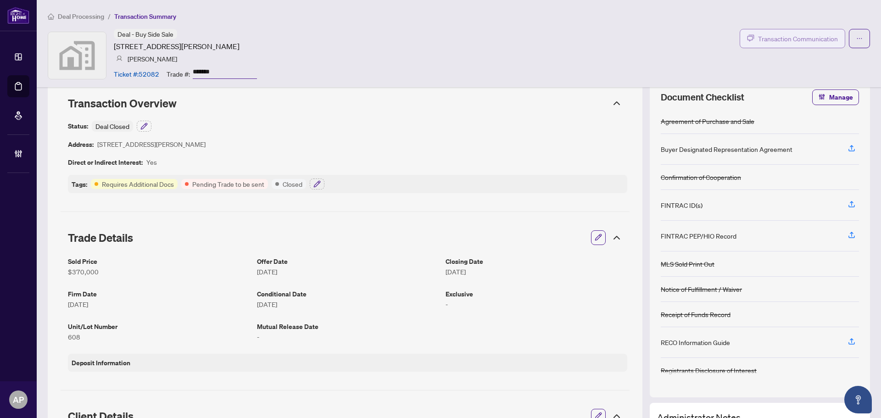
click at [809, 37] on span "Transaction Communication" at bounding box center [798, 39] width 80 height 11
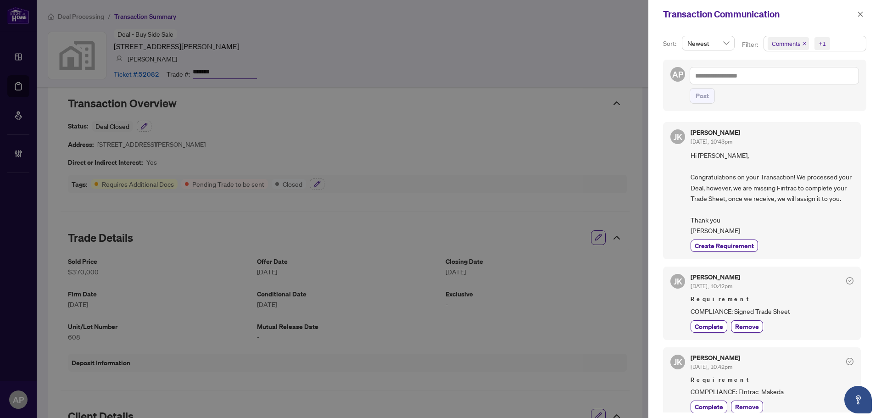
click at [804, 44] on icon "close" at bounding box center [805, 44] width 4 height 4
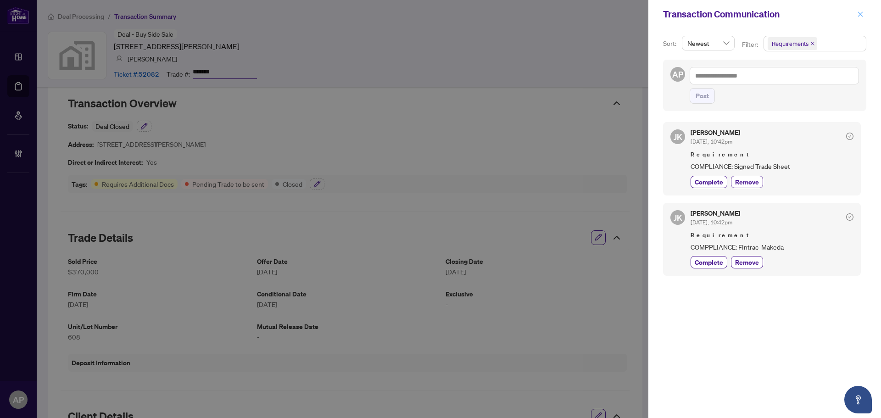
click at [862, 12] on icon "close" at bounding box center [861, 14] width 6 height 6
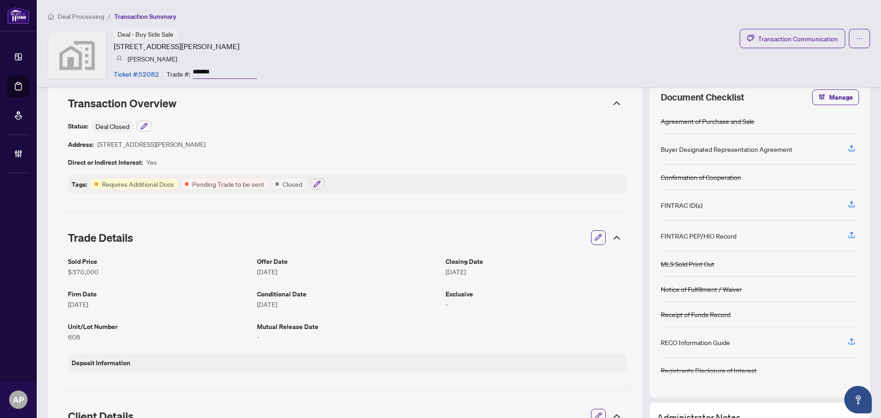
click at [595, 235] on icon "button" at bounding box center [598, 237] width 7 height 7
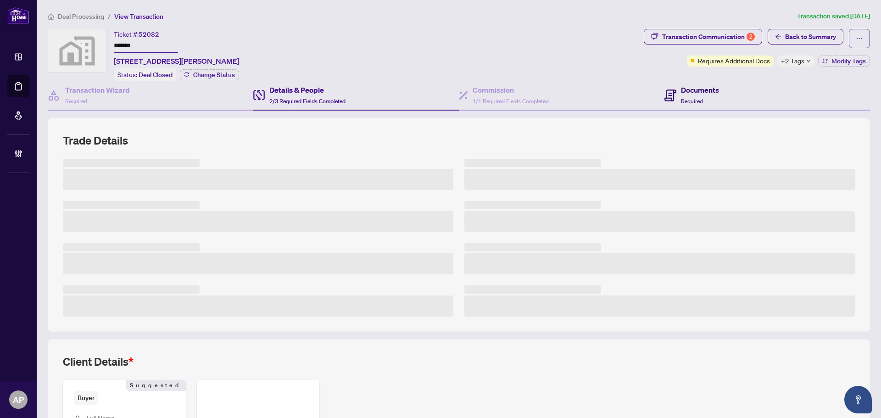
click at [702, 97] on div "Documents Required" at bounding box center [700, 95] width 38 height 22
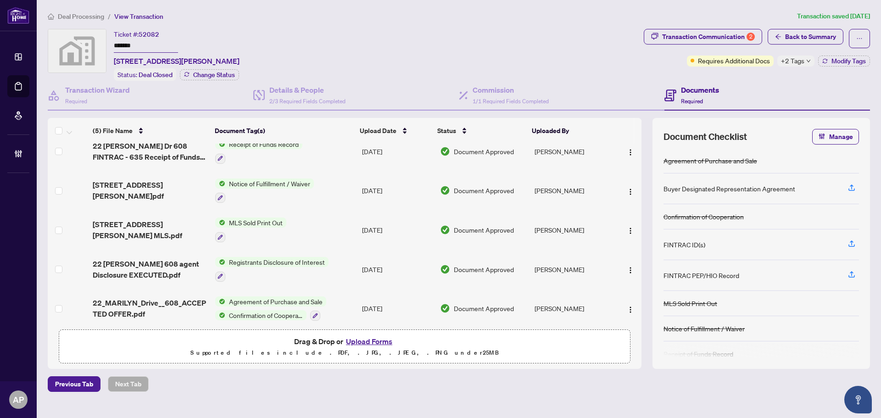
scroll to position [17, 0]
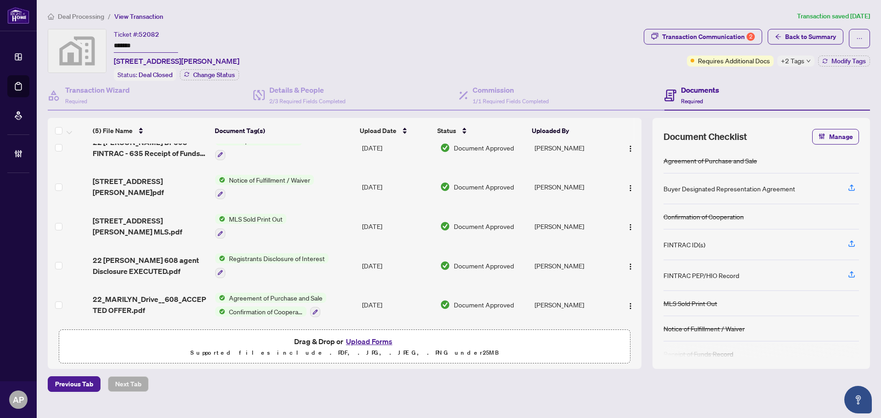
click at [361, 312] on td "Sep/11/2025" at bounding box center [398, 305] width 78 height 39
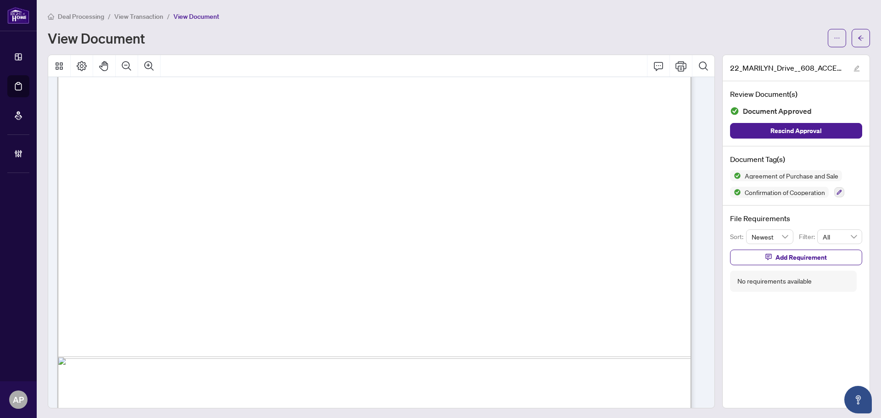
scroll to position [7734, 0]
click at [858, 40] on icon "arrow-left" at bounding box center [861, 38] width 6 height 6
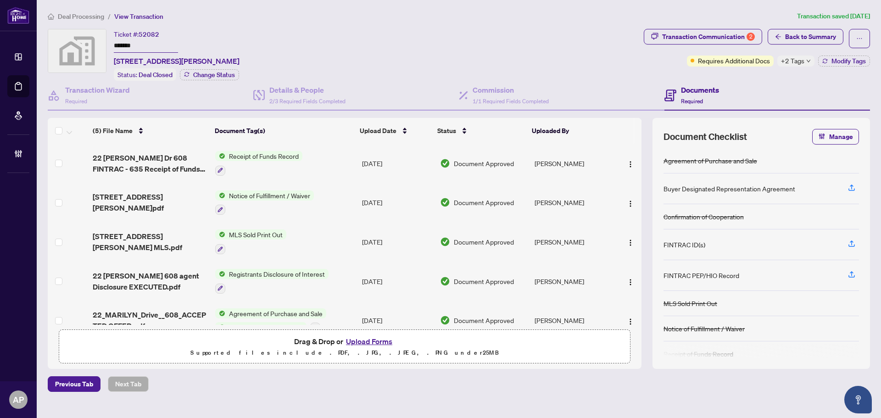
click at [396, 158] on td "Sep/11/2025" at bounding box center [398, 163] width 78 height 39
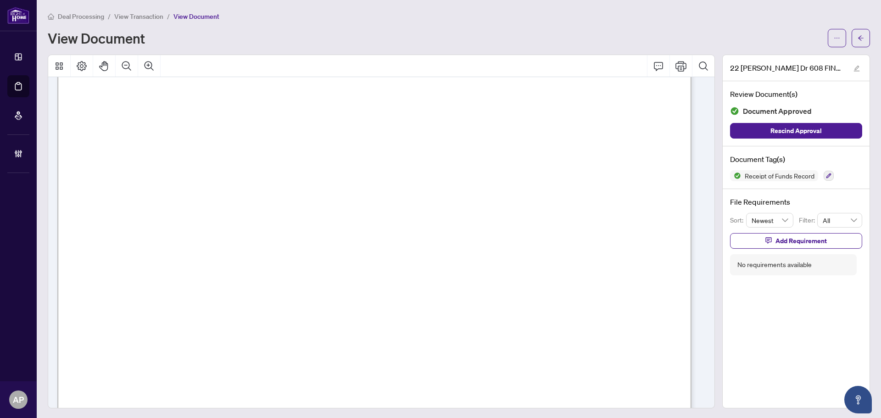
scroll to position [290, 0]
click at [852, 35] on button "button" at bounding box center [861, 38] width 18 height 18
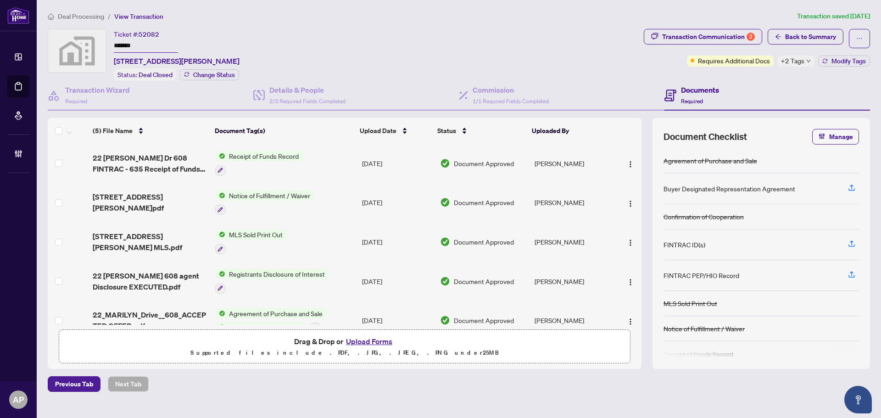
click at [348, 314] on td "Agreement of Purchase and Sale Confirmation of Cooperation" at bounding box center [285, 320] width 147 height 39
